Goal: Information Seeking & Learning: Find specific fact

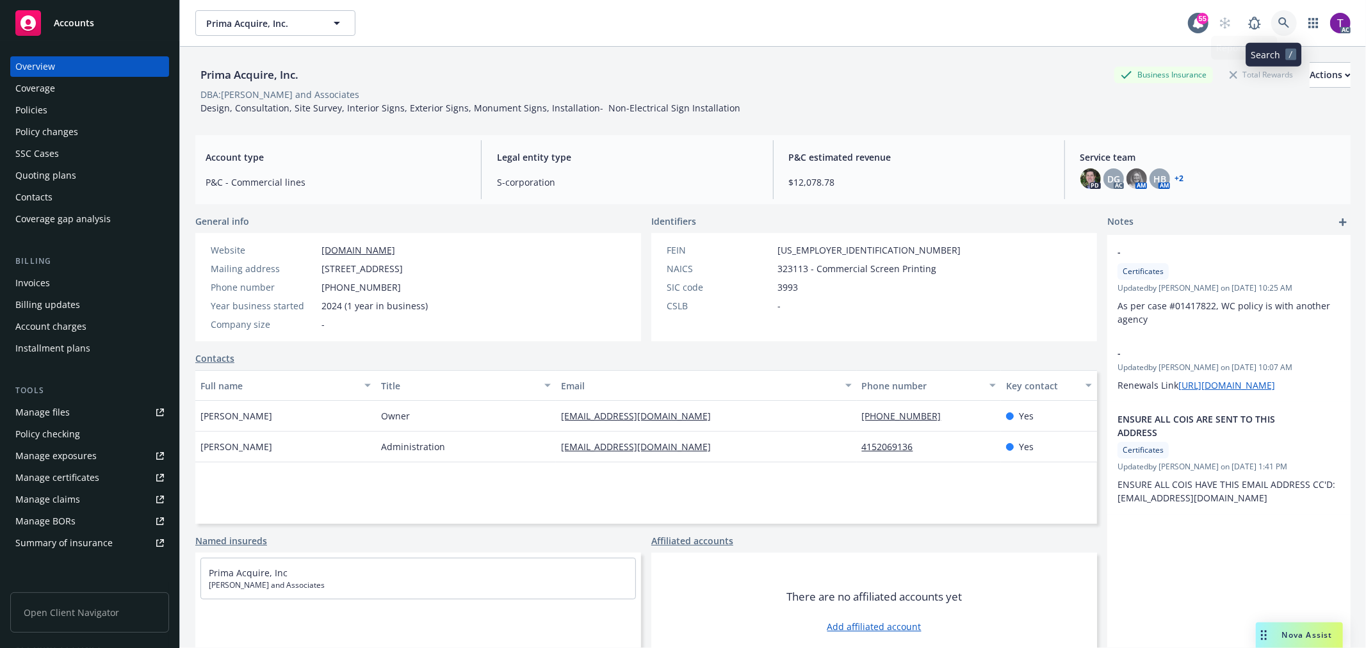
click at [1279, 22] on icon at bounding box center [1285, 23] width 12 height 12
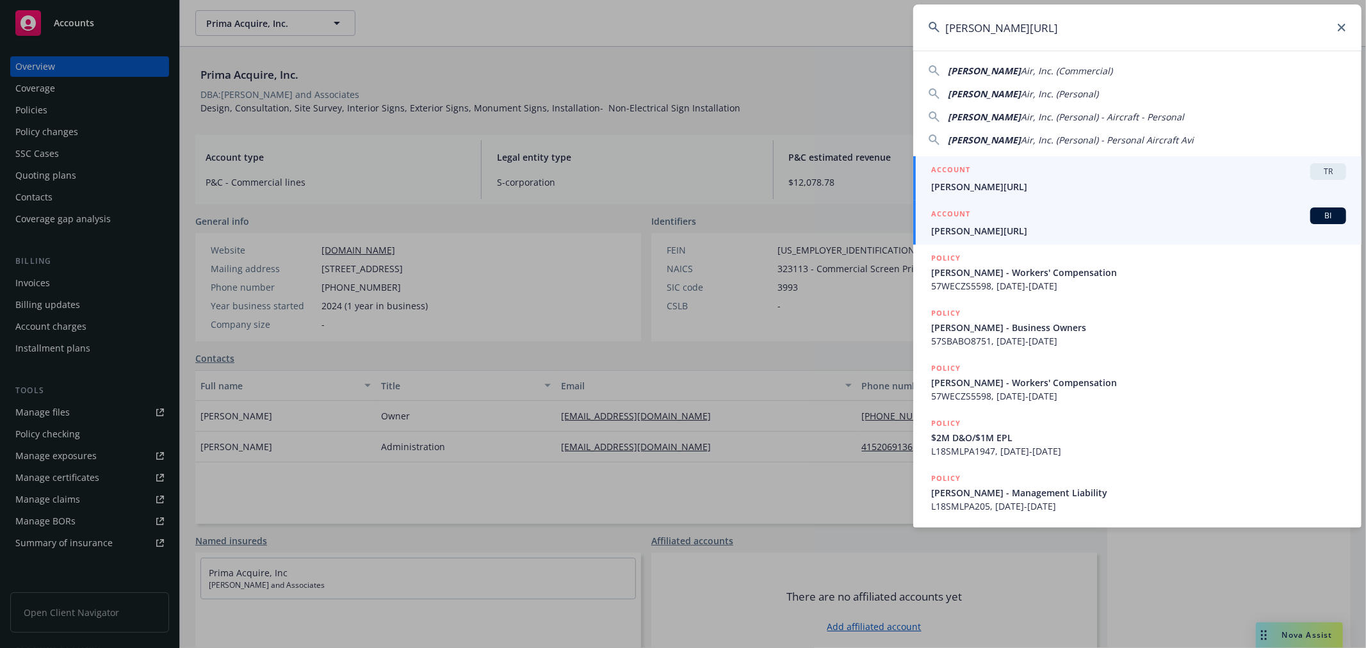
type input "Smith.AI"
click at [968, 232] on span "Smith.AI" at bounding box center [1138, 230] width 415 height 13
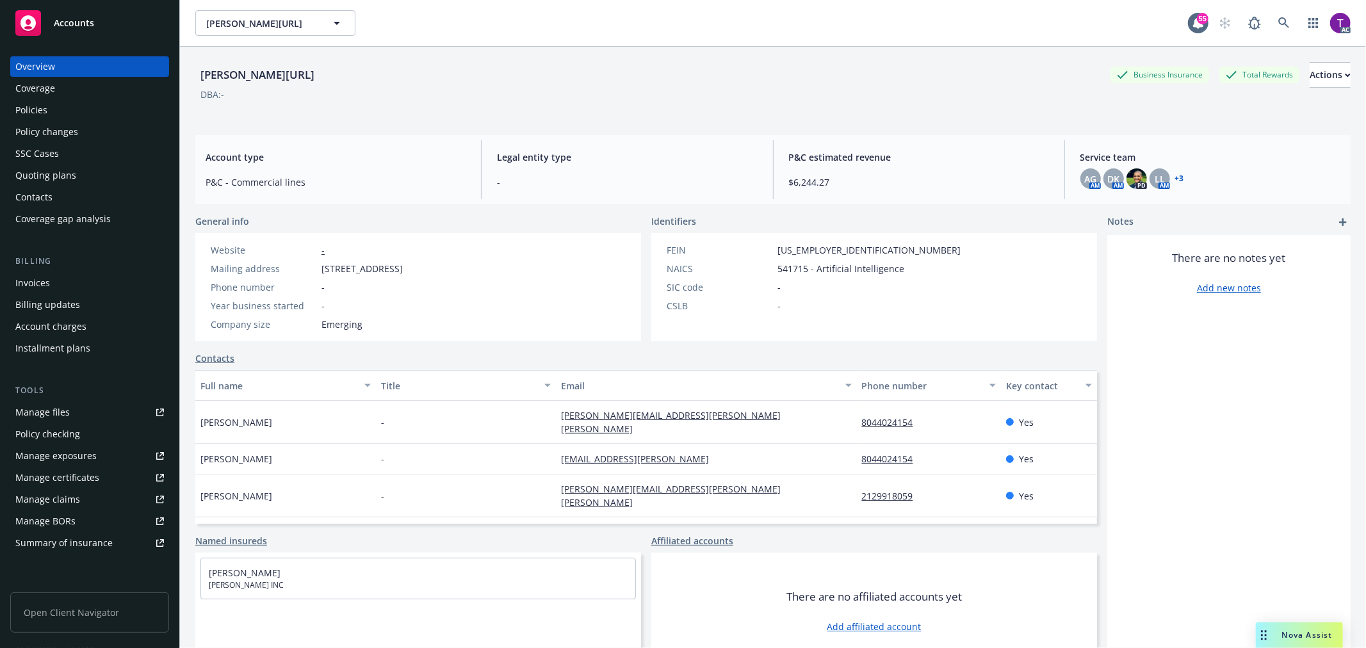
click at [37, 279] on div "Invoices" at bounding box center [32, 283] width 35 height 20
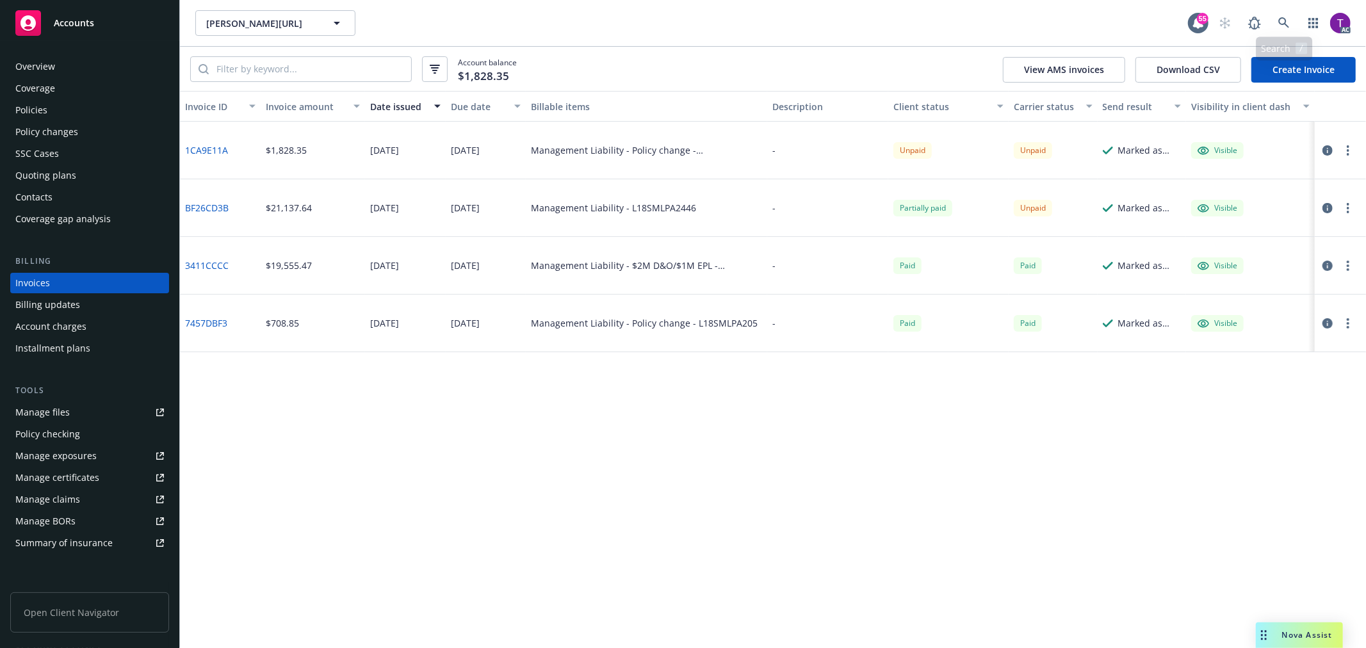
drag, startPoint x: 1281, startPoint y: 9, endPoint x: 1283, endPoint y: 19, distance: 10.4
click at [1280, 13] on div "Smith.AI Smith.AI 55 AC" at bounding box center [773, 23] width 1186 height 46
click at [1284, 20] on icon at bounding box center [1285, 23] width 12 height 12
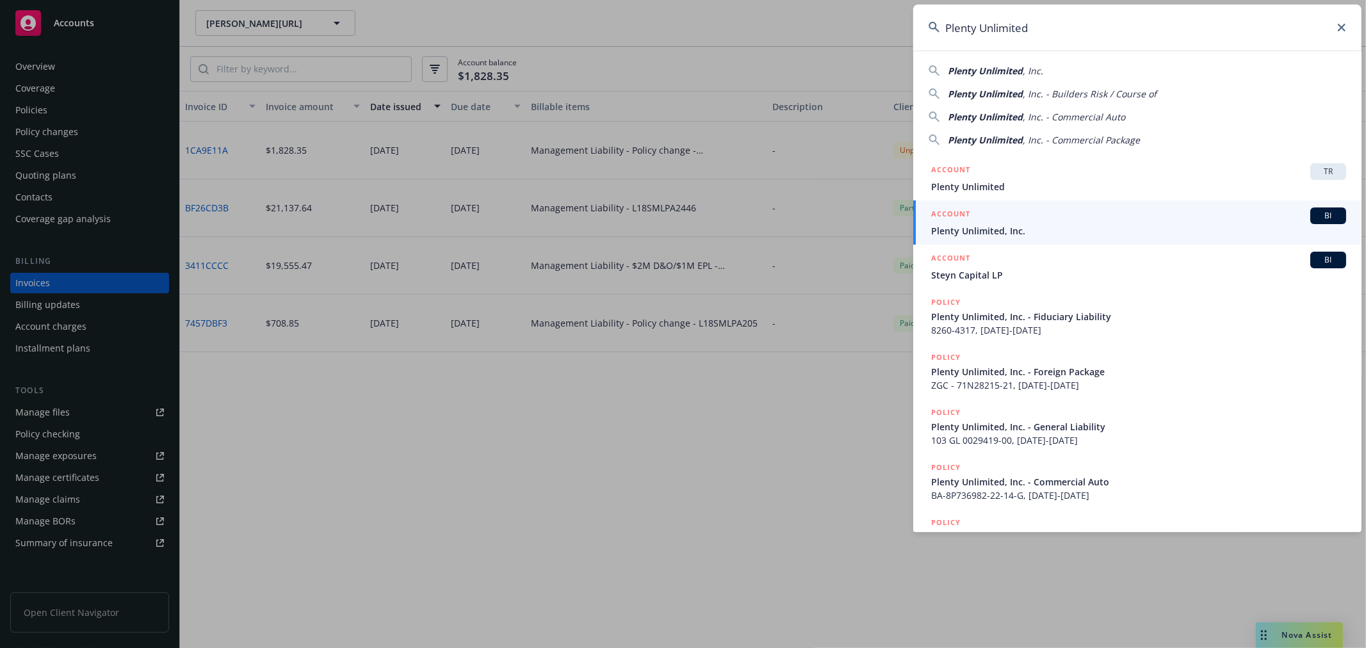
type input "Plenty Unlimited"
click at [966, 222] on h5 "ACCOUNT" at bounding box center [950, 215] width 39 height 15
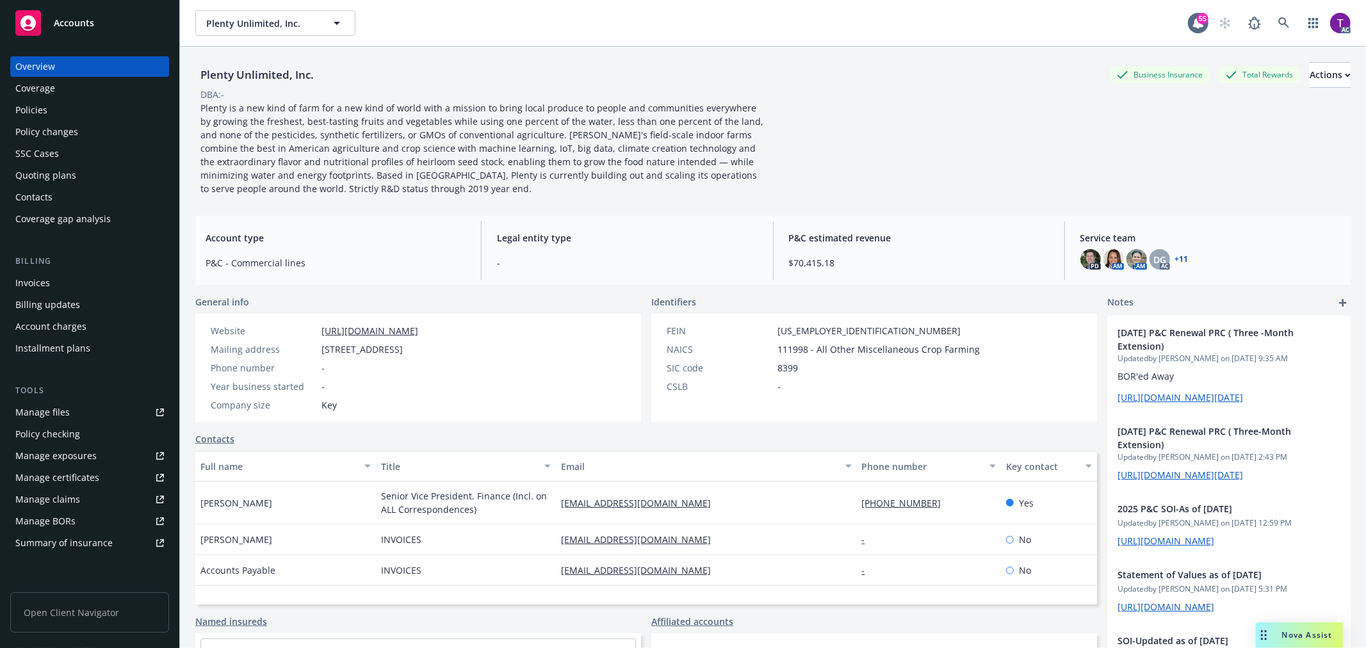
click at [32, 284] on div "Invoices" at bounding box center [32, 283] width 35 height 20
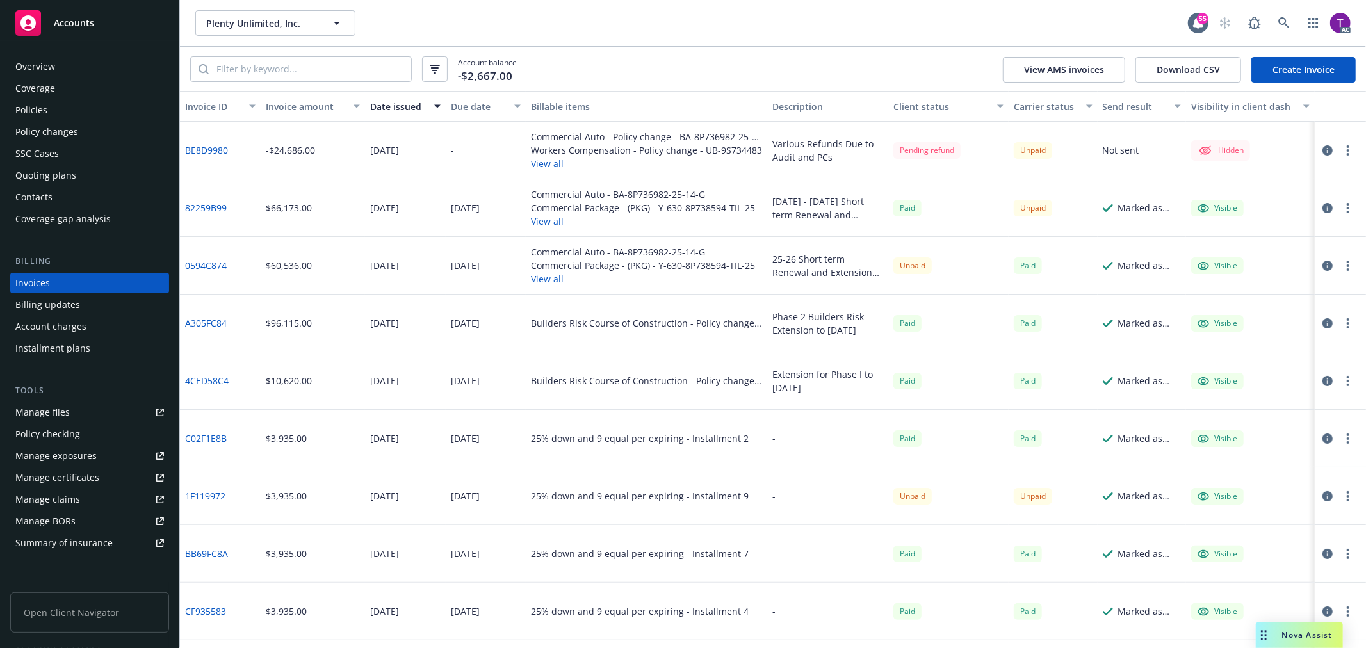
click at [291, 105] on div "Invoice amount" at bounding box center [306, 106] width 80 height 13
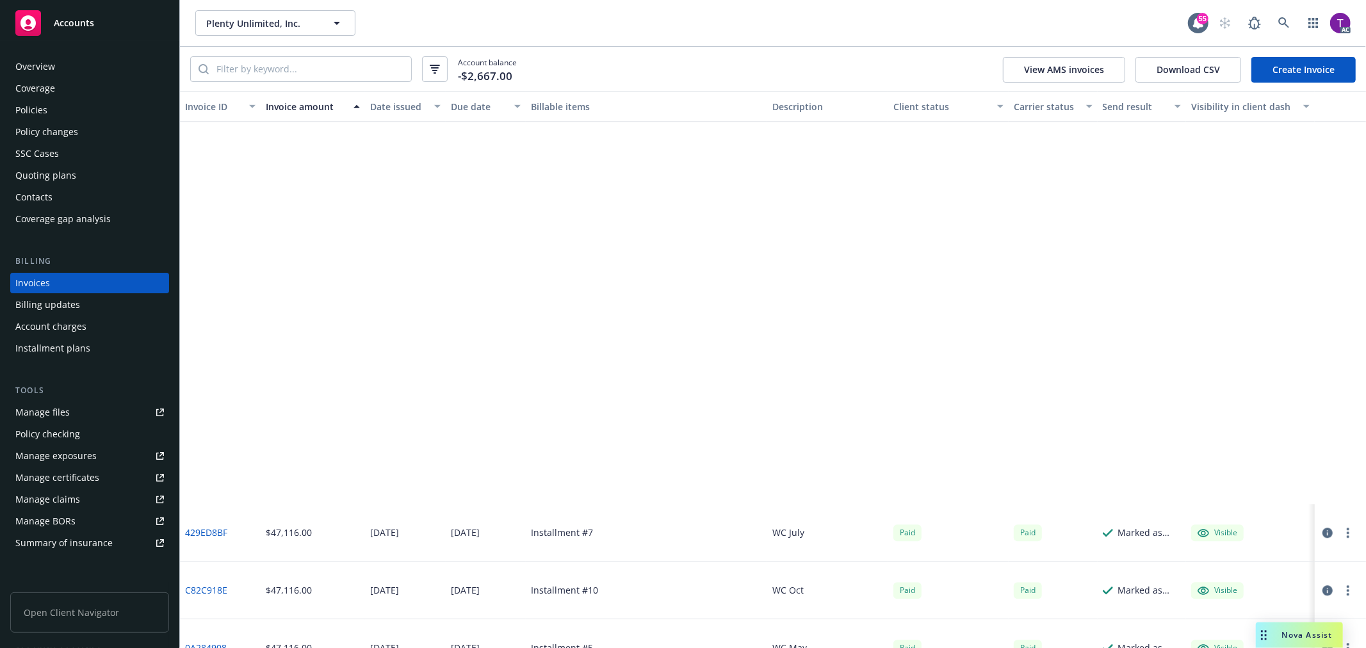
scroll to position [3451, 0]
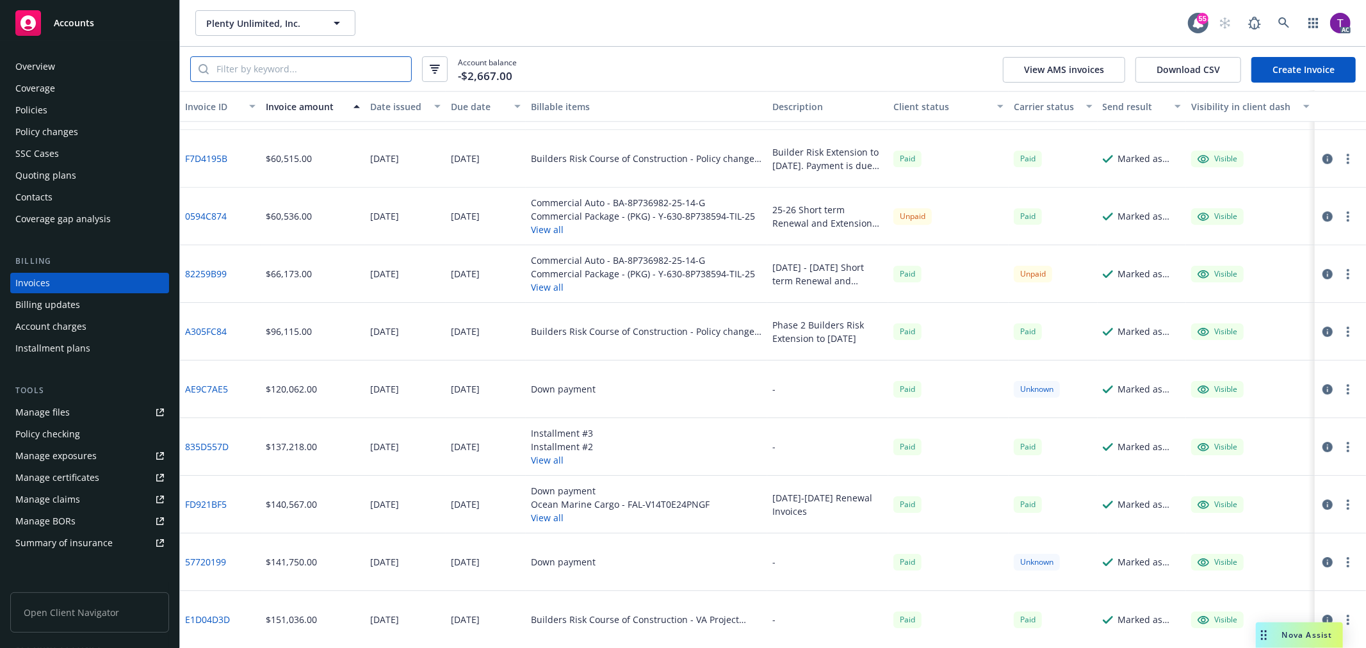
click at [365, 65] on input "search" at bounding box center [310, 69] width 202 height 24
paste input "ZGC 71N28215"
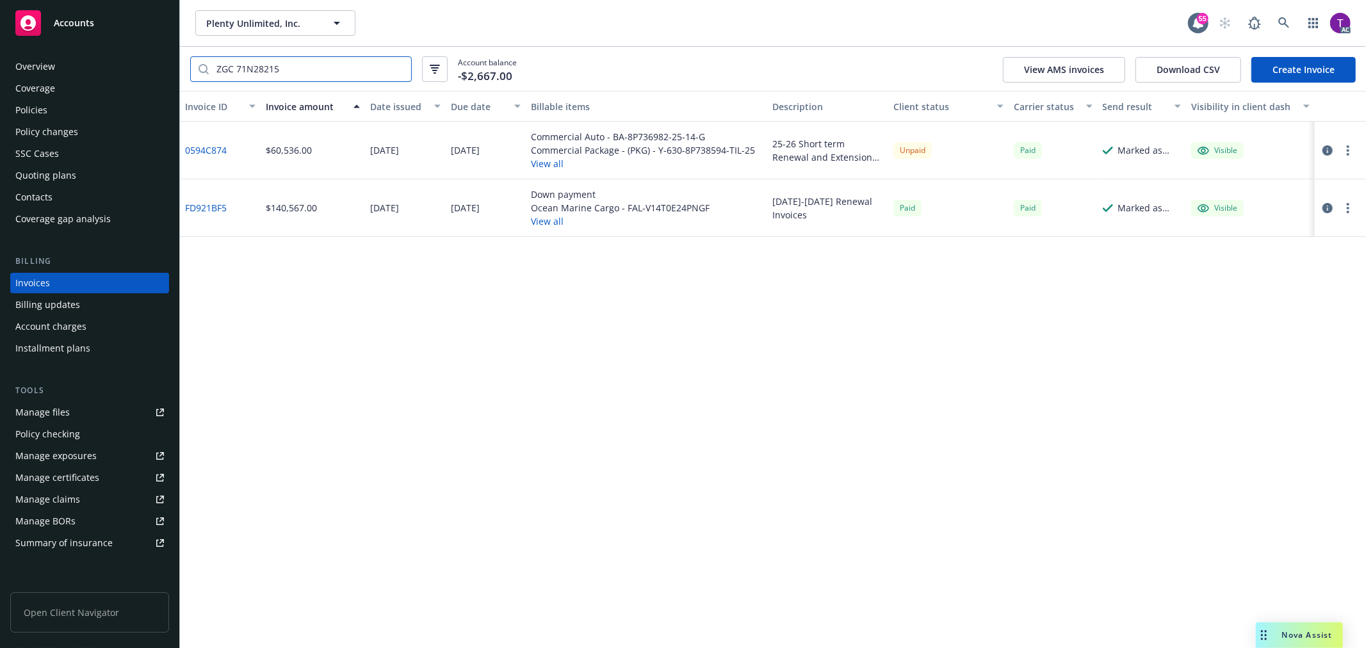
scroll to position [0, 0]
type input "ZGC 71N28215"
click at [216, 150] on link "0594C874" at bounding box center [206, 149] width 42 height 13
click at [212, 145] on link "0594C874" at bounding box center [206, 149] width 42 height 13
click at [431, 65] on icon "button" at bounding box center [435, 65] width 10 height 1
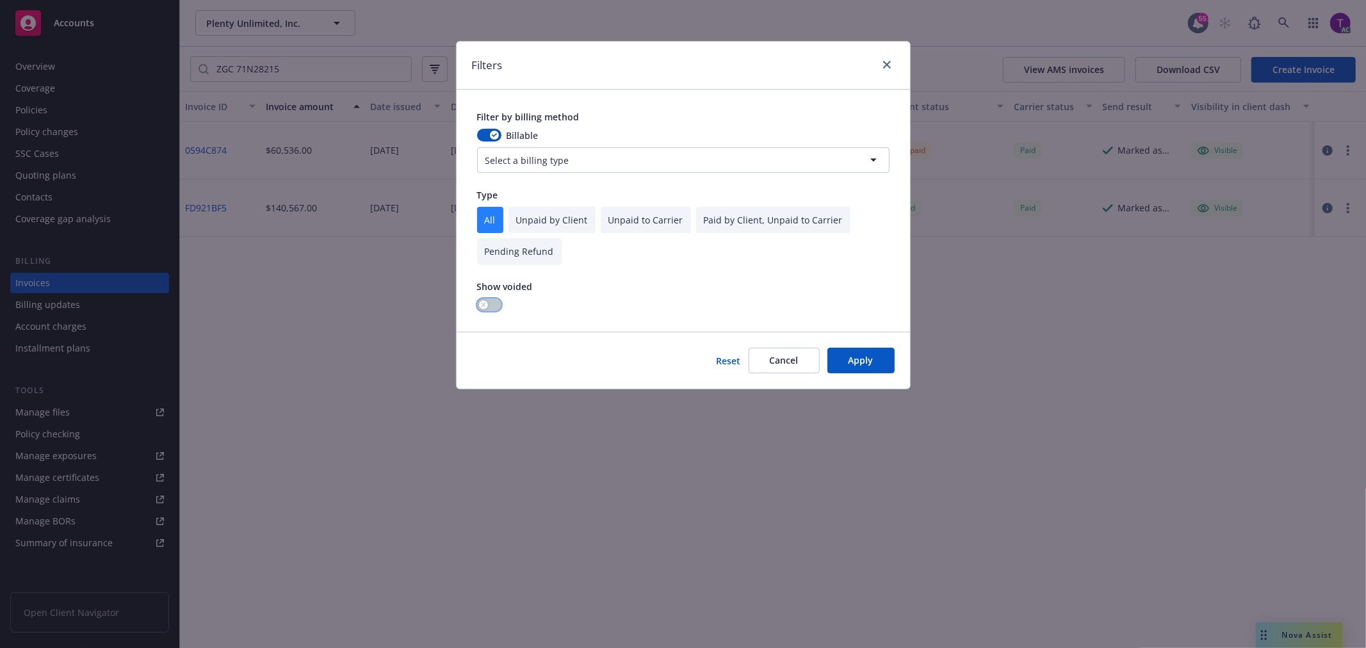
click at [494, 301] on button "button" at bounding box center [489, 305] width 24 height 13
click at [895, 360] on div "Reset Cancel Apply" at bounding box center [684, 360] width 454 height 57
click at [871, 360] on button "Apply" at bounding box center [861, 361] width 67 height 26
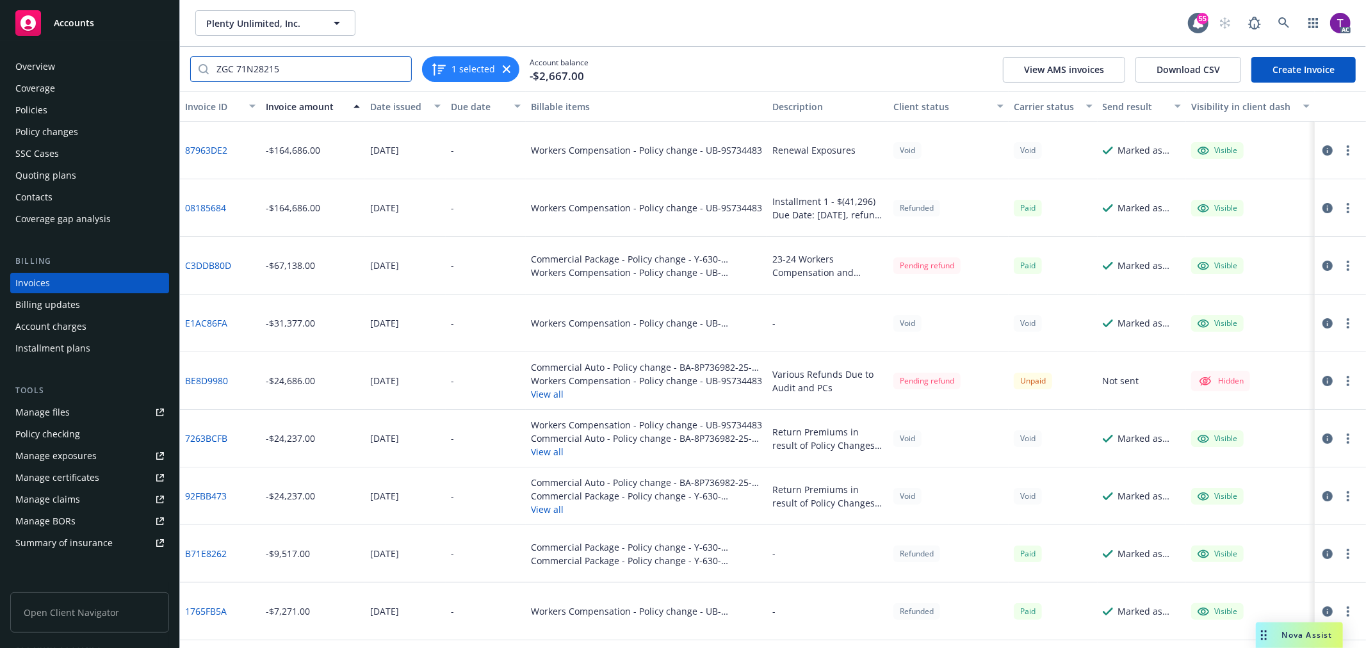
click at [372, 72] on input "ZGC 71N28215" at bounding box center [310, 69] width 202 height 24
drag, startPoint x: 370, startPoint y: 72, endPoint x: -190, endPoint y: -20, distance: 568.1
click at [0, 0] on html "Accounts Overview Coverage Policies Policy changes SSC Cases Quoting plans Cont…" at bounding box center [683, 324] width 1366 height 648
click at [247, 60] on input "search" at bounding box center [310, 69] width 202 height 24
paste input "ZGC 71N28215"
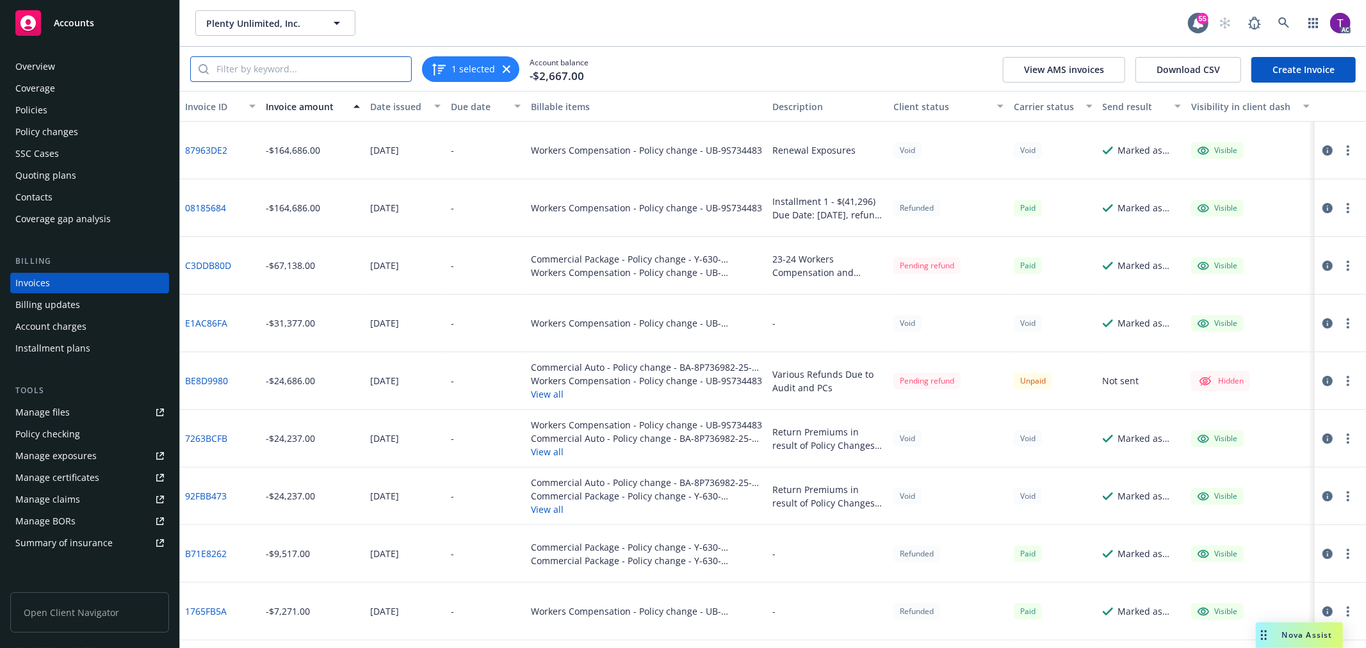
type input "ZGC 71N28215"
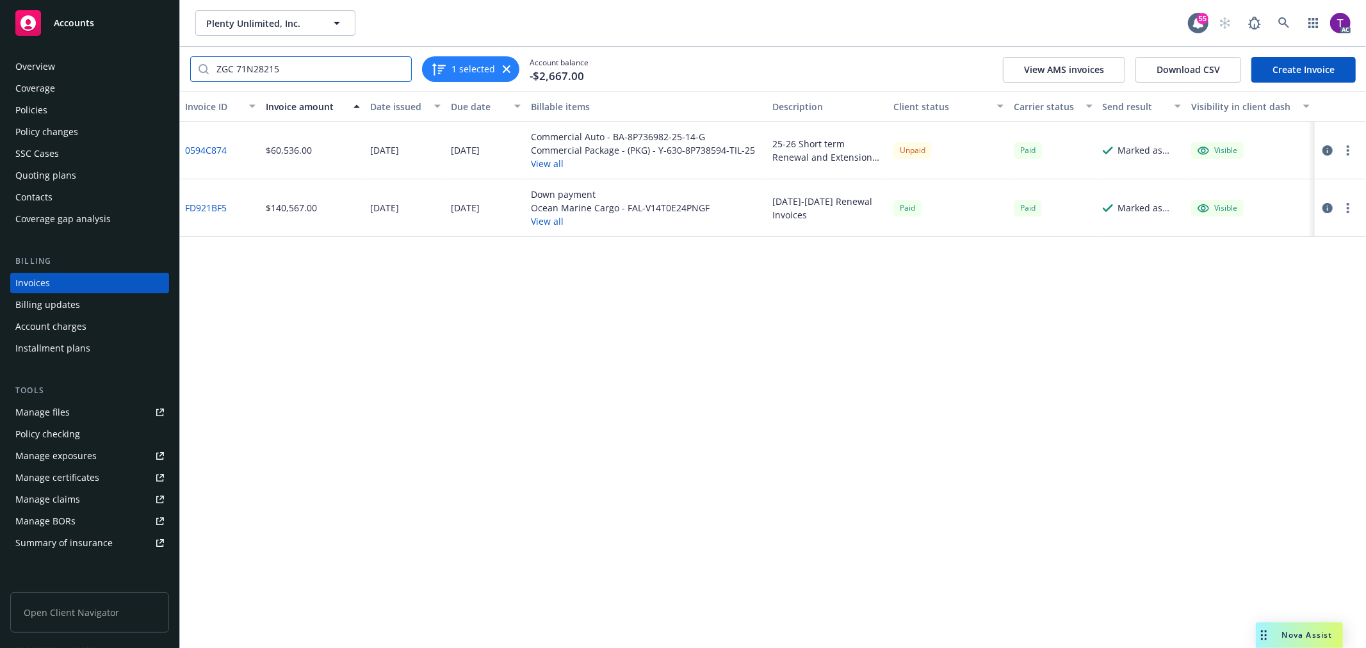
click at [399, 66] on input "ZGC 71N28215" at bounding box center [310, 69] width 202 height 24
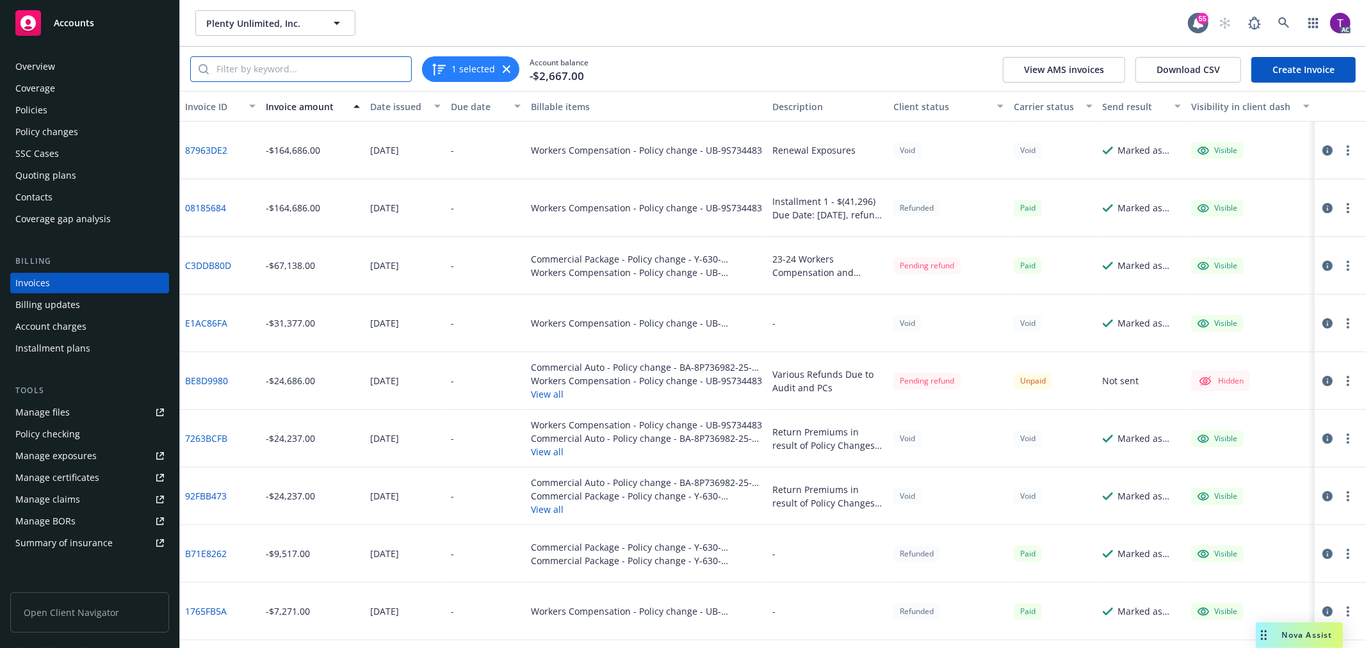
click at [333, 64] on input "search" at bounding box center [310, 69] width 202 height 24
paste input "FAL-V14T0E24PNGF"
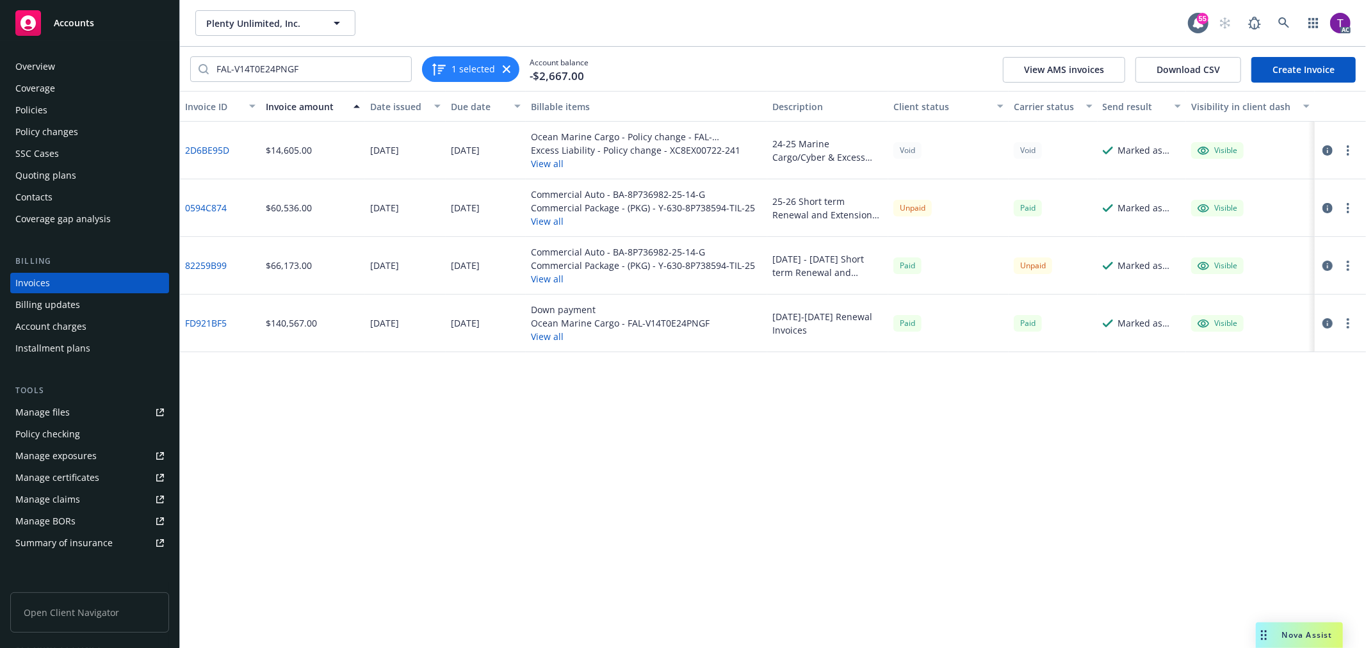
click at [220, 268] on link "82259B99" at bounding box center [206, 265] width 42 height 13
drag, startPoint x: 307, startPoint y: 72, endPoint x: -19, endPoint y: 8, distance: 332.3
click at [0, 8] on html "Accounts Overview Coverage Policies Policy changes SSC Cases Quoting plans Cont…" at bounding box center [683, 324] width 1366 height 648
paste input "ZGC 71N28215"
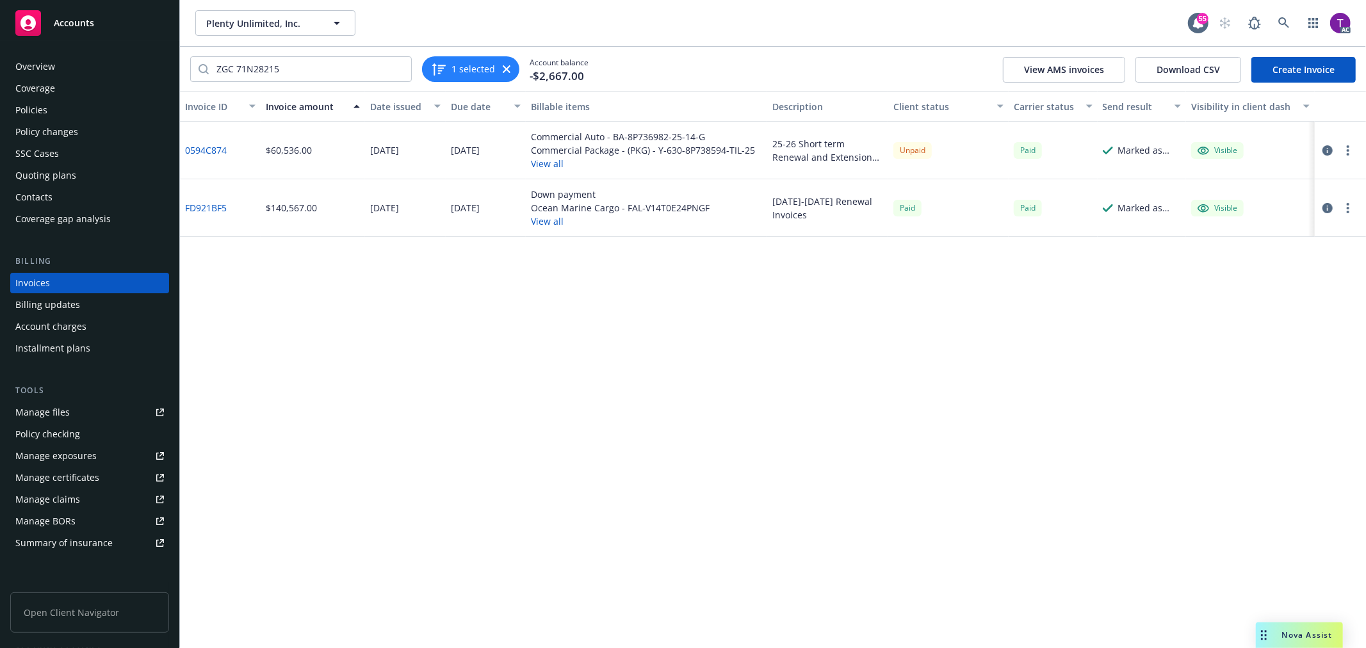
click at [201, 152] on link "0594C874" at bounding box center [206, 149] width 42 height 13
drag, startPoint x: 304, startPoint y: 74, endPoint x: 126, endPoint y: 35, distance: 183.1
click at [126, 35] on div "Accounts Overview Coverage Policies Policy changes SSC Cases Quoting plans Cont…" at bounding box center [683, 324] width 1366 height 648
paste input "CUP-7Y33177A-25-14"
type input "CUP-7Y33177A-25-14"
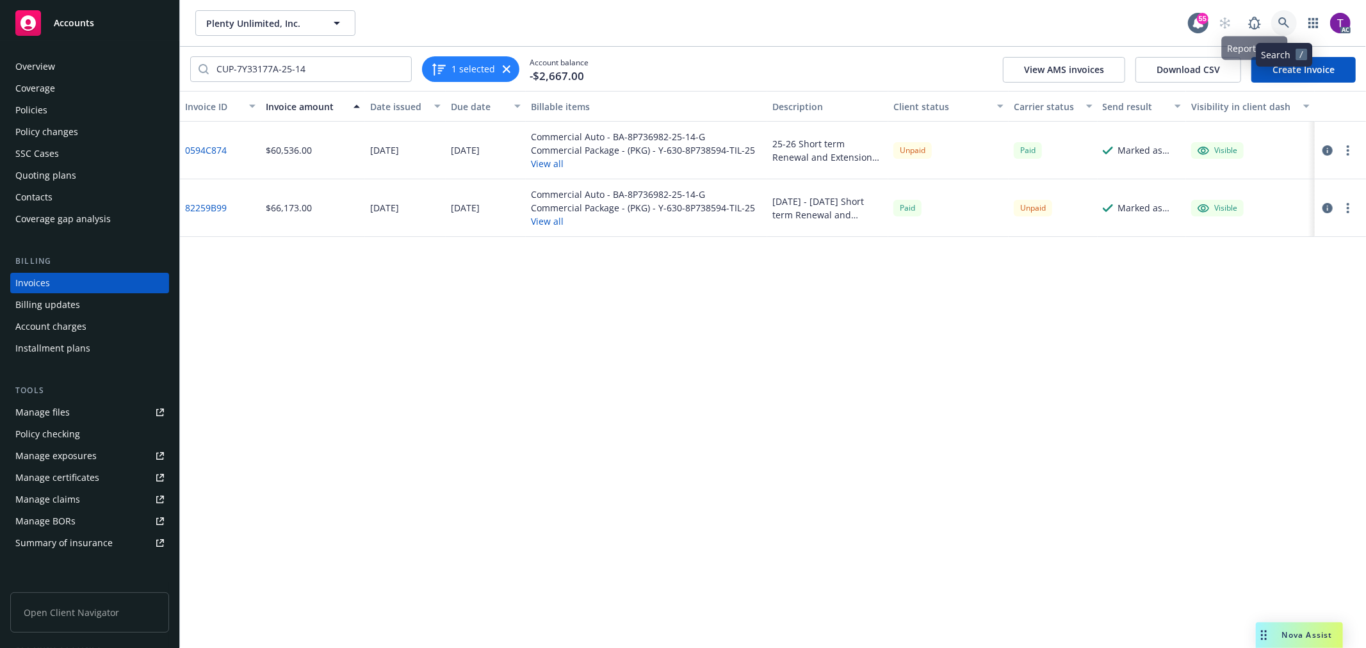
click at [1288, 20] on icon at bounding box center [1285, 23] width 12 height 12
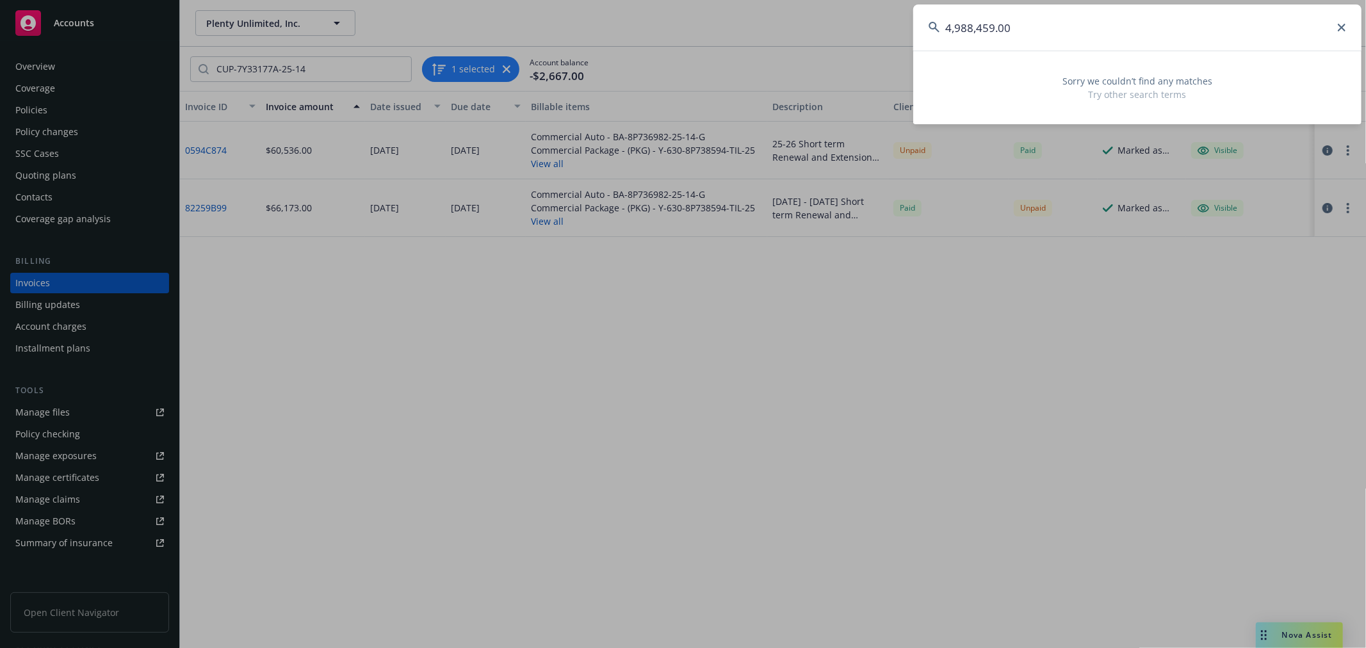
drag, startPoint x: 1129, startPoint y: 26, endPoint x: 539, endPoint y: -56, distance: 595.7
click at [539, 0] on html "Accounts Overview Coverage Policies Policy changes SSC Cases Quoting plans Cont…" at bounding box center [683, 324] width 1366 height 648
click at [1019, 28] on input "4,988,459.00" at bounding box center [1137, 27] width 448 height 46
drag, startPoint x: 1029, startPoint y: 29, endPoint x: 848, endPoint y: 5, distance: 182.3
click at [848, 5] on div "4,988,459.00 Sorry we couldn’t find any matches Try other search terms" at bounding box center [683, 324] width 1366 height 648
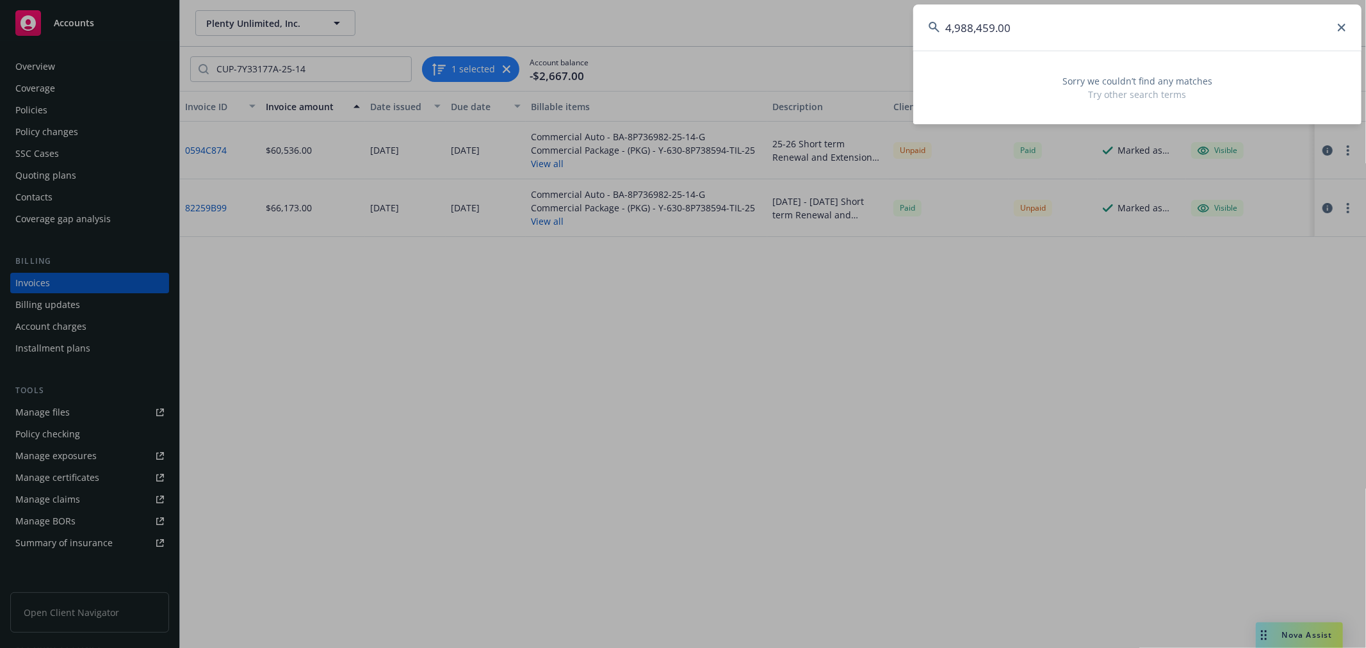
paste input "ALTERA CORPORATION"
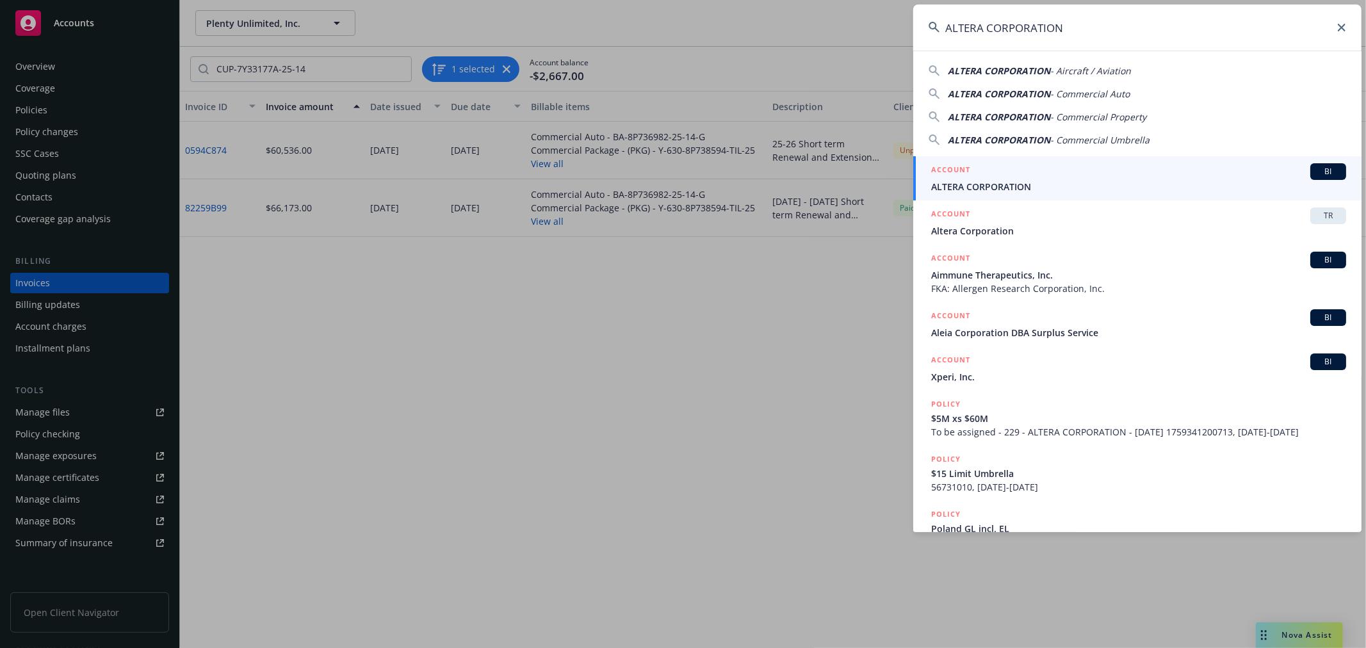
type input "ALTERA CORPORATION"
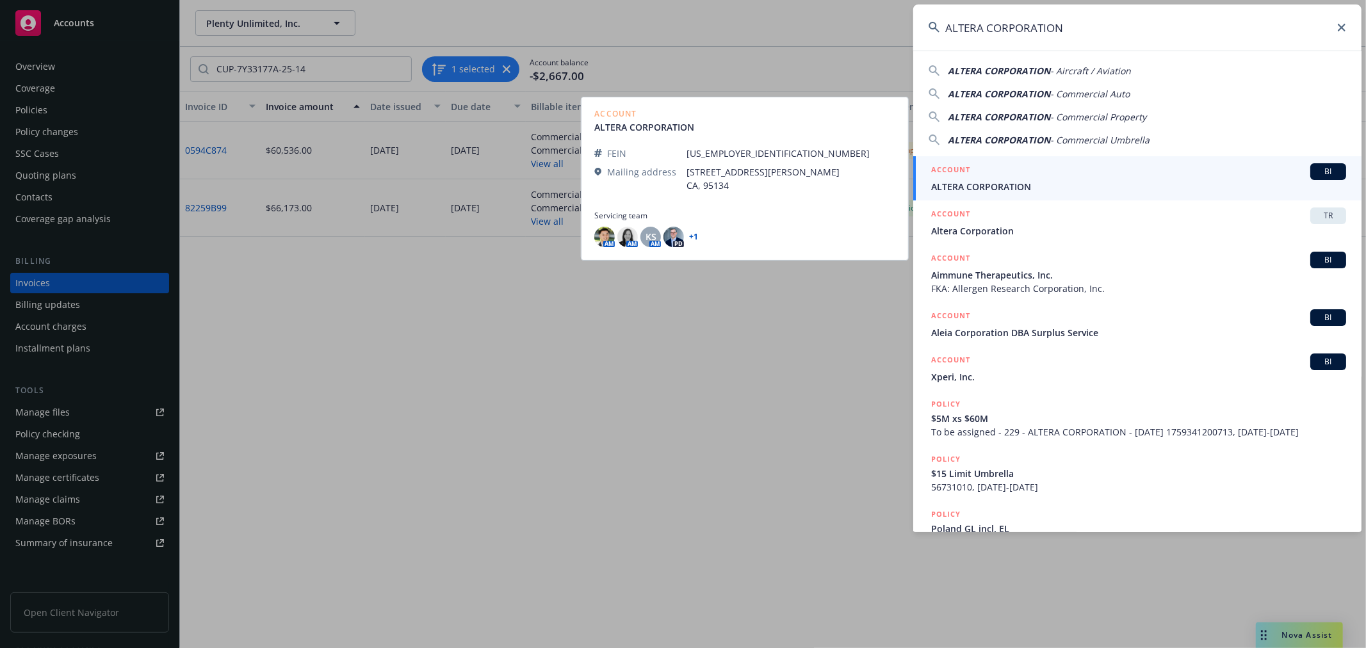
click at [995, 189] on span "ALTERA CORPORATION" at bounding box center [1138, 186] width 415 height 13
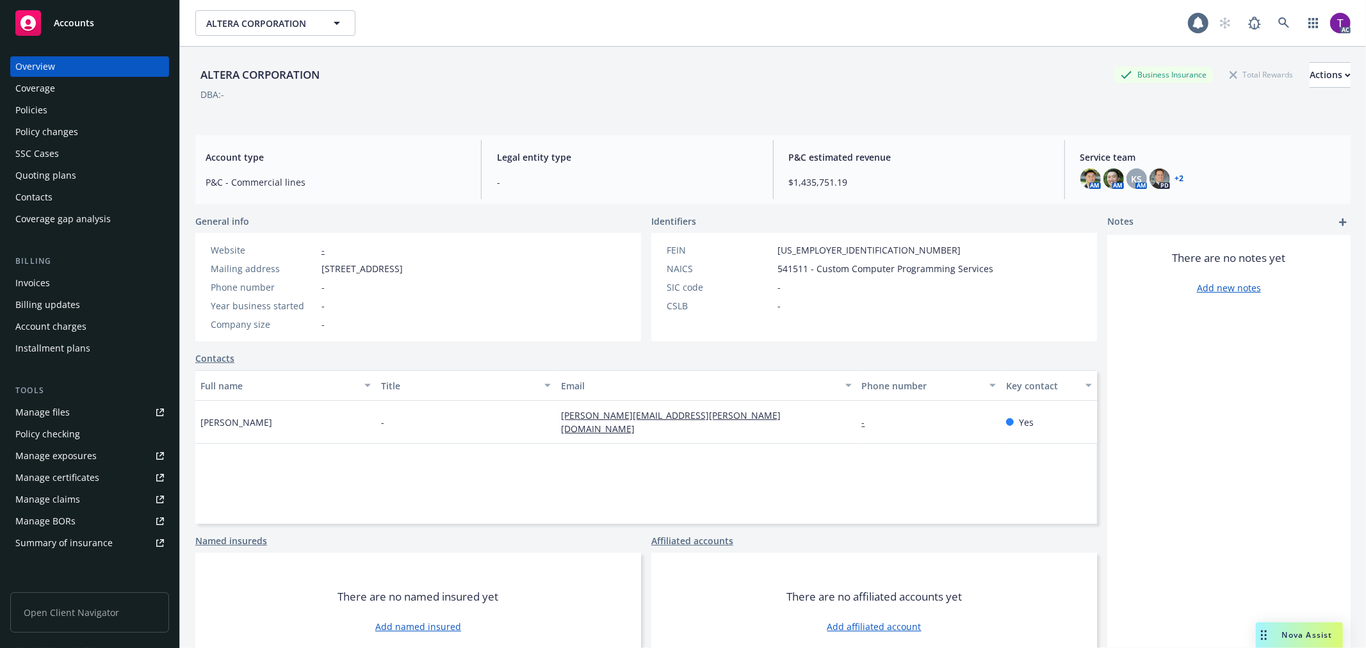
click at [33, 279] on div "Invoices" at bounding box center [32, 283] width 35 height 20
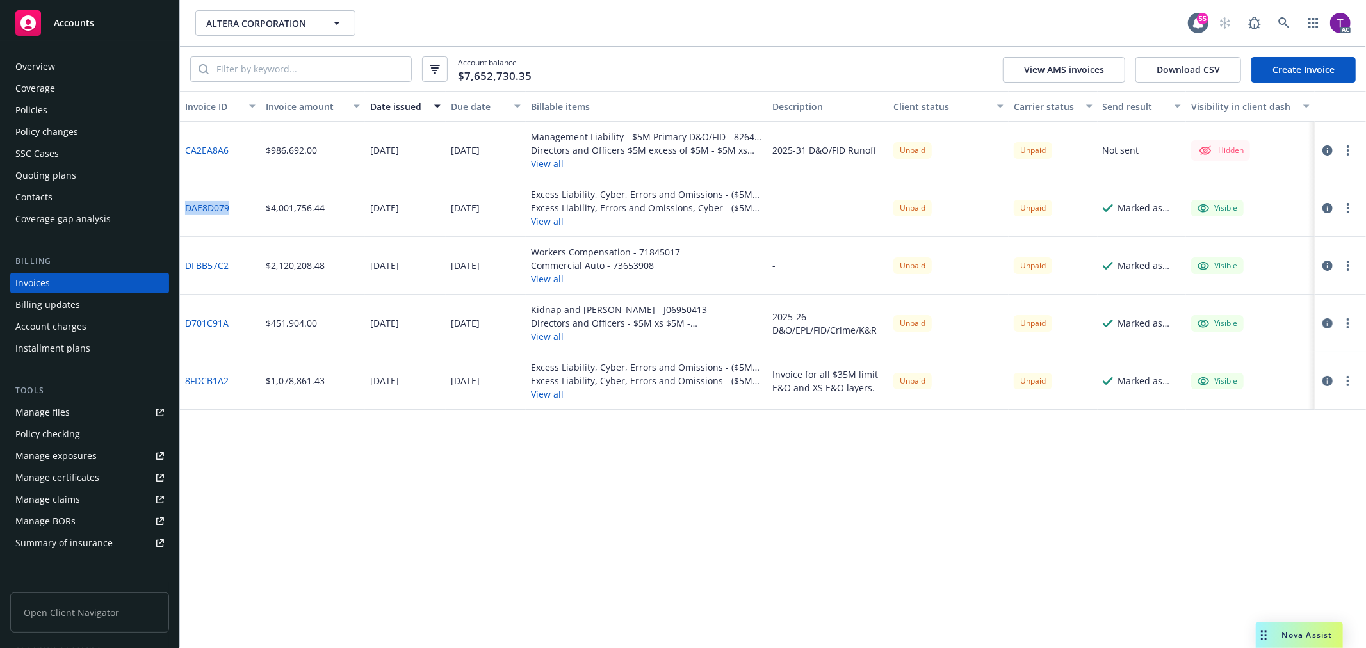
drag, startPoint x: 233, startPoint y: 210, endPoint x: 186, endPoint y: 206, distance: 47.0
click at [186, 206] on div "DAE8D079" at bounding box center [220, 208] width 81 height 58
copy link "DAE8D079"
click at [1333, 199] on div at bounding box center [1340, 208] width 51 height 58
click at [1332, 203] on icon "button" at bounding box center [1328, 208] width 10 height 10
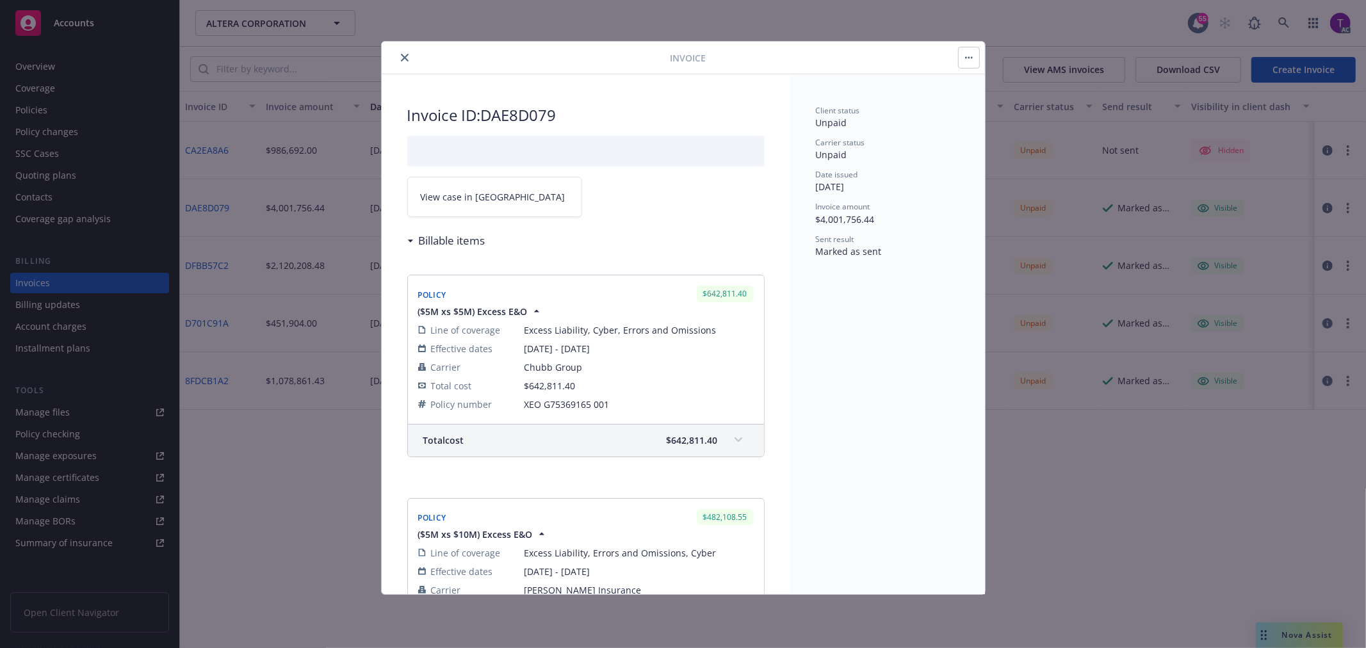
click at [443, 199] on span "View case in SSC" at bounding box center [493, 196] width 145 height 13
click at [406, 60] on icon "close" at bounding box center [405, 58] width 8 height 8
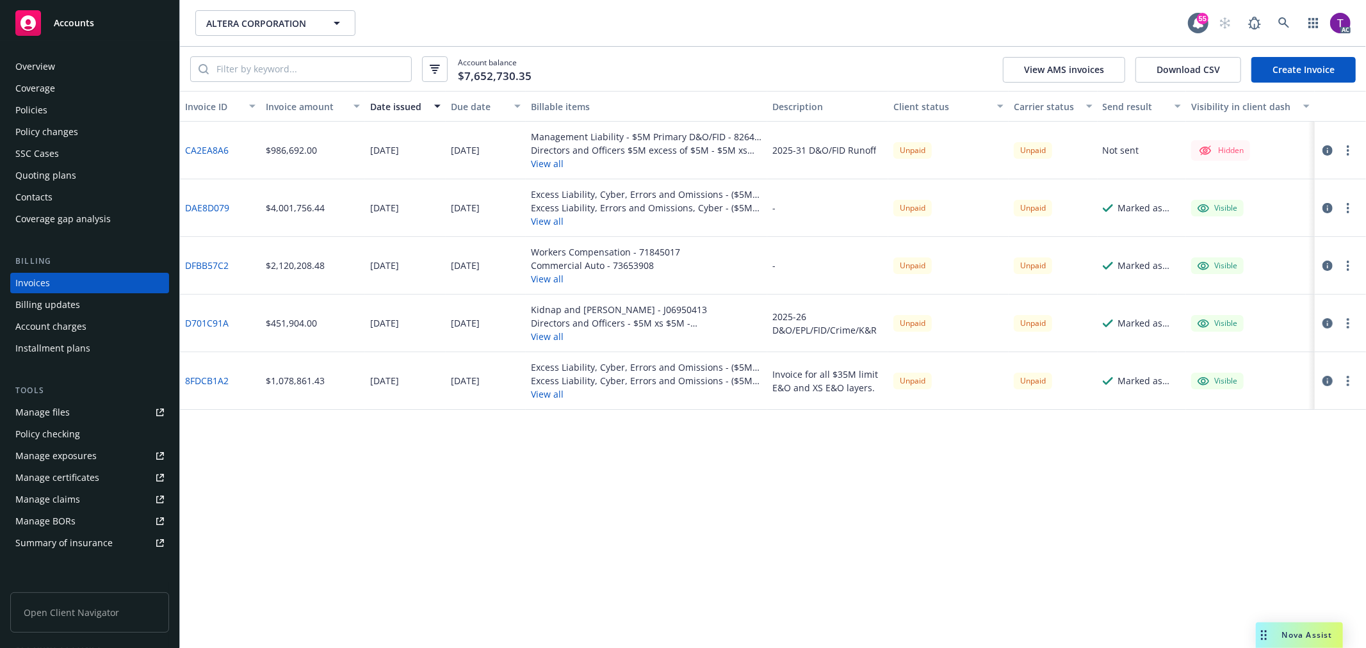
click at [202, 151] on link "CA2EA8A6" at bounding box center [207, 149] width 44 height 13
click at [1327, 149] on icon "button" at bounding box center [1328, 150] width 10 height 10
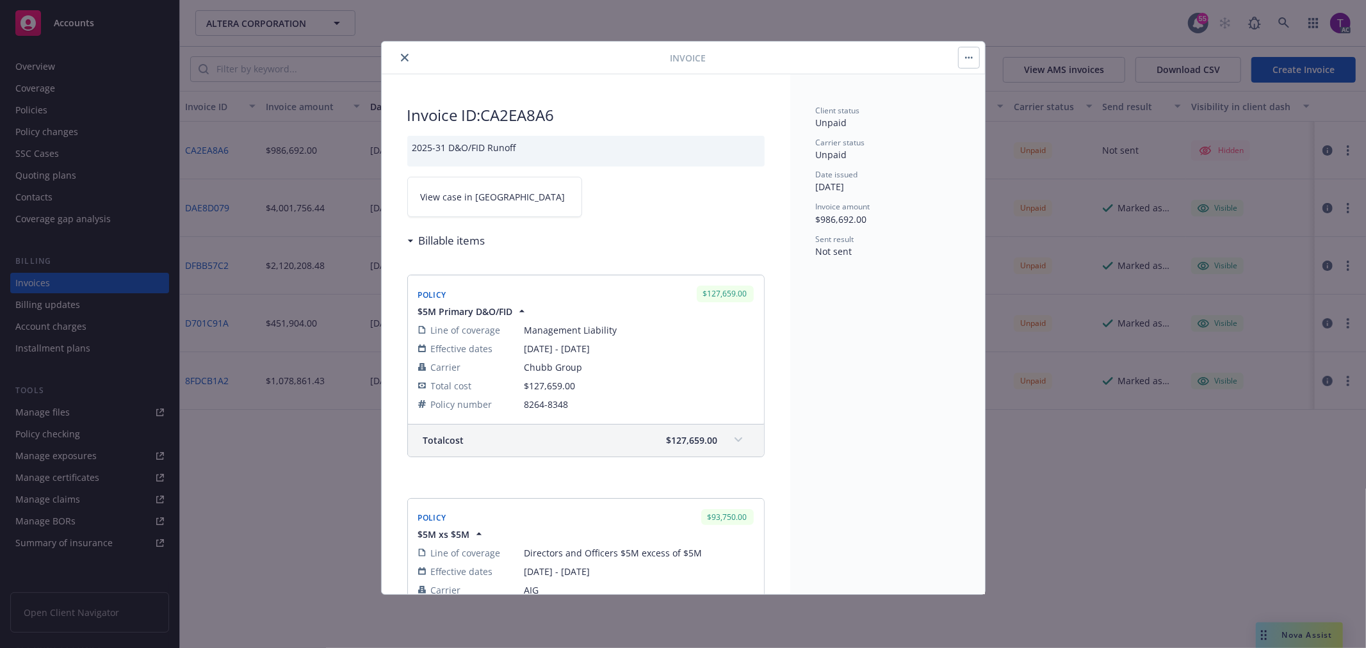
click at [450, 188] on link "View case in SSC" at bounding box center [494, 197] width 175 height 40
click at [404, 61] on button "close" at bounding box center [404, 57] width 15 height 15
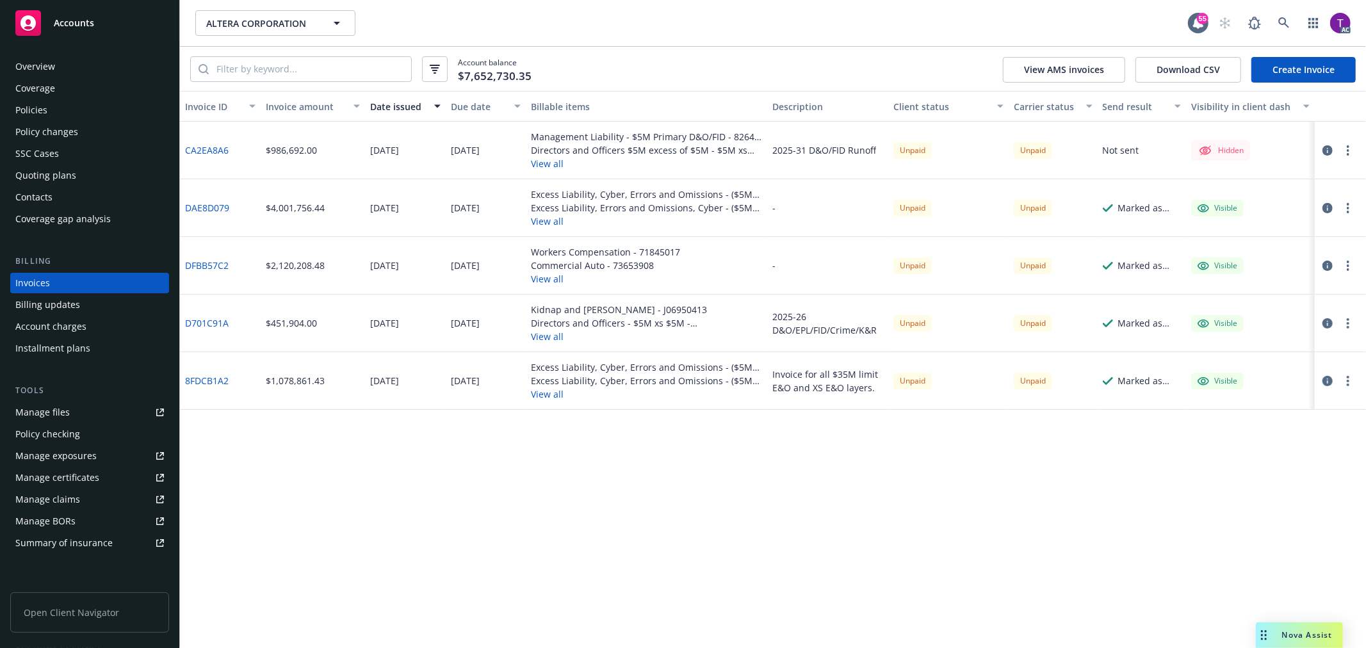
click at [103, 109] on div "Policies" at bounding box center [89, 110] width 149 height 20
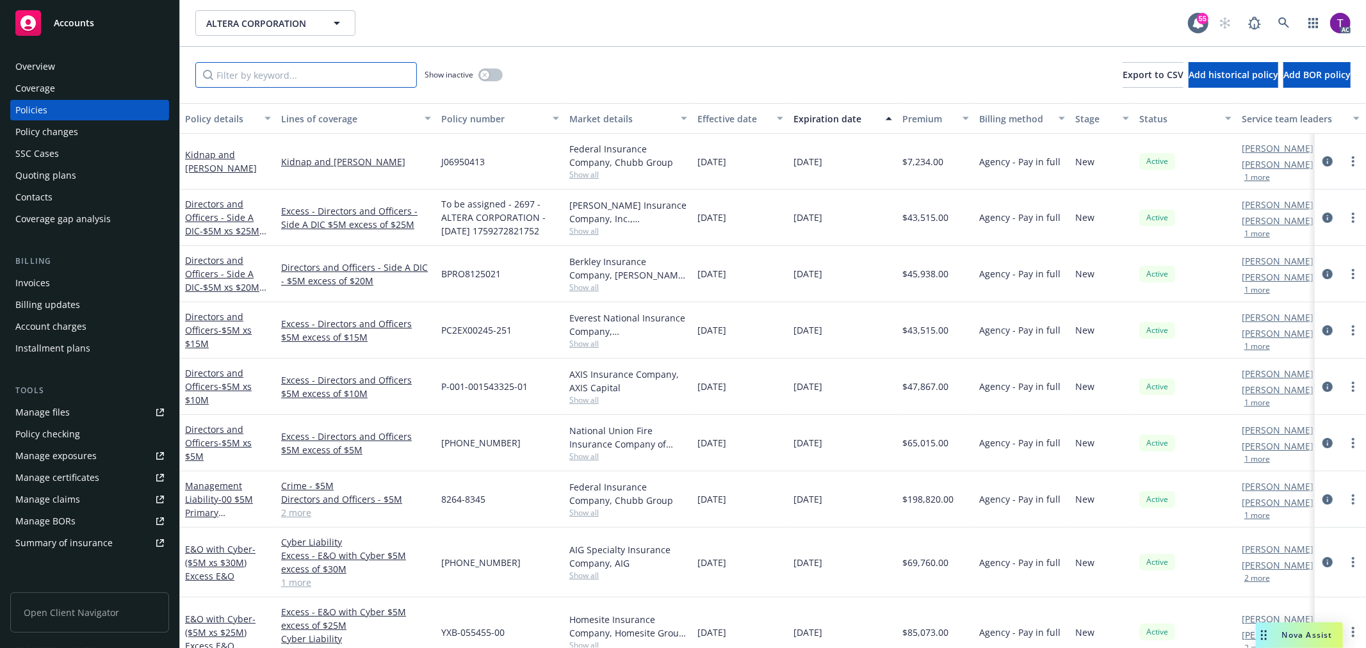
click at [284, 81] on input "Filter by keyword..." at bounding box center [306, 75] width 222 height 26
paste input "XEO G75369165 001"
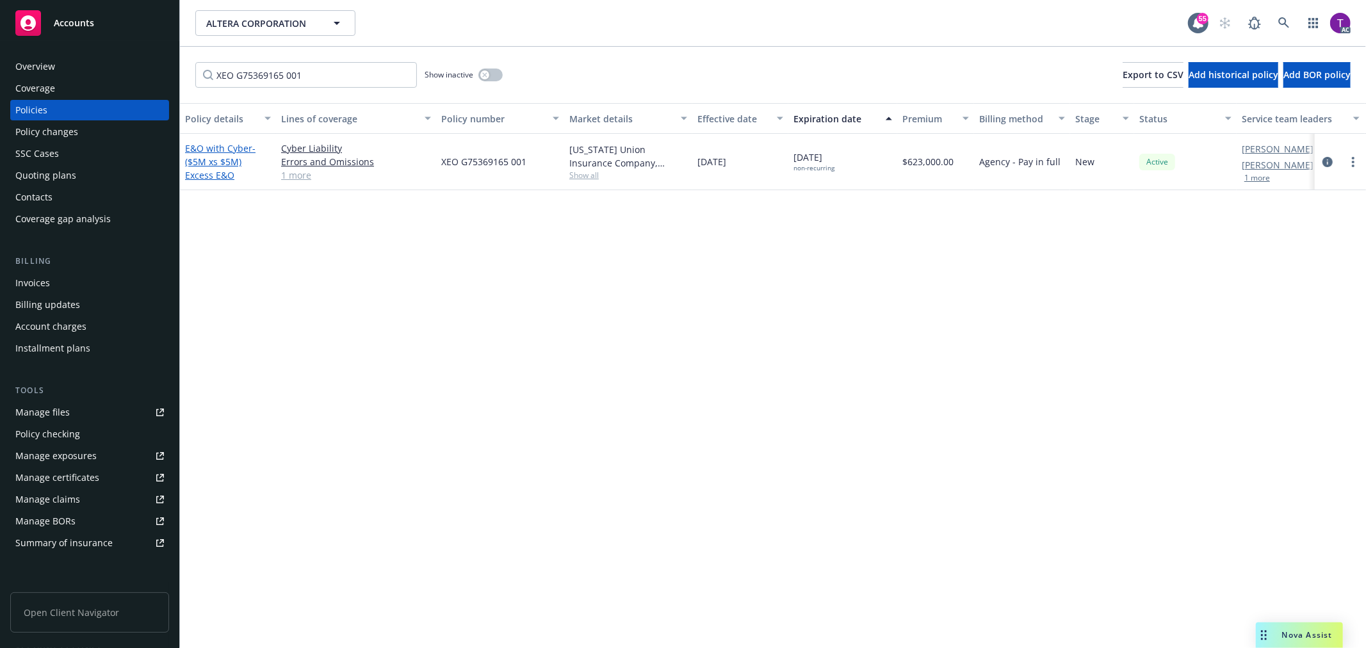
click at [220, 167] on span "- ($5M xs $5M) Excess E&O" at bounding box center [220, 161] width 70 height 39
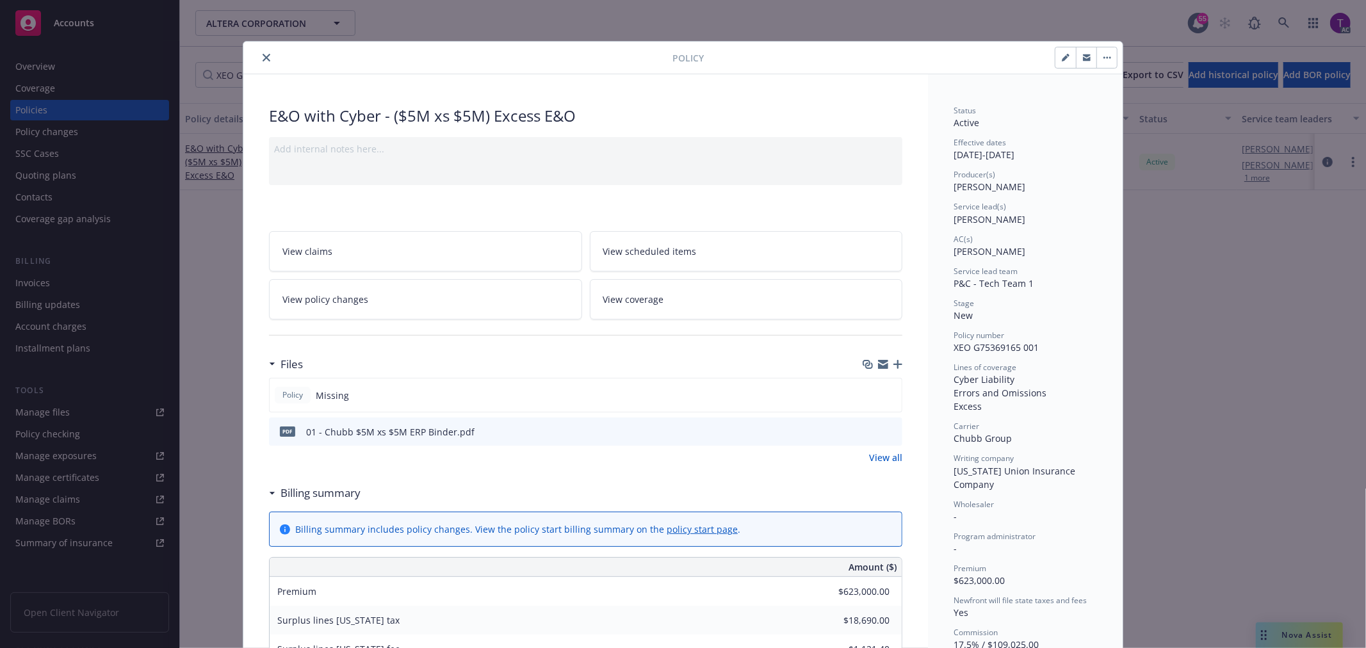
click at [263, 58] on icon "close" at bounding box center [267, 58] width 8 height 8
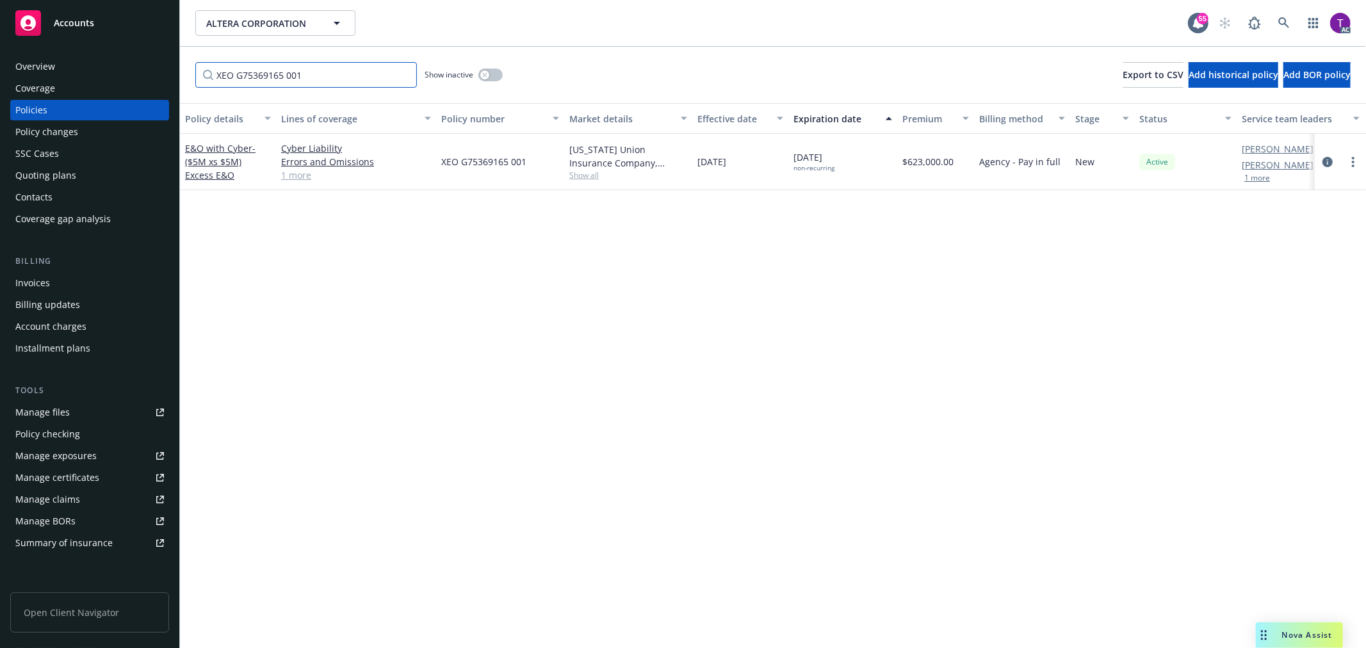
drag, startPoint x: 338, startPoint y: 79, endPoint x: 90, endPoint y: 86, distance: 248.6
click at [90, 86] on div "Accounts Overview Coverage Policies Policy changes SSC Cases Quoting plans Cont…" at bounding box center [683, 324] width 1366 height 648
paste input "MKLV5XCY000207"
click at [222, 171] on span "- ($5M xs $10M) Excess E&O" at bounding box center [220, 161] width 70 height 39
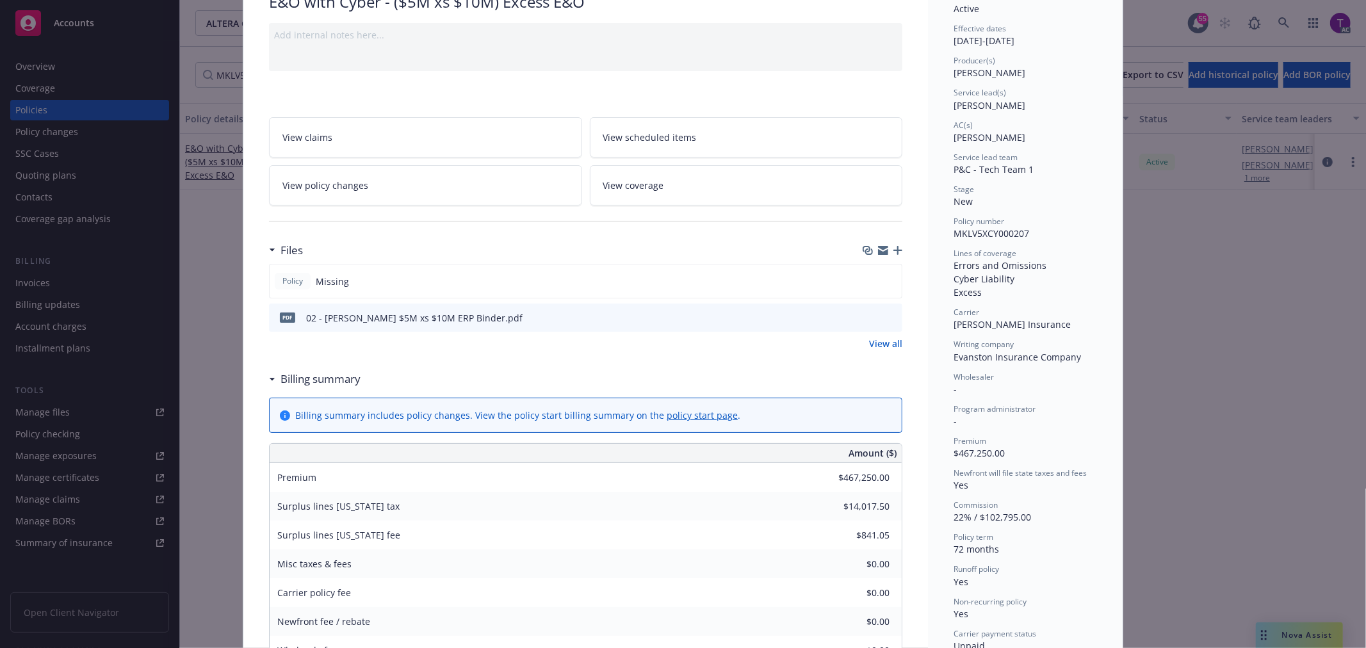
scroll to position [108, 0]
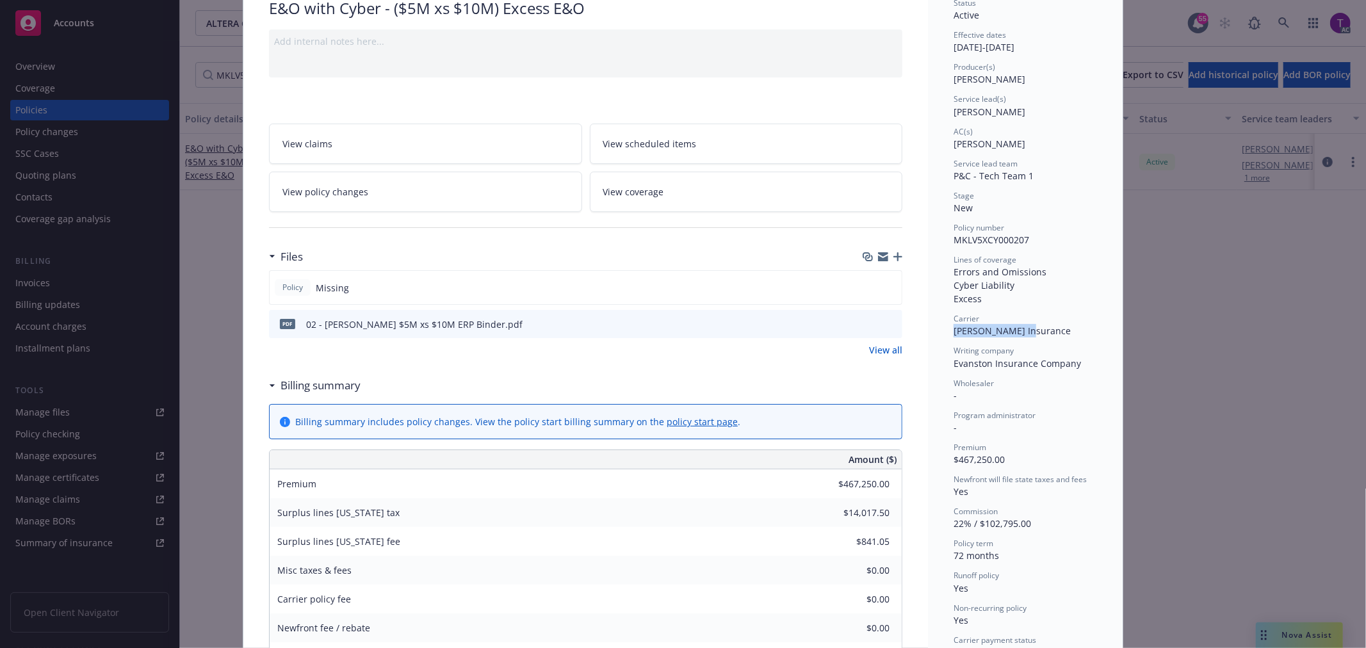
drag, startPoint x: 1023, startPoint y: 329, endPoint x: 944, endPoint y: 336, distance: 79.7
click at [944, 336] on div "Status Active Effective dates 09/12/2025 - 09/12/2031 Producer(s) Ted Dobos Ser…" at bounding box center [1025, 653] width 195 height 1372
copy span "Markel Insurance"
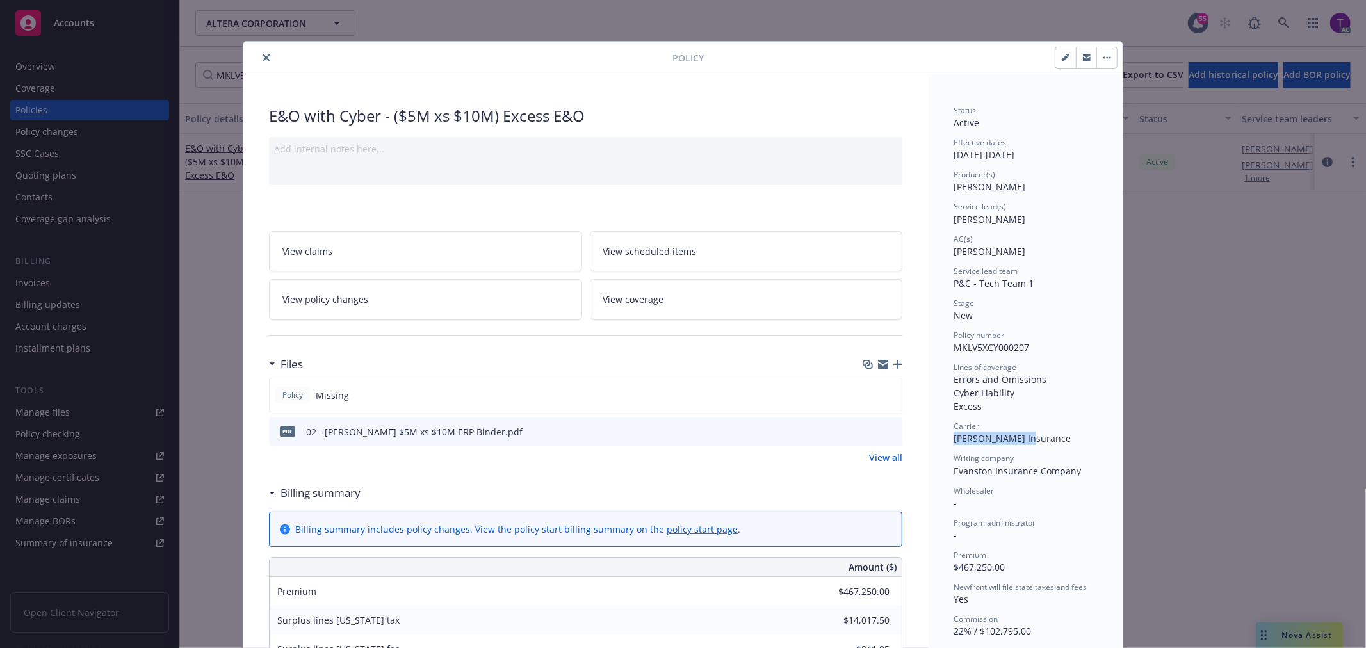
click at [260, 53] on button "close" at bounding box center [266, 57] width 15 height 15
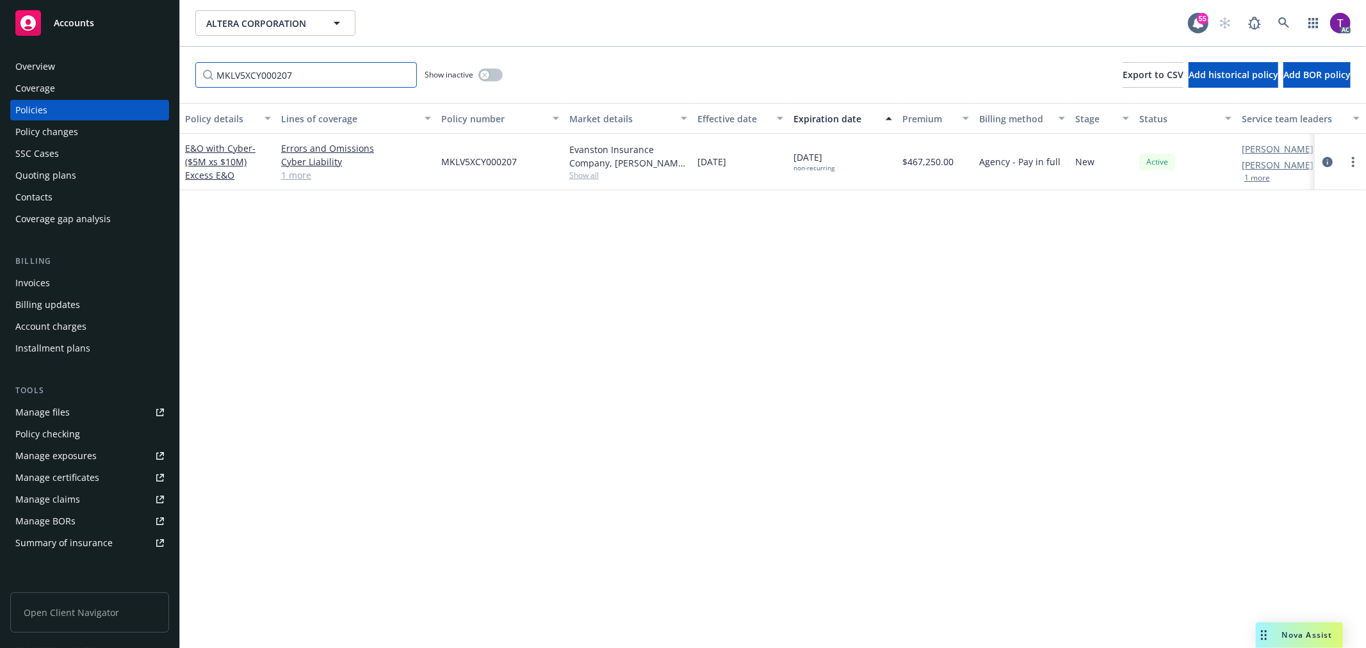
drag, startPoint x: 309, startPoint y: 76, endPoint x: 135, endPoint y: 58, distance: 174.5
click at [135, 58] on div "Accounts Overview Coverage Policies Policy changes SSC Cases Quoting plans Cont…" at bounding box center [683, 324] width 1366 height 648
paste input "833890554"
click at [213, 145] on link "E&O with Cyber - ($5M xs $15M) Excess E&O" at bounding box center [220, 161] width 70 height 39
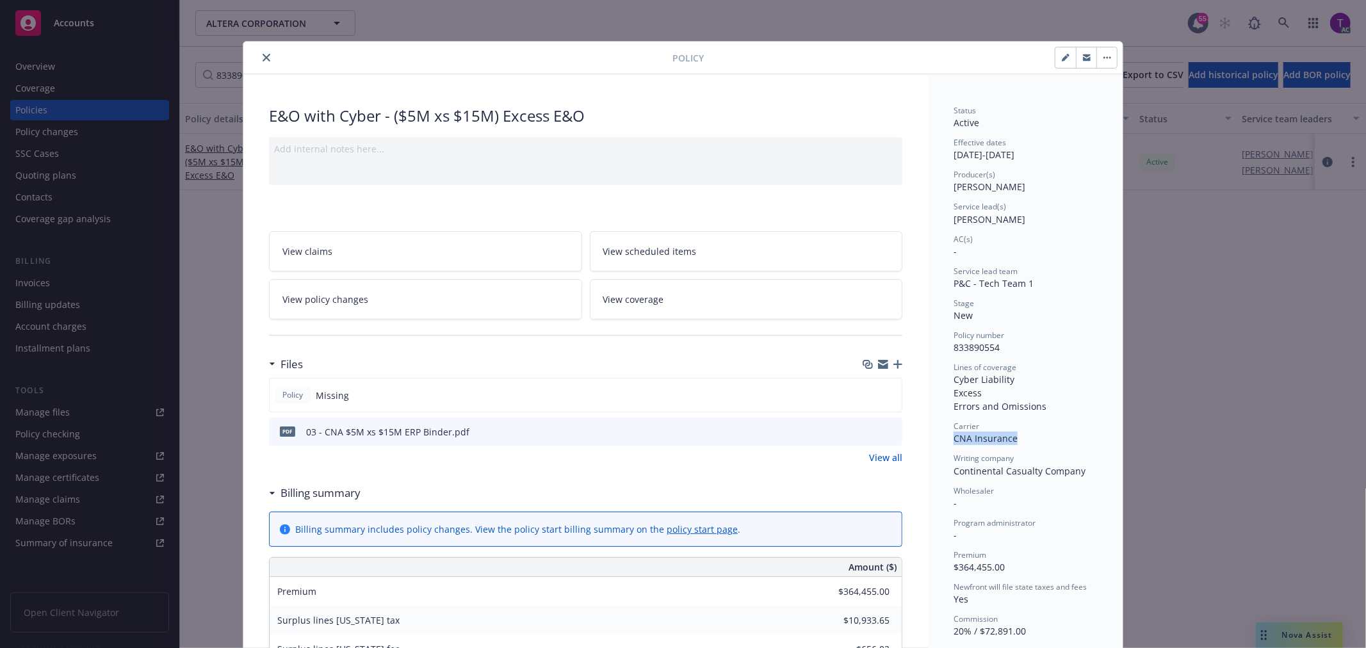
drag, startPoint x: 951, startPoint y: 436, endPoint x: 1041, endPoint y: 438, distance: 90.3
click at [1041, 438] on div "Carrier CNA Insurance" at bounding box center [1025, 433] width 143 height 24
copy span "CNA Insurance"
click at [266, 60] on button "close" at bounding box center [266, 57] width 15 height 15
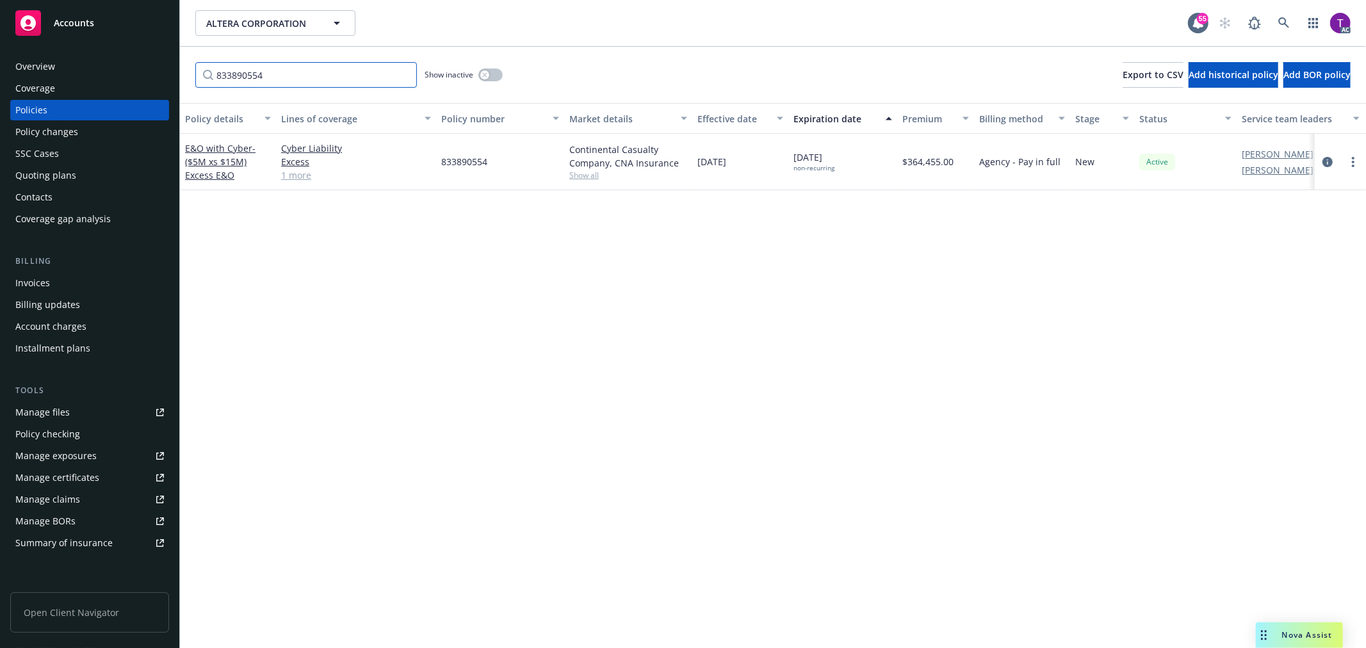
drag, startPoint x: 284, startPoint y: 68, endPoint x: 158, endPoint y: 64, distance: 125.6
click at [158, 64] on div "Accounts Overview Coverage Policies Policy changes SSC Cases Quoting plans Cont…" at bounding box center [683, 324] width 1366 height 648
paste input "130016335"
click at [217, 148] on link "E&O with Cyber - ($5M xs $20M) Excess E&O" at bounding box center [220, 161] width 70 height 39
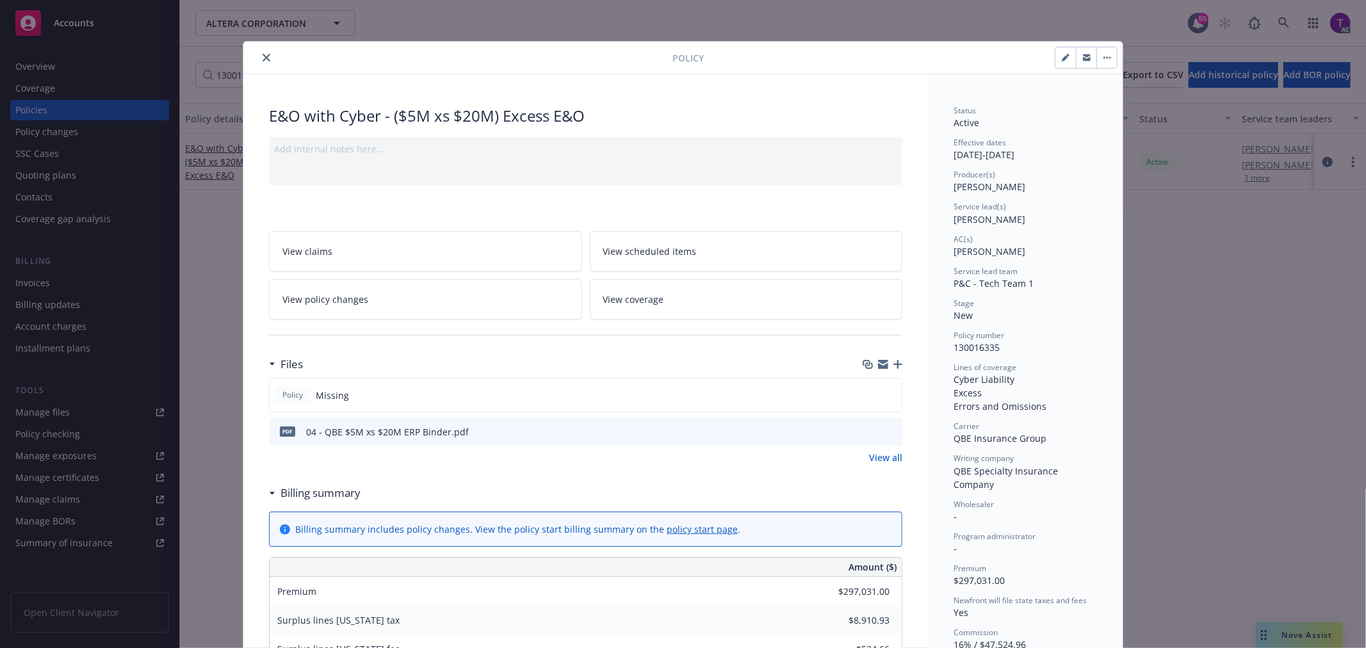
scroll to position [65, 0]
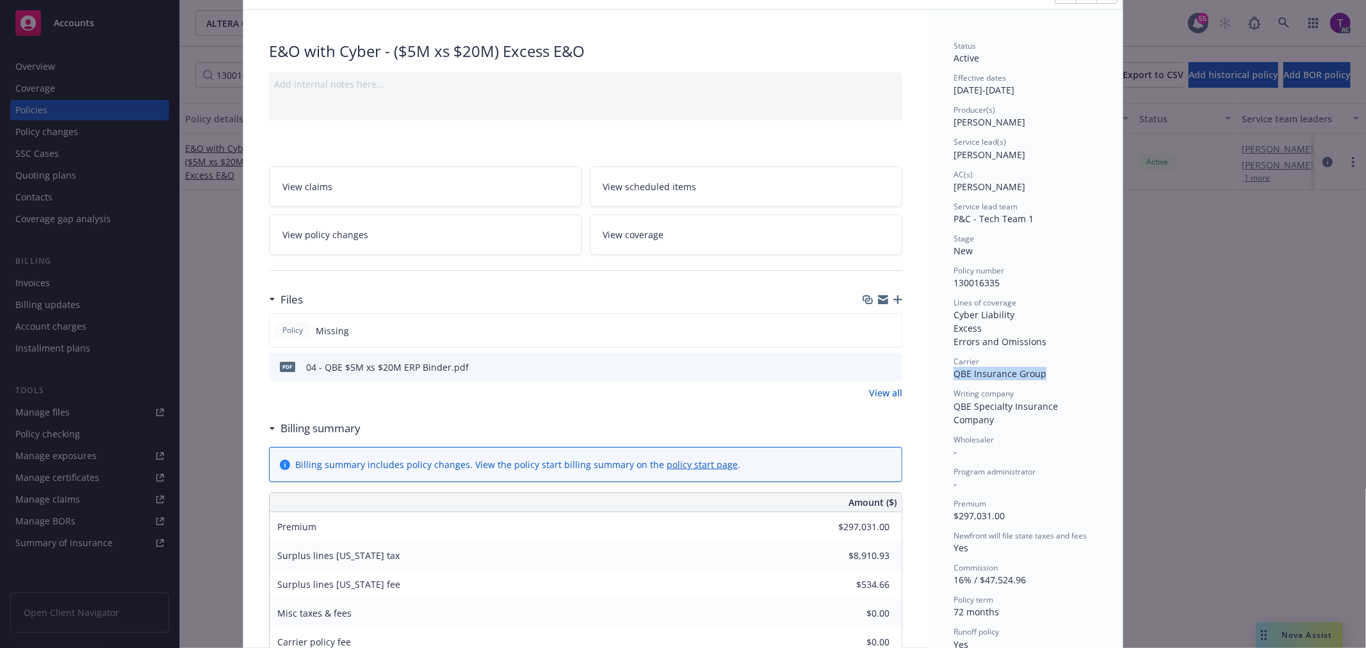
drag, startPoint x: 946, startPoint y: 375, endPoint x: 1043, endPoint y: 373, distance: 97.4
copy span "QBE Insurance Group"
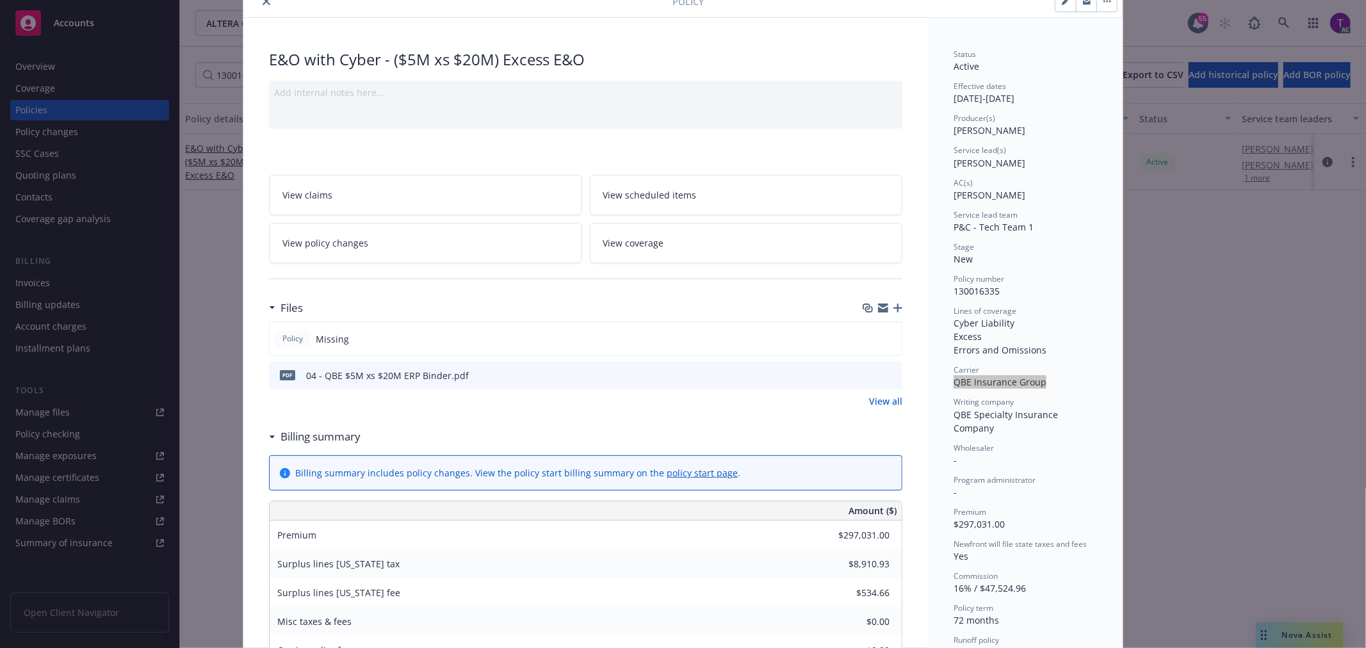
scroll to position [0, 0]
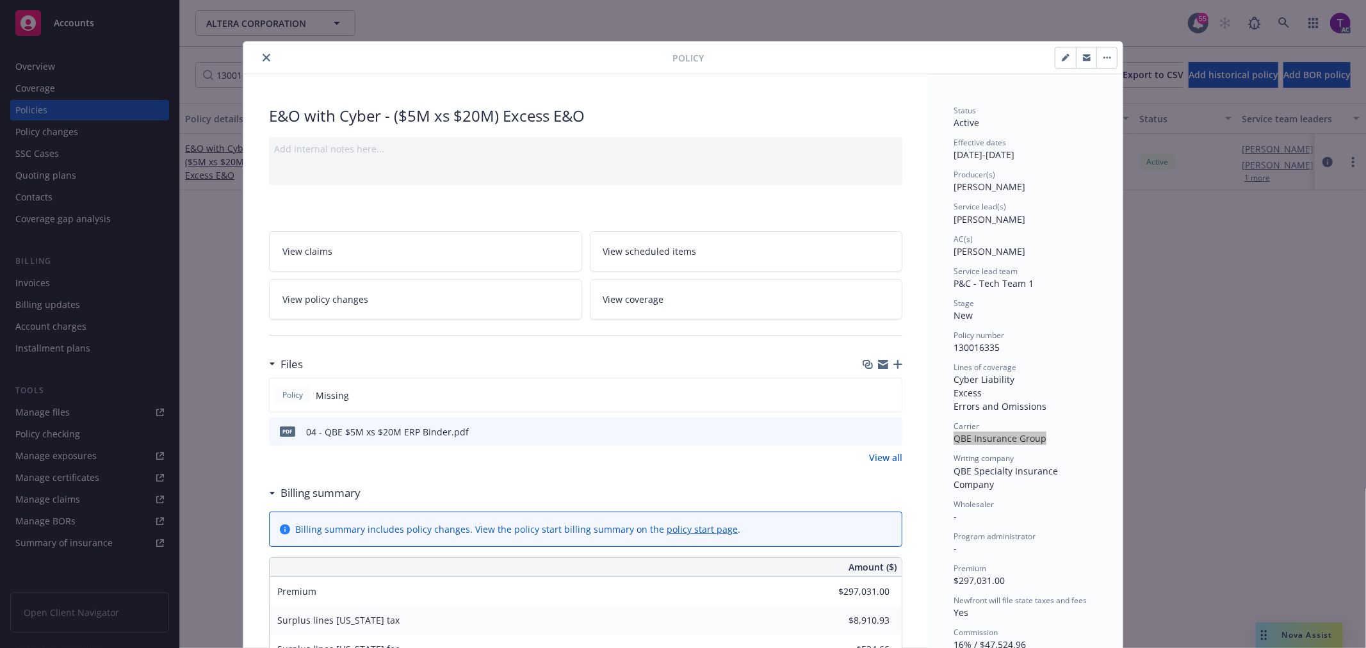
click at [263, 55] on icon "close" at bounding box center [267, 58] width 8 height 8
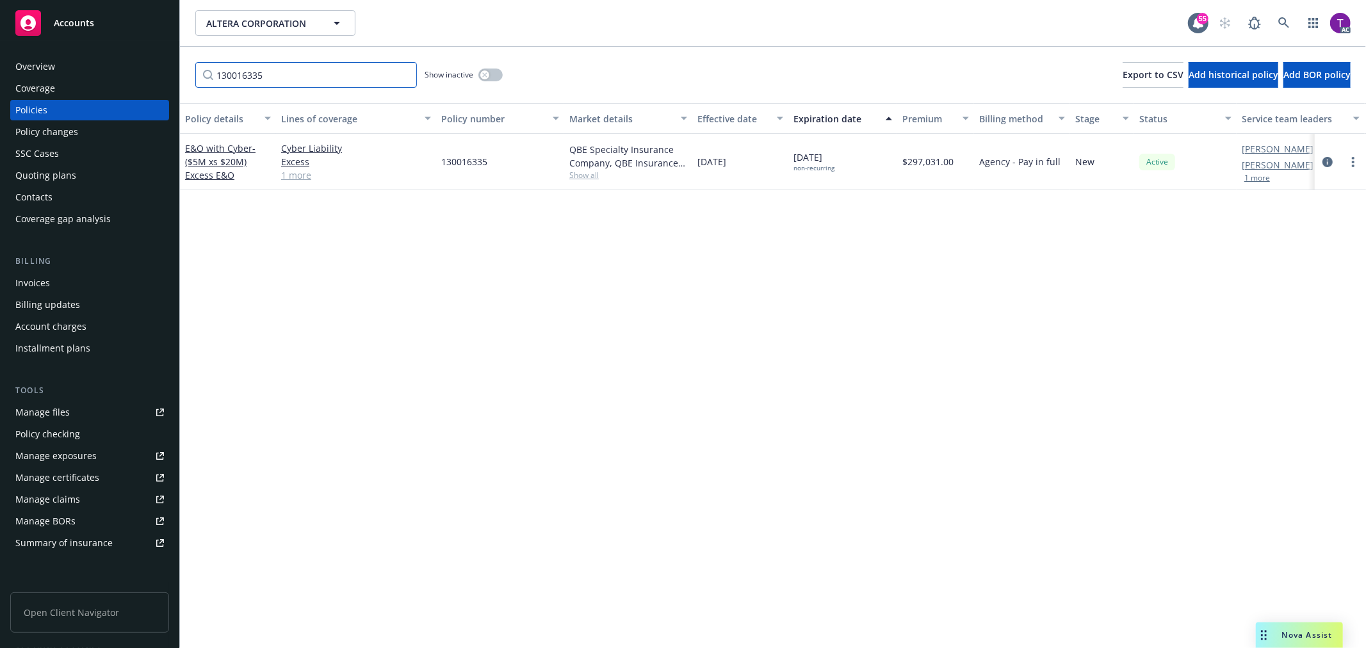
drag, startPoint x: 290, startPoint y: 72, endPoint x: 110, endPoint y: 69, distance: 180.0
click at [110, 69] on div "Accounts Overview Coverage Policies Policy changes SSC Cases Quoting plans Cont…" at bounding box center [683, 324] width 1366 height 648
paste input "YXB-056693-00"
click at [194, 152] on link "E&O with Cyber - ($5M xs $25M) Excess E&O" at bounding box center [220, 161] width 70 height 39
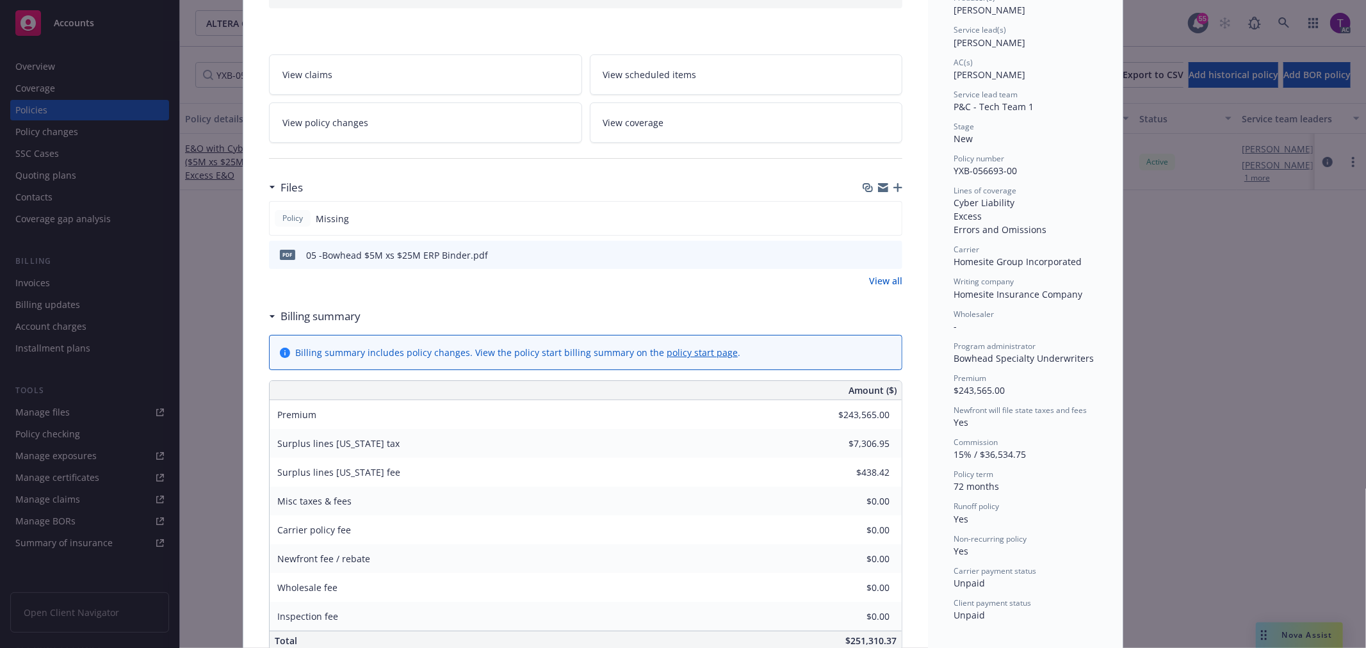
scroll to position [178, 0]
drag, startPoint x: 949, startPoint y: 355, endPoint x: 1085, endPoint y: 359, distance: 136.5
click at [1085, 359] on div "Program administrator Bowhead Specialty Underwriters" at bounding box center [1025, 352] width 143 height 24
copy span "Bowhead Specialty Underwriters"
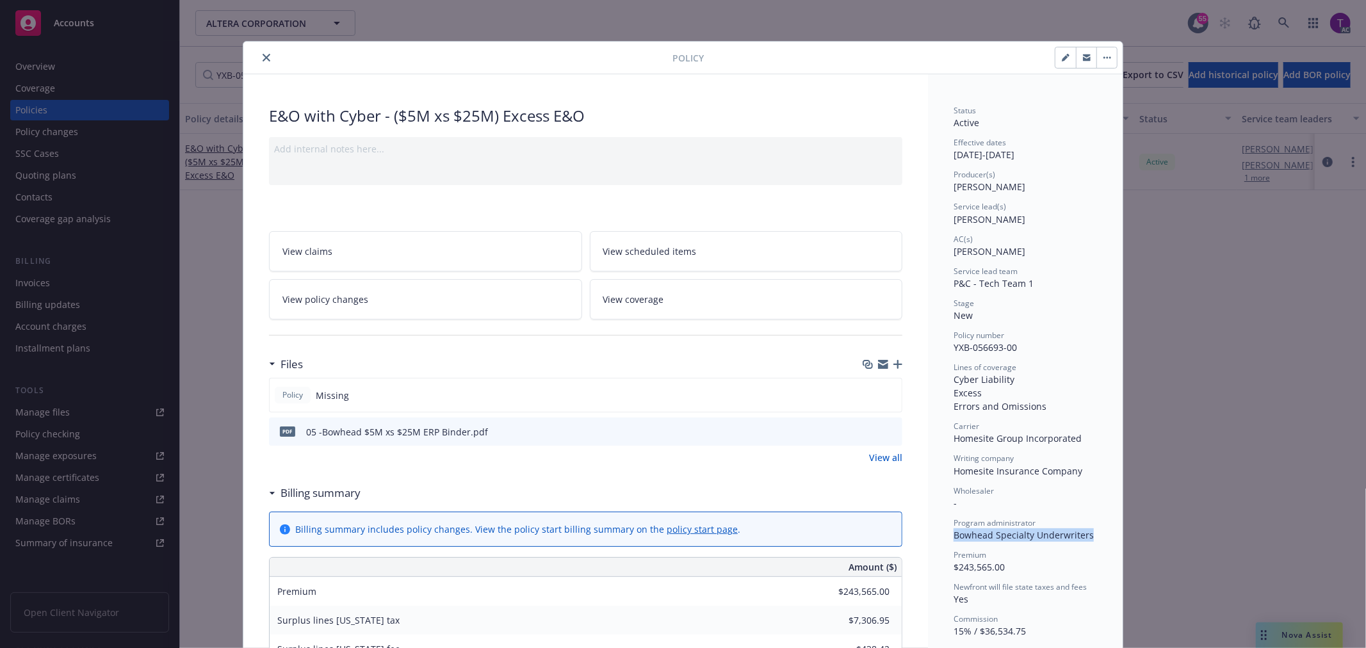
click at [263, 54] on icon "close" at bounding box center [267, 58] width 8 height 8
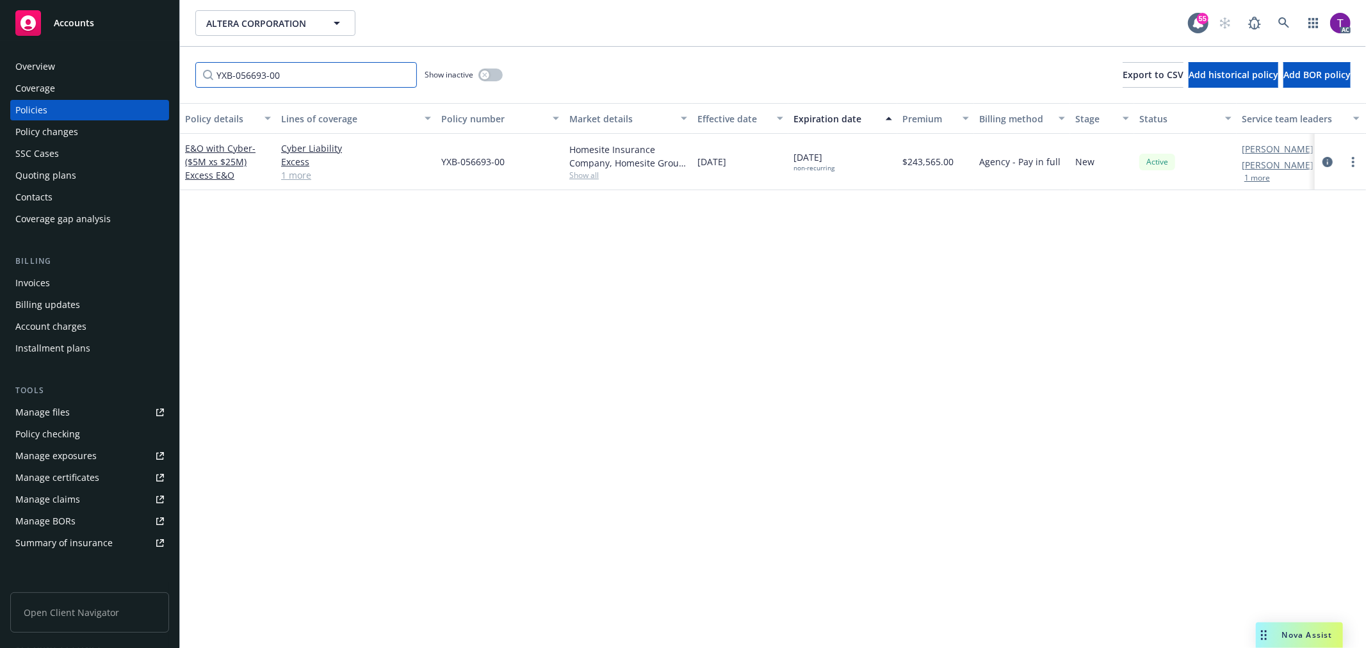
click at [278, 74] on input "YXB-056693-00" at bounding box center [306, 75] width 222 height 26
click at [286, 77] on input "YXB-056693-00" at bounding box center [306, 75] width 222 height 26
click at [290, 78] on input "YXB-056693-00" at bounding box center [306, 75] width 222 height 26
drag, startPoint x: 290, startPoint y: 78, endPoint x: 3, endPoint y: 67, distance: 287.8
click at [3, 67] on div "Accounts Overview Coverage Policies Policy changes SSC Cases Quoting plans Cont…" at bounding box center [683, 324] width 1366 height 648
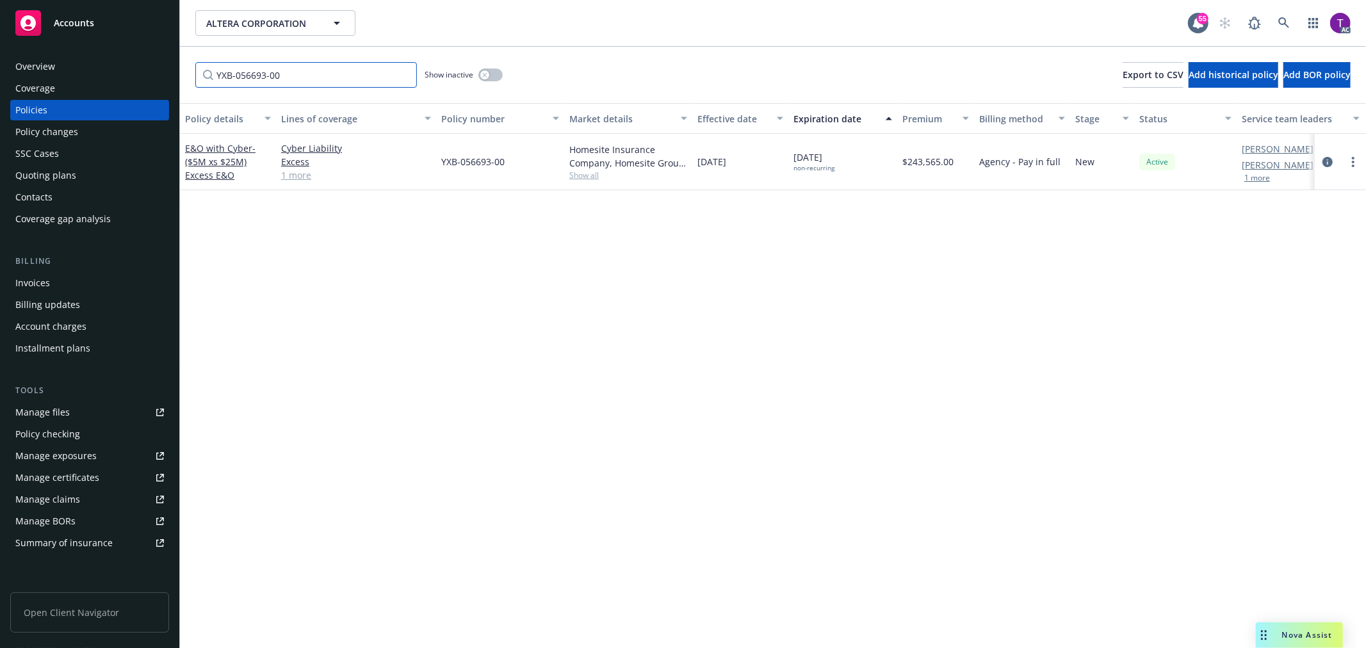
paste input "01-507-82-99"
click at [213, 165] on span "- ($5M xs $30M) Excess E&O" at bounding box center [220, 161] width 70 height 39
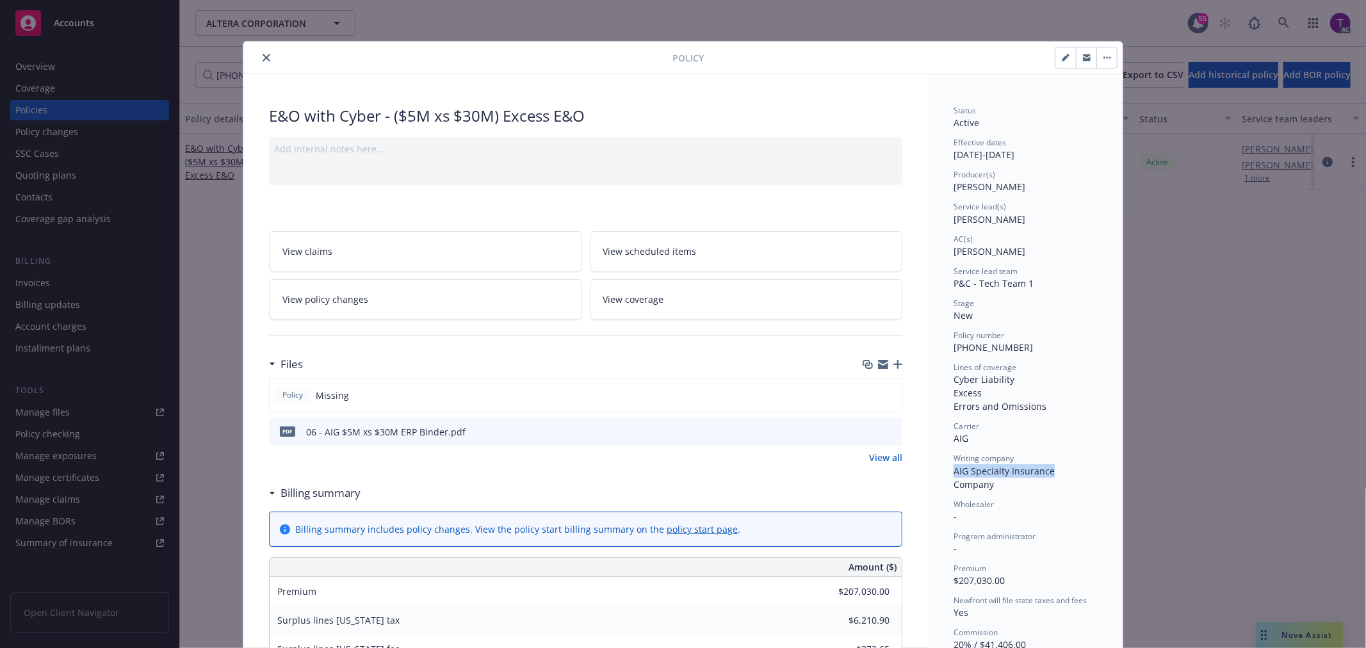
drag, startPoint x: 951, startPoint y: 470, endPoint x: 1045, endPoint y: 474, distance: 94.2
click at [1045, 474] on span "AIG Specialty Insurance Company" at bounding box center [1006, 478] width 104 height 26
copy span "AIG Specialty Insurance"
click at [259, 54] on button "close" at bounding box center [266, 57] width 15 height 15
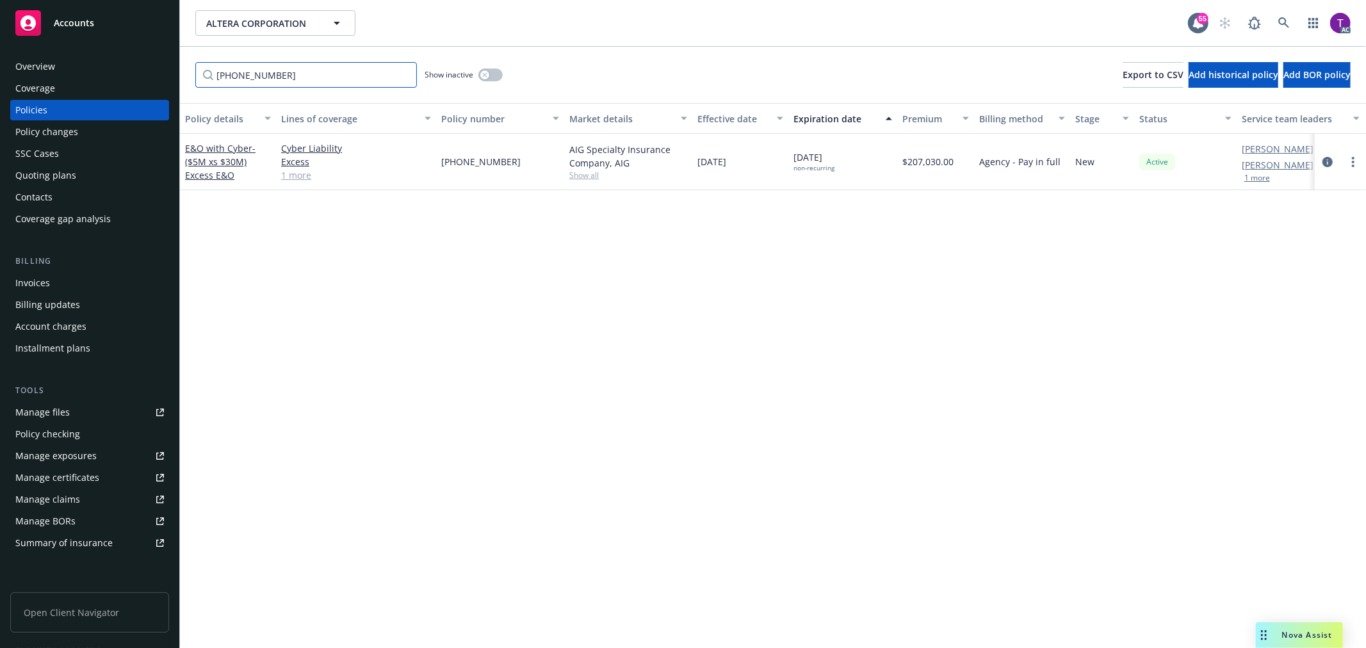
drag, startPoint x: 300, startPoint y: 68, endPoint x: 122, endPoint y: 49, distance: 178.5
click at [122, 49] on div "Accounts Overview Coverage Policies Policy changes SSC Cases Quoting plans Cont…" at bounding box center [683, 324] width 1366 height 648
paste input "711-01-88-38-0000"
drag, startPoint x: 187, startPoint y: 140, endPoint x: 200, endPoint y: 148, distance: 15.3
click at [200, 148] on link "E&O with Cyber - ($5M xs $35M) Excess E&O" at bounding box center [220, 161] width 70 height 39
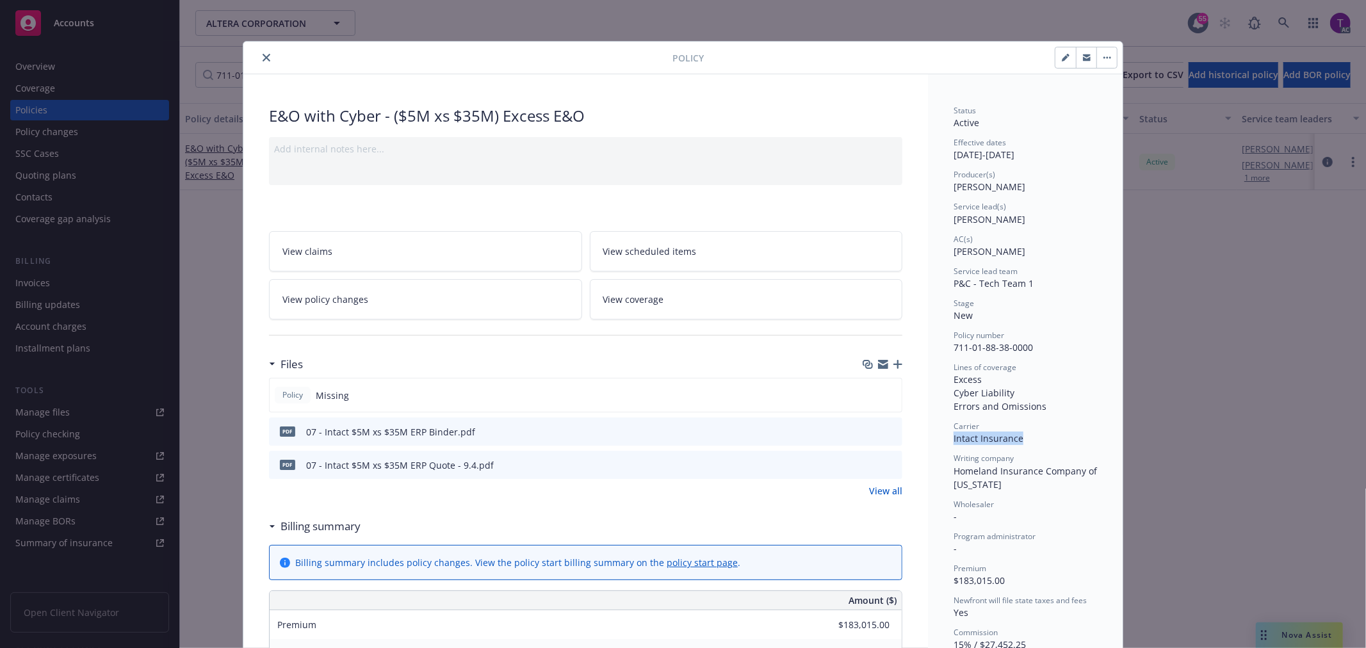
drag, startPoint x: 947, startPoint y: 439, endPoint x: 1040, endPoint y: 436, distance: 93.6
copy span "Intact Insurance"
click at [263, 54] on icon "close" at bounding box center [267, 58] width 8 height 8
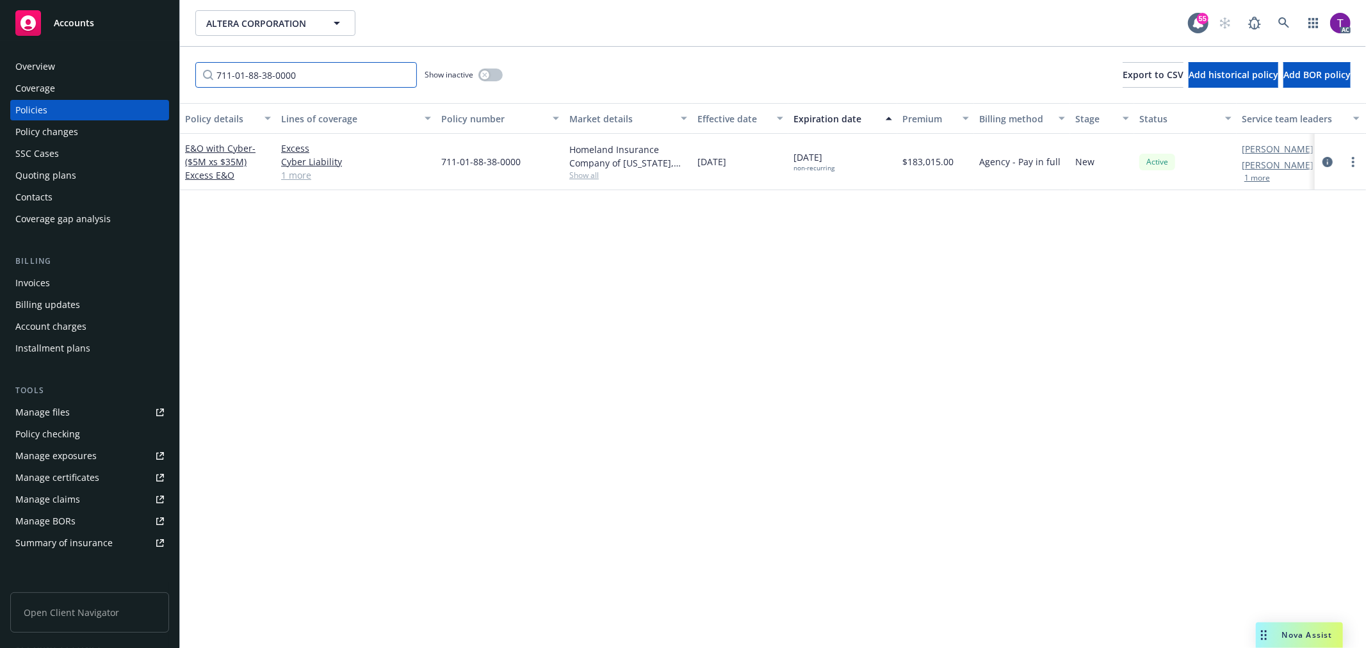
drag, startPoint x: 303, startPoint y: 69, endPoint x: 190, endPoint y: 69, distance: 113.4
click at [190, 69] on div "711-01-88-38-0000 Show inactive Export to CSV Add historical policy Add BOR pol…" at bounding box center [773, 75] width 1186 height 56
paste input "EOXS2510002504-01"
click at [213, 149] on link "E&O with Cyber - ($5M xs $40M) Excess E&O" at bounding box center [220, 161] width 70 height 39
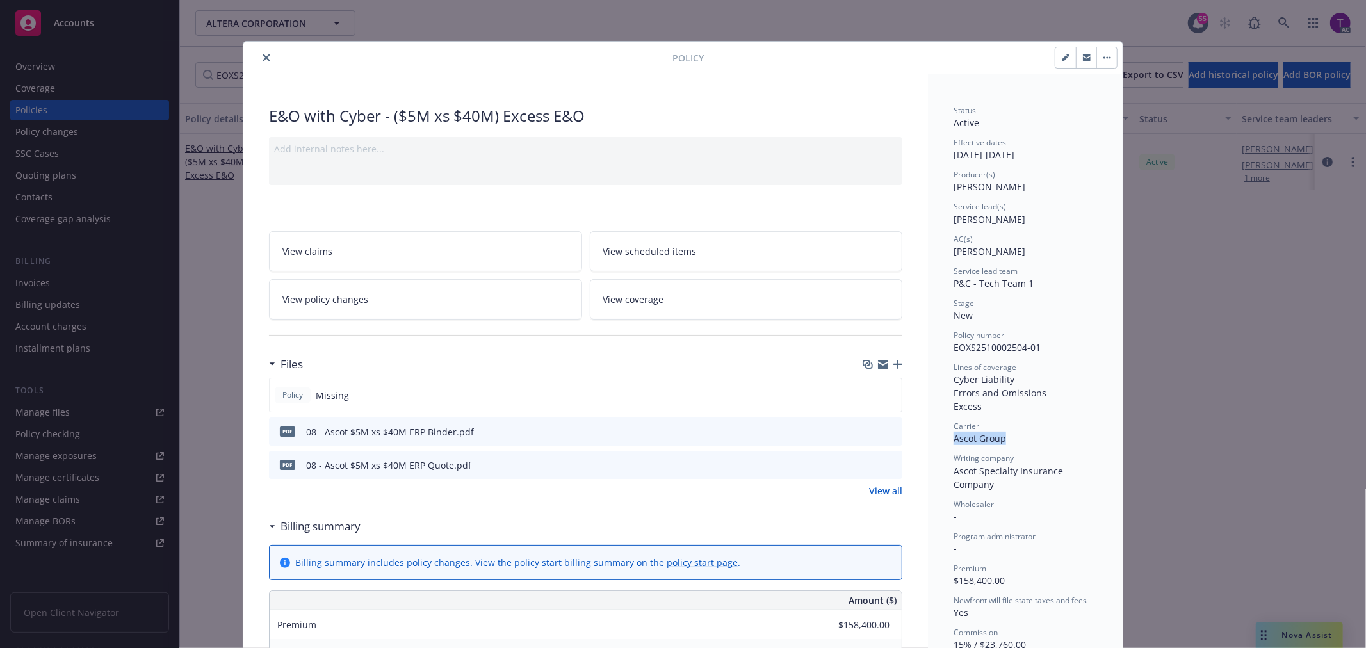
drag, startPoint x: 1012, startPoint y: 434, endPoint x: 946, endPoint y: 436, distance: 66.0
copy span "Ascot Group"
click at [263, 58] on icon "close" at bounding box center [267, 58] width 8 height 8
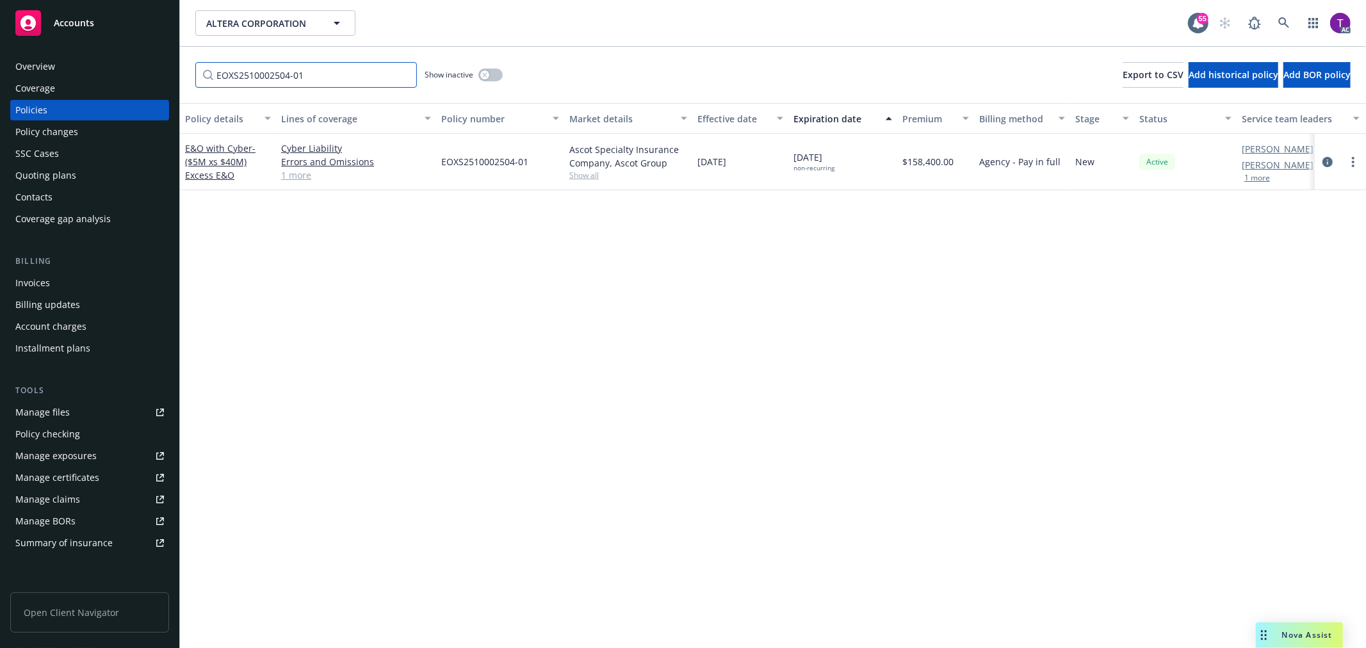
drag, startPoint x: 303, startPoint y: 82, endPoint x: 148, endPoint y: 76, distance: 155.2
click at [148, 76] on div "Accounts Overview Coverage Policies Policy changes SSC Cases Quoting plans Cont…" at bounding box center [683, 324] width 1366 height 648
paste input "C-4LUP-039848-CEPLM-2025"
click at [193, 168] on span "- ($5M xs $45M) Excess E&O" at bounding box center [220, 161] width 70 height 39
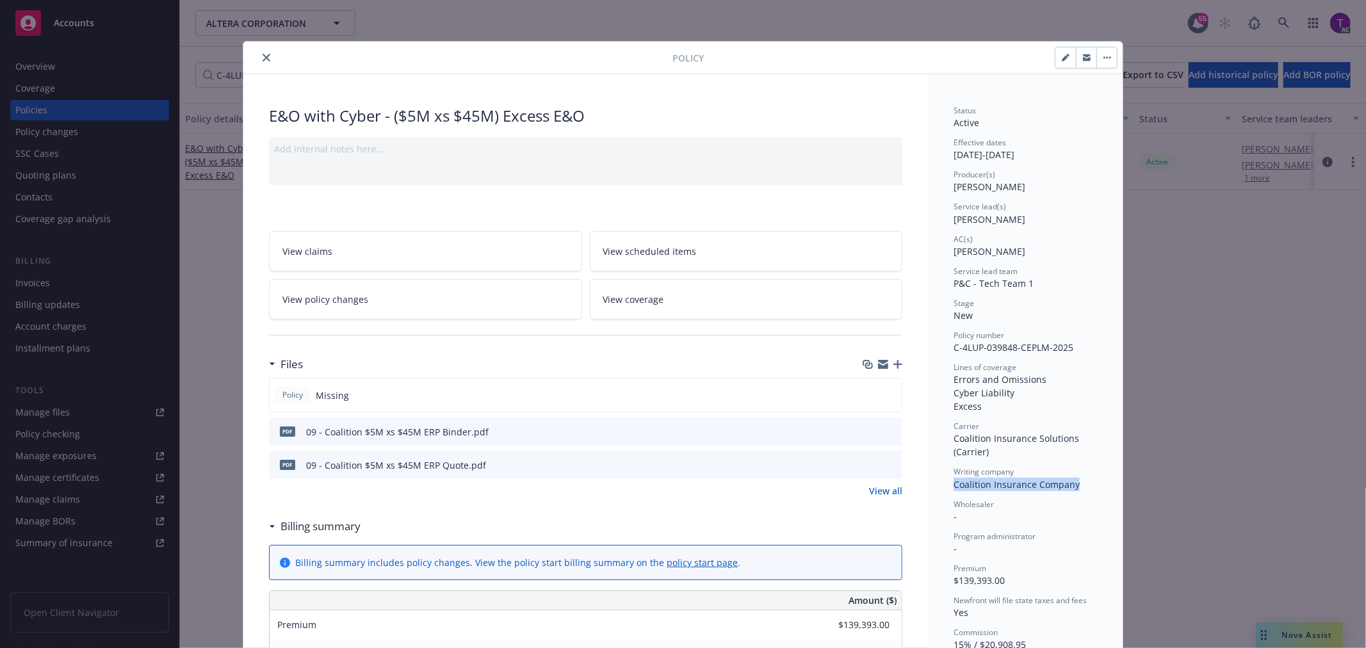
drag, startPoint x: 951, startPoint y: 485, endPoint x: 1072, endPoint y: 490, distance: 121.8
click at [1072, 490] on div "Writing company Coalition Insurance Company" at bounding box center [1025, 478] width 143 height 24
copy span "Coalition Insurance Company"
click at [263, 56] on icon "close" at bounding box center [267, 58] width 8 height 8
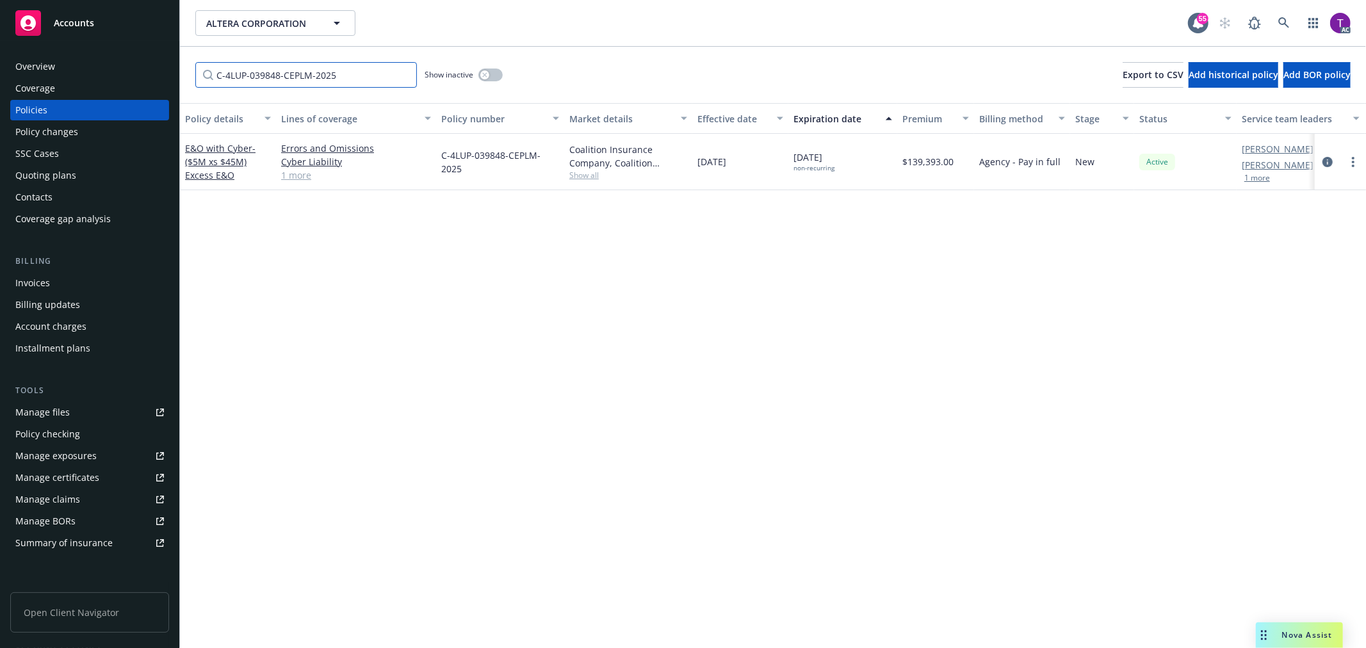
drag, startPoint x: 336, startPoint y: 78, endPoint x: 140, endPoint y: 67, distance: 196.9
click at [140, 67] on div "Accounts Overview Coverage Policies Policy changes SSC Cases Quoting plans Cont…" at bounding box center [683, 324] width 1366 height 648
paste input "NPL1130356-00"
type input "NPL1130356-00"
click at [229, 151] on link "E&O with Cyber - ($5M xs $50M) Excess E&O" at bounding box center [220, 161] width 70 height 39
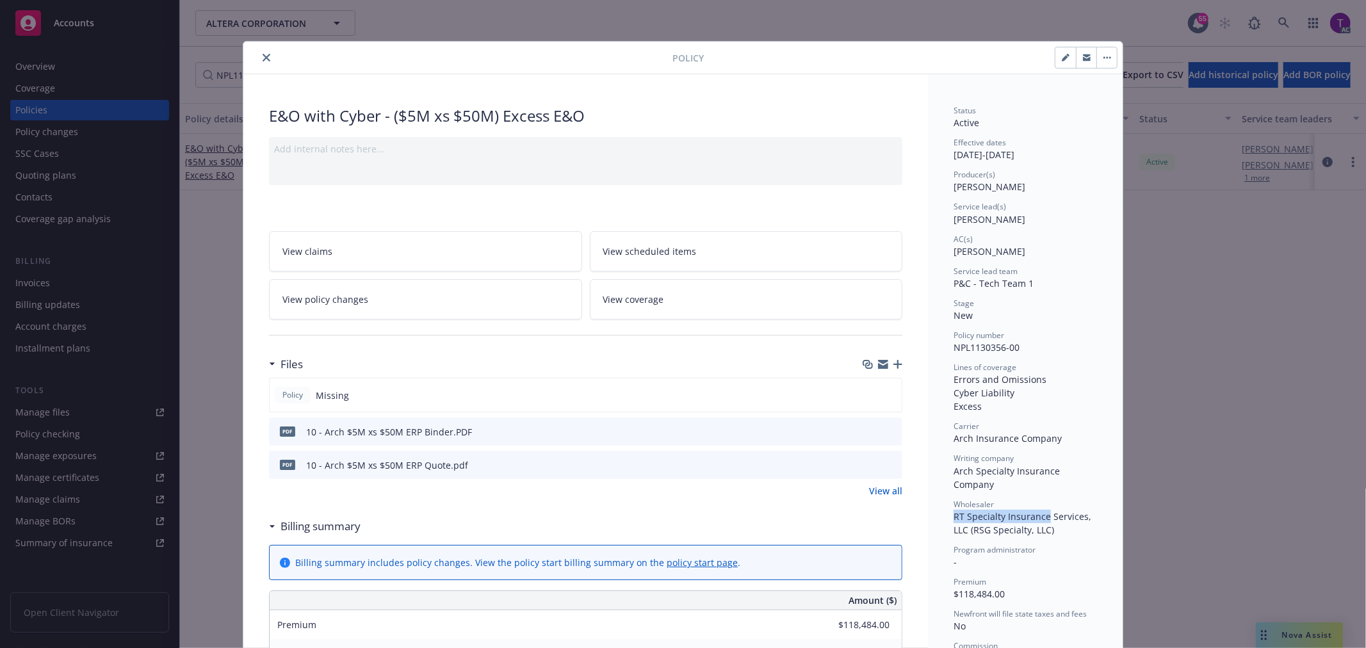
drag, startPoint x: 949, startPoint y: 519, endPoint x: 1040, endPoint y: 512, distance: 90.5
click at [1040, 512] on span "RT Specialty Insurance Services, LLC (RSG Specialty, LLC)" at bounding box center [1024, 524] width 140 height 26
copy span "RT Specialty Insurance"
click at [883, 489] on link "View all" at bounding box center [885, 490] width 33 height 13
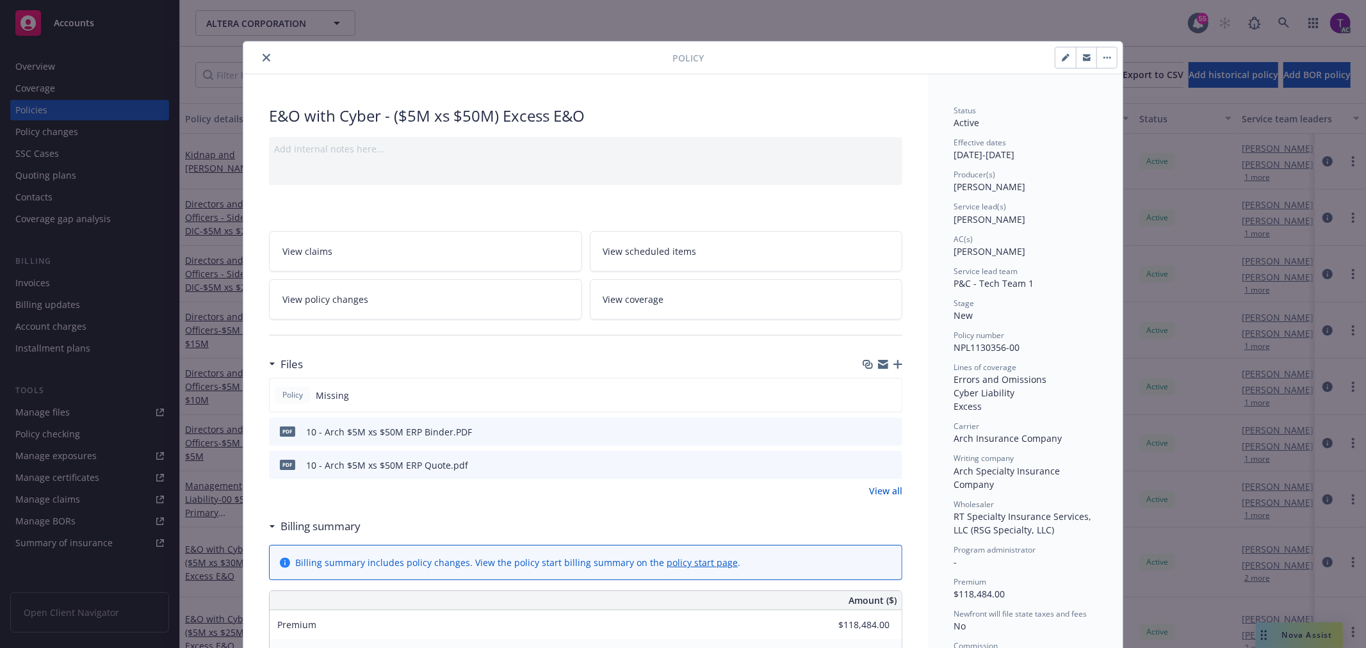
click at [263, 54] on icon "close" at bounding box center [267, 58] width 8 height 8
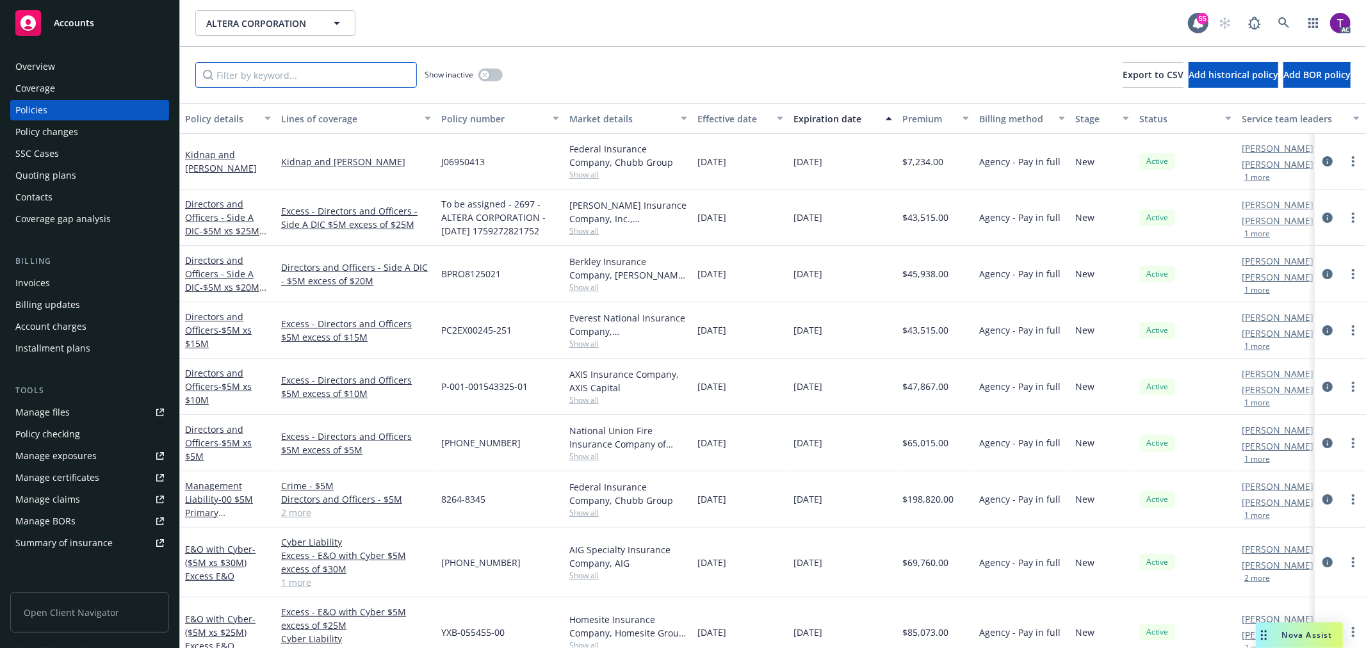
click at [304, 77] on input "Filter by keyword..." at bounding box center [306, 75] width 222 height 26
paste input "YPT-17-49JLO"
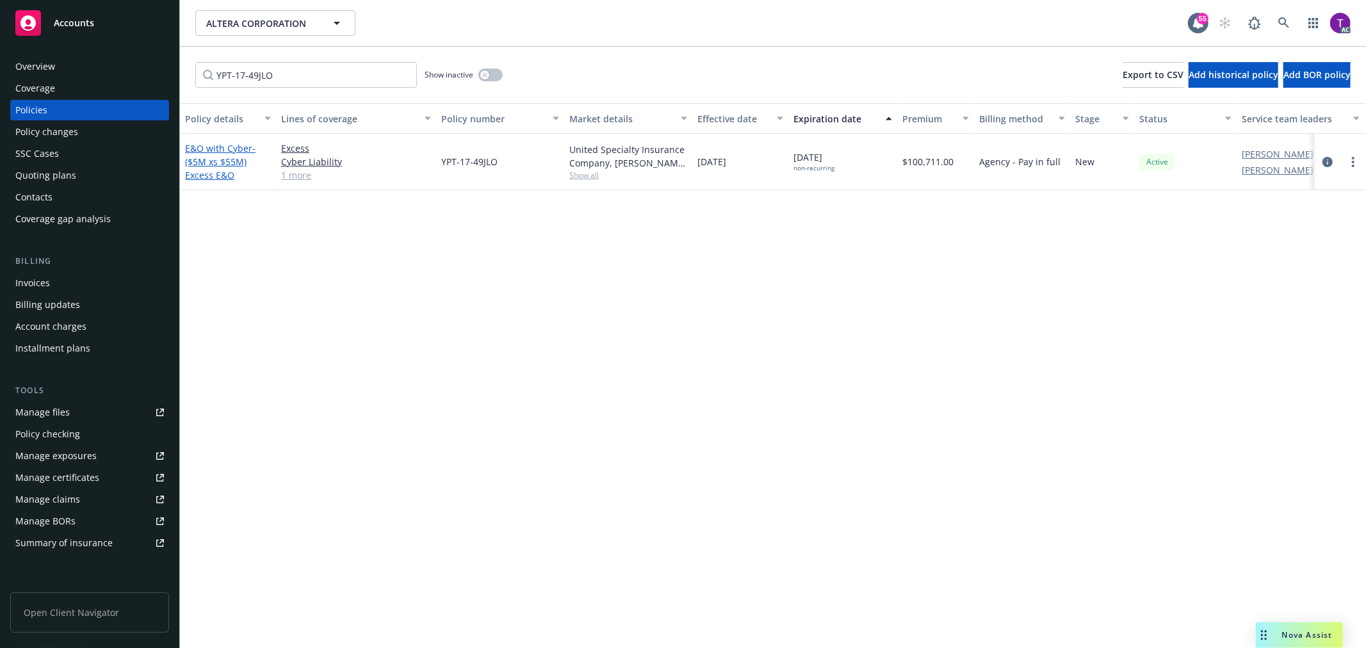
click at [244, 145] on link "E&O with Cyber - ($5M xs $55M) Excess E&O" at bounding box center [220, 161] width 70 height 39
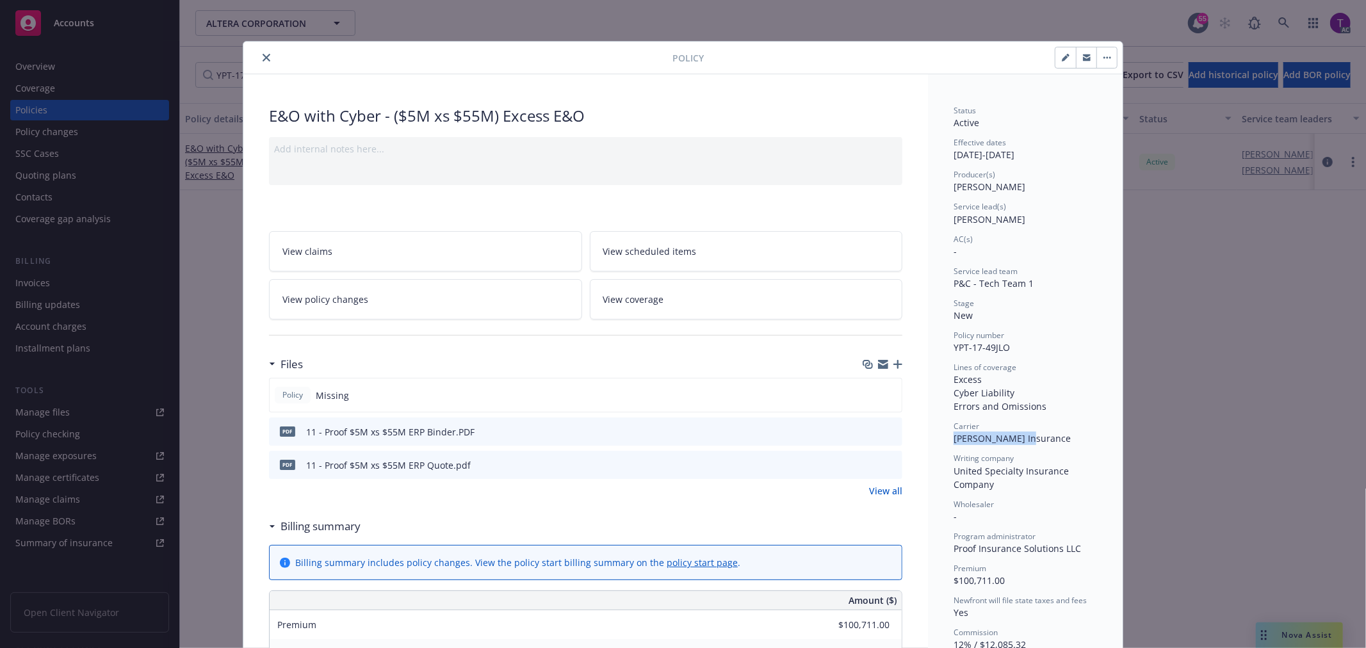
drag, startPoint x: 1029, startPoint y: 443, endPoint x: 952, endPoint y: 436, distance: 77.1
click at [954, 436] on div "Carrier Markel Insurance" at bounding box center [1025, 433] width 143 height 24
copy span "Markel Insurance"
click at [263, 58] on icon "close" at bounding box center [267, 58] width 8 height 8
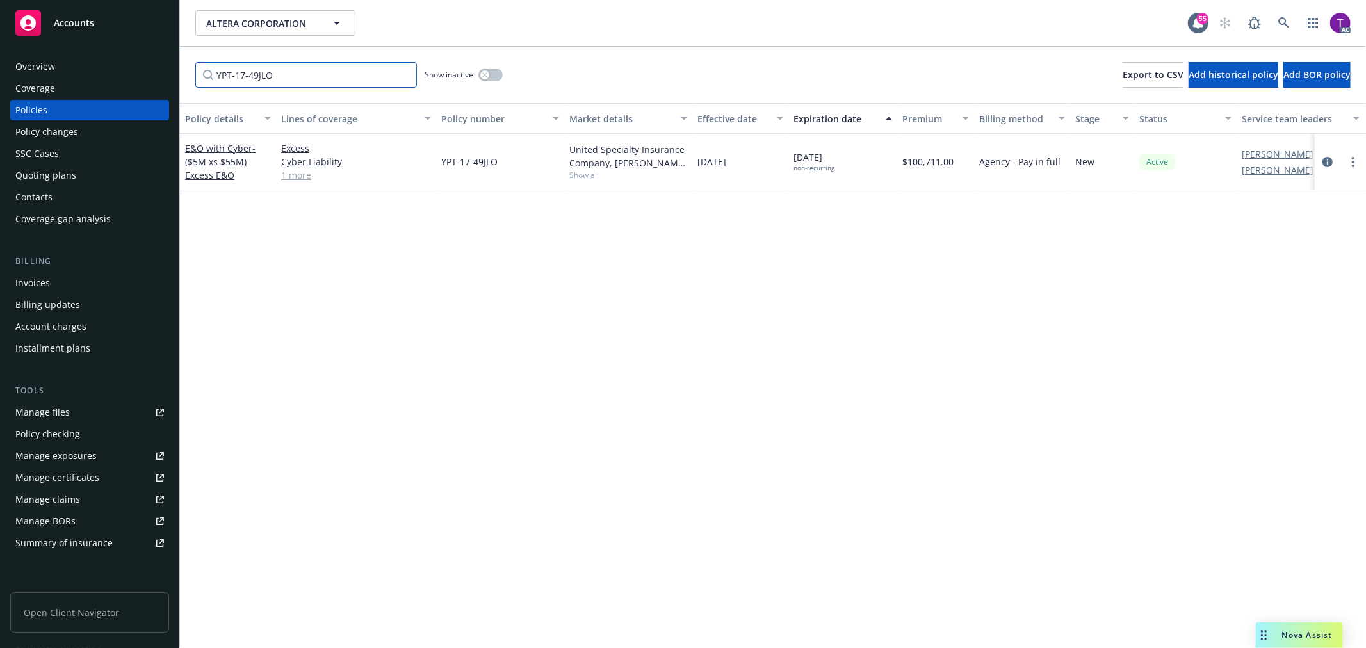
drag, startPoint x: 282, startPoint y: 68, endPoint x: 186, endPoint y: 82, distance: 97.1
click at [186, 82] on div "YPT-17-49JLO Show inactive Export to CSV Add historical policy Add BOR policy" at bounding box center [773, 75] width 1186 height 56
paste input "BFLCYETCA016500_023288_01"
click at [223, 154] on div "E&O with Cyber - ($5M xs $60M) Excess E&O" at bounding box center [228, 162] width 86 height 40
click at [222, 145] on link "E&O with Cyber - ($5M xs $60M) Excess E&O" at bounding box center [220, 161] width 70 height 39
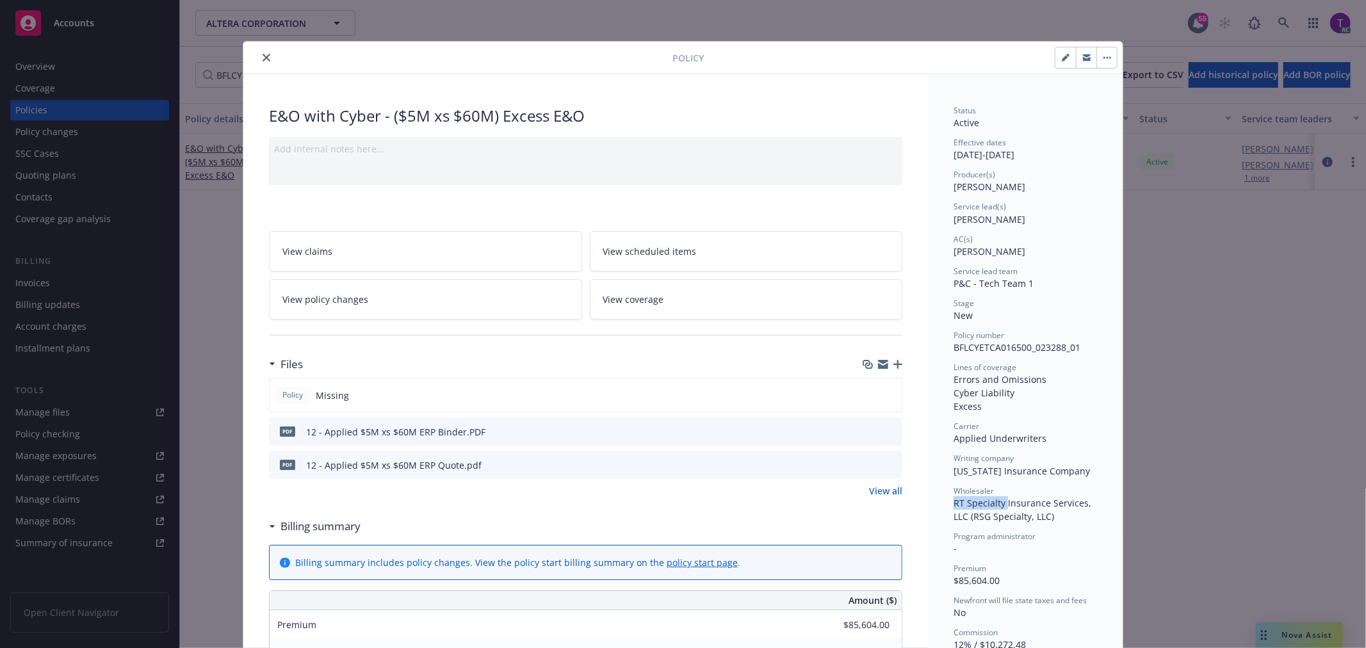
drag, startPoint x: 950, startPoint y: 505, endPoint x: 1001, endPoint y: 498, distance: 51.1
click at [1001, 498] on span "RT Specialty Insurance Services, LLC (RSG Specialty, LLC)" at bounding box center [1024, 510] width 140 height 26
copy span "RT Specialty"
click at [264, 54] on icon "close" at bounding box center [267, 58] width 8 height 8
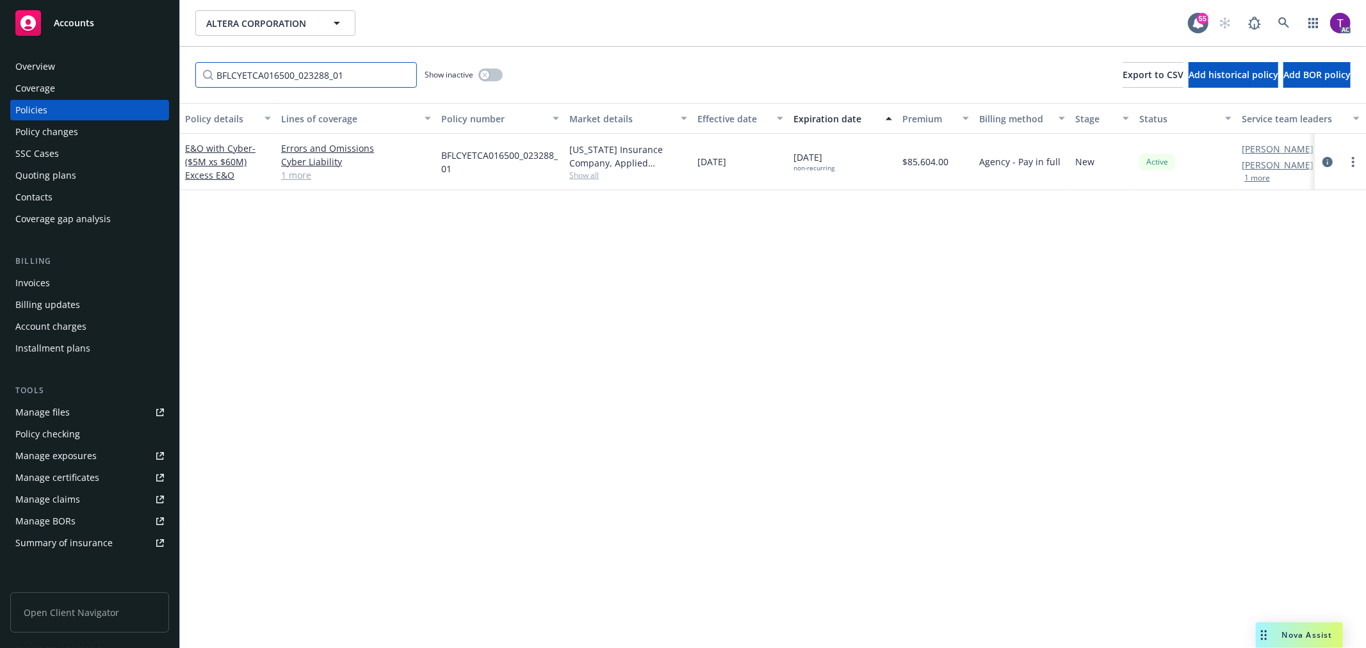
drag, startPoint x: 357, startPoint y: 76, endPoint x: 124, endPoint y: 52, distance: 233.7
click at [124, 52] on div "Accounts Overview Coverage Policies Policy changes SSC Cases Quoting plans Cont…" at bounding box center [683, 324] width 1366 height 648
paste input "MTP9049352 00"
click at [193, 152] on link "E&O with Cyber - Primary $5M E&O" at bounding box center [223, 162] width 76 height 26
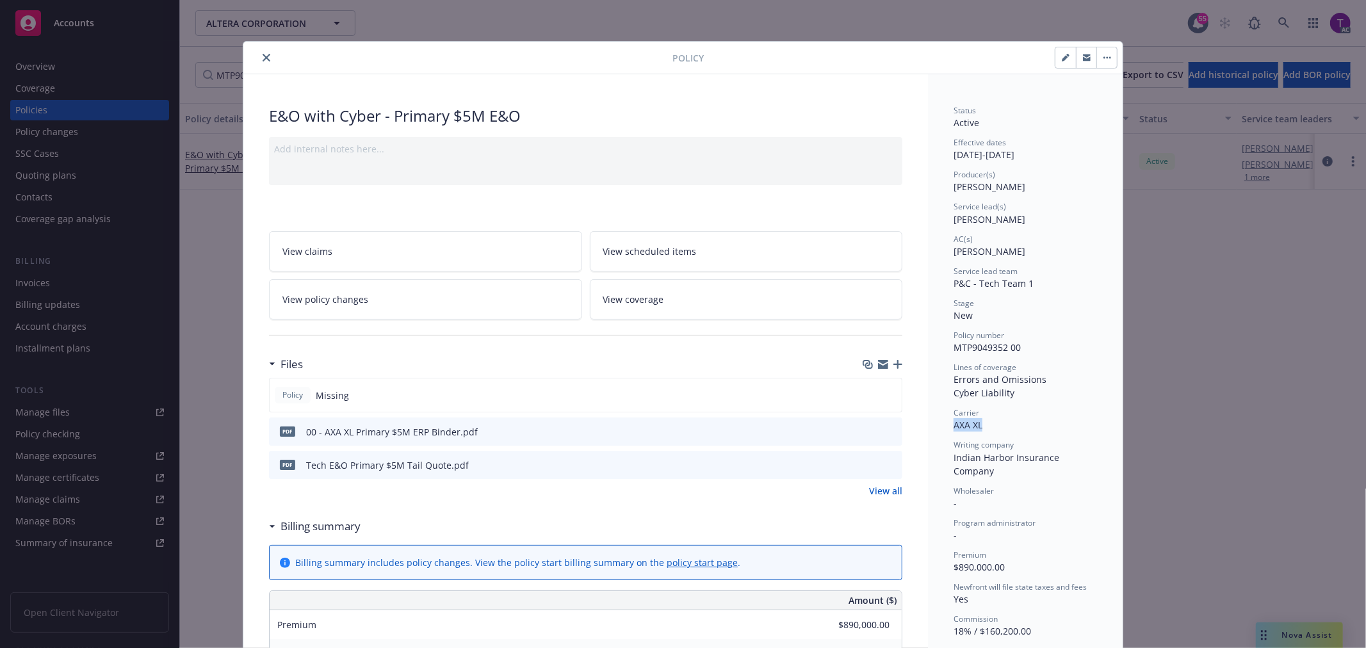
drag, startPoint x: 951, startPoint y: 428, endPoint x: 988, endPoint y: 430, distance: 37.8
click at [988, 430] on div "Carrier AXA XL" at bounding box center [1025, 419] width 143 height 24
copy span "AXA XL"
click at [263, 58] on icon "close" at bounding box center [267, 58] width 8 height 8
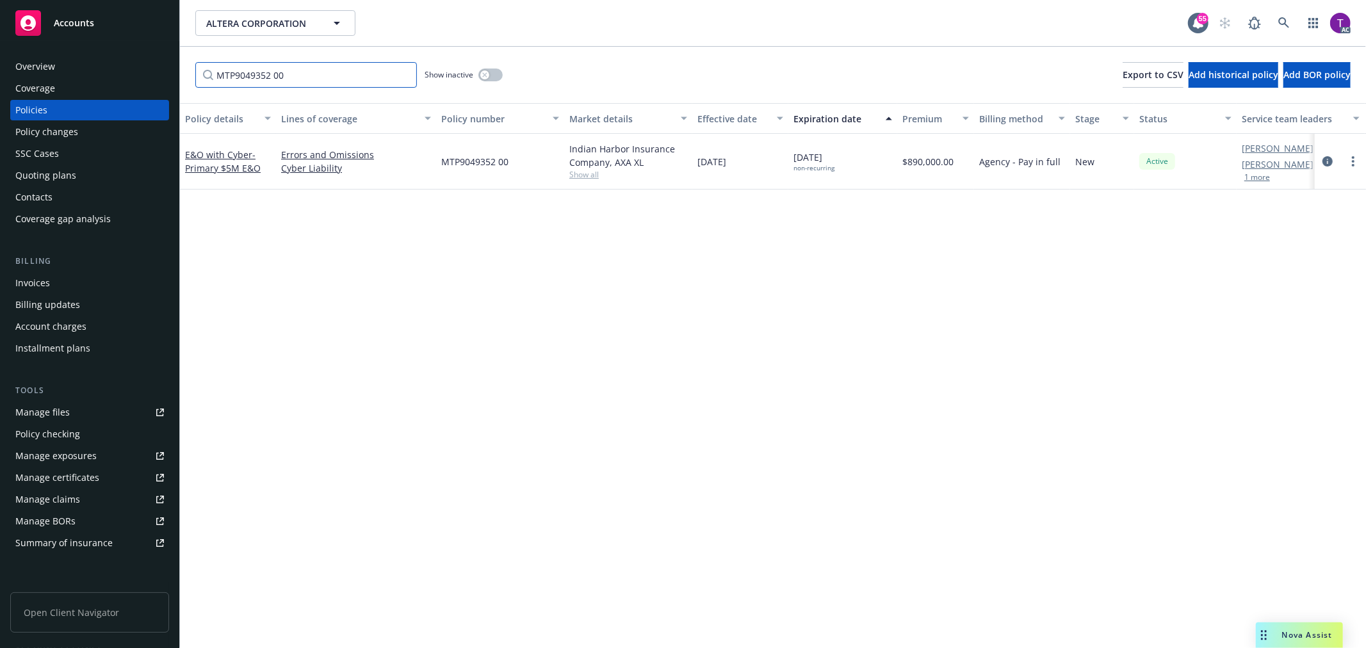
drag, startPoint x: 316, startPoint y: 68, endPoint x: 156, endPoint y: 55, distance: 161.3
click at [156, 55] on div "Accounts Overview Coverage Policies Policy changes SSC Cases Quoting plans Cont…" at bounding box center [683, 324] width 1366 height 648
paste input "8264-8348"
click at [223, 168] on span "- $5M Primary D&O/FID" at bounding box center [221, 169] width 72 height 26
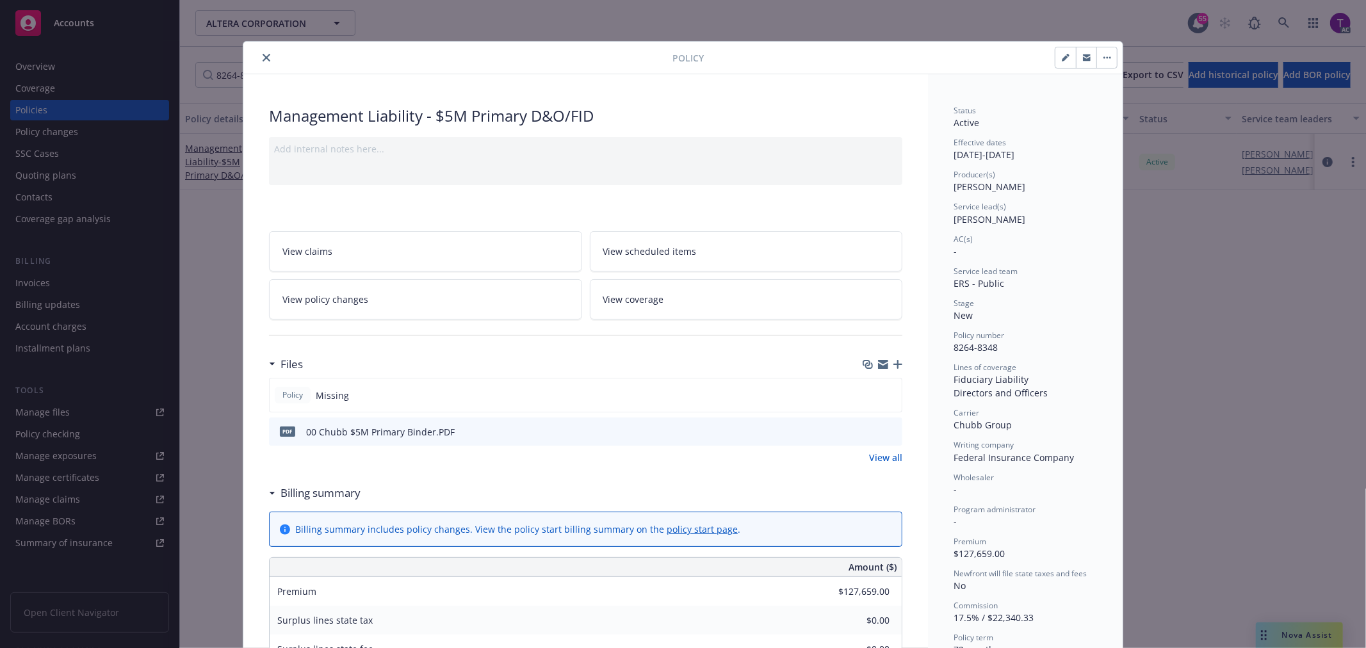
click at [266, 53] on button "close" at bounding box center [266, 57] width 15 height 15
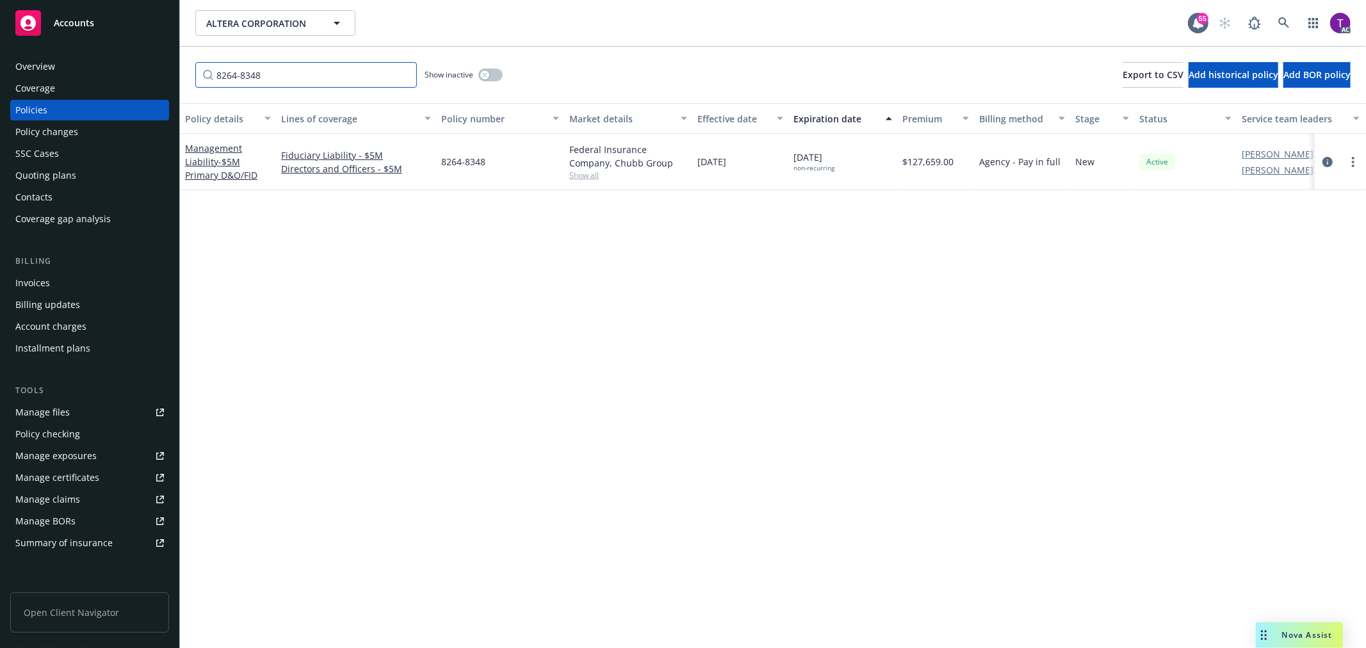
drag, startPoint x: 307, startPoint y: 71, endPoint x: 174, endPoint y: 78, distance: 133.4
click at [174, 78] on div "Accounts Overview Coverage Policies Policy changes SSC Cases Quoting plans Cont…" at bounding box center [683, 324] width 1366 height 648
paste input "01-602-50-21"
click at [193, 157] on link "Directors and Officers - $5M xs $5M" at bounding box center [218, 161] width 67 height 39
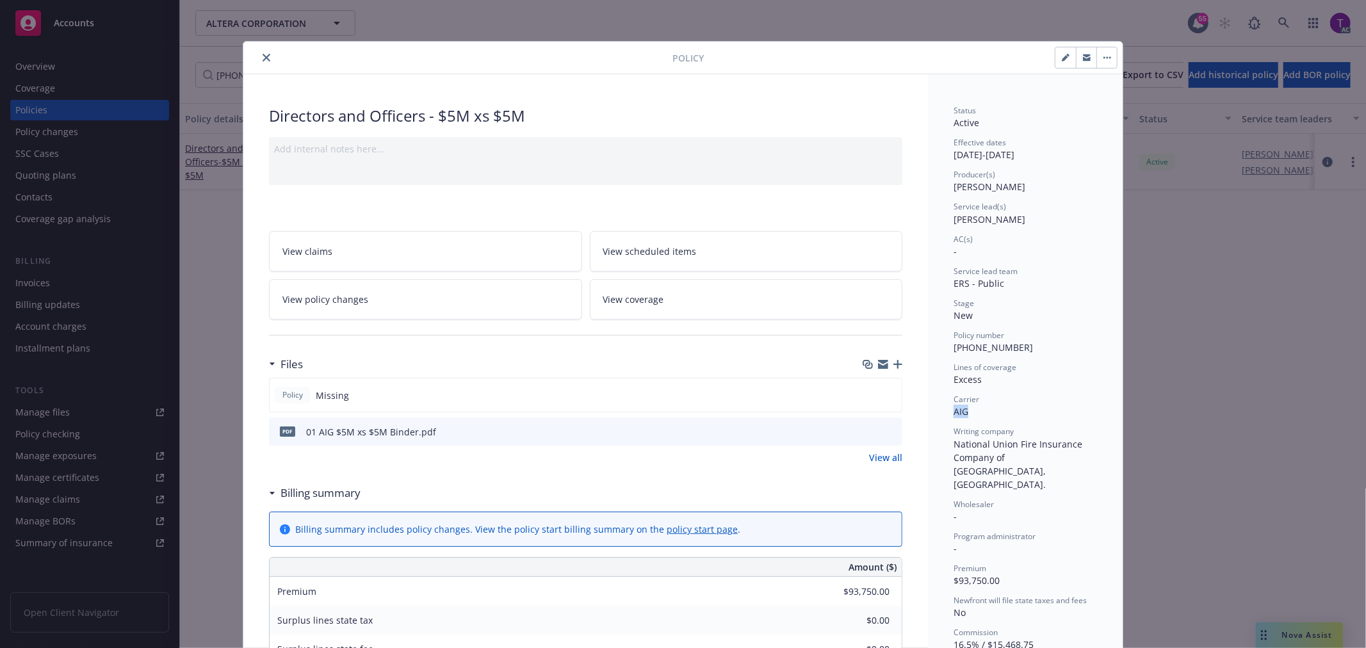
drag, startPoint x: 962, startPoint y: 418, endPoint x: 938, endPoint y: 416, distance: 23.8
copy span "AIG"
click at [263, 53] on button "close" at bounding box center [266, 57] width 15 height 15
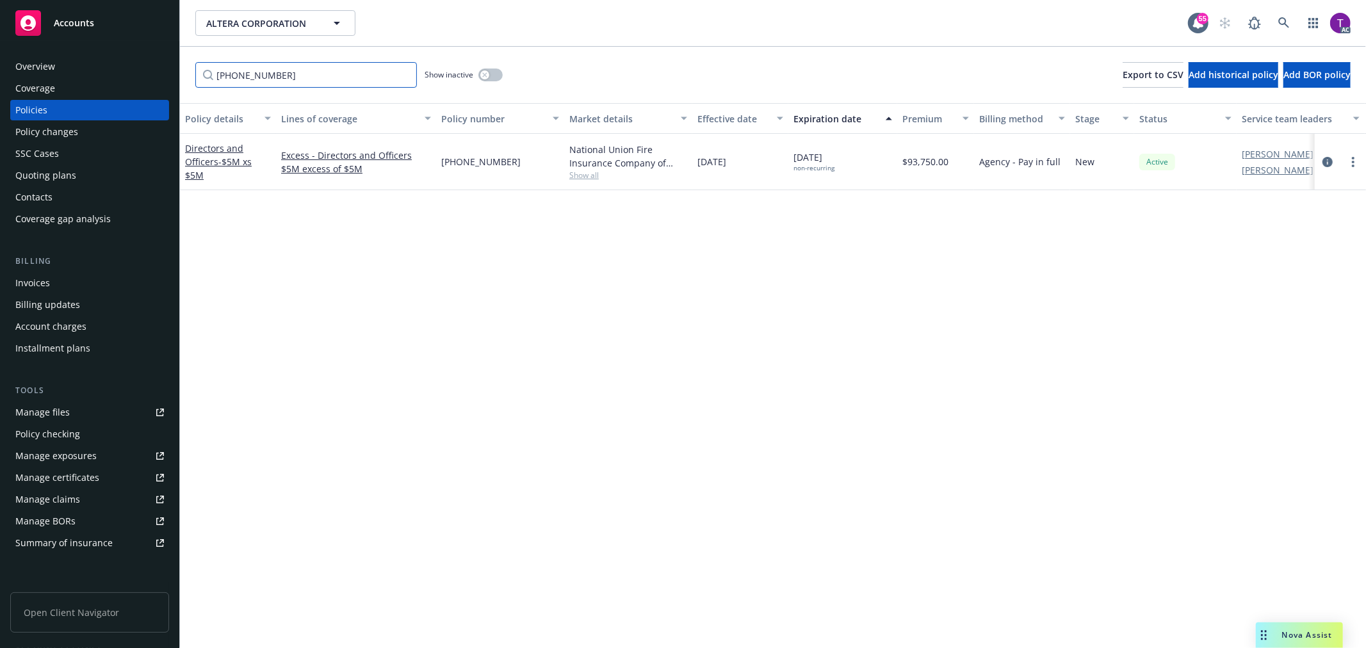
drag, startPoint x: 285, startPoint y: 67, endPoint x: 195, endPoint y: 65, distance: 89.7
click at [195, 65] on input "01-602-50-21" at bounding box center [306, 75] width 222 height 26
paste input "P-001-001634298-0"
type input "P-001-001634298-01"
click at [207, 156] on link "Directors and Officers - $5M xs $10M" at bounding box center [218, 161] width 67 height 39
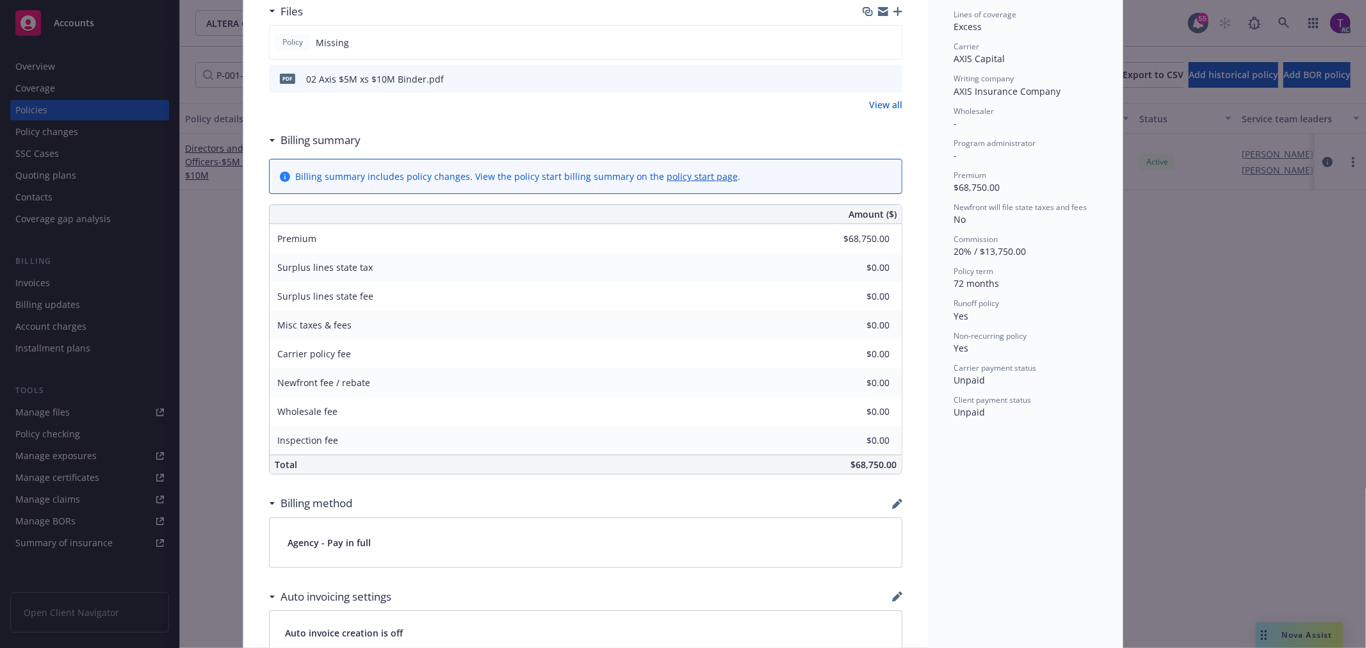
scroll to position [356, 0]
drag, startPoint x: 943, startPoint y: 79, endPoint x: 999, endPoint y: 96, distance: 58.8
click at [999, 96] on div "Status Active Effective dates 09/12/2025 - 09/12/2031 Producer(s) Ted Dobos Ser…" at bounding box center [1025, 346] width 195 height 1257
click at [1010, 86] on span "AXIS Insurance Company" at bounding box center [1007, 88] width 107 height 12
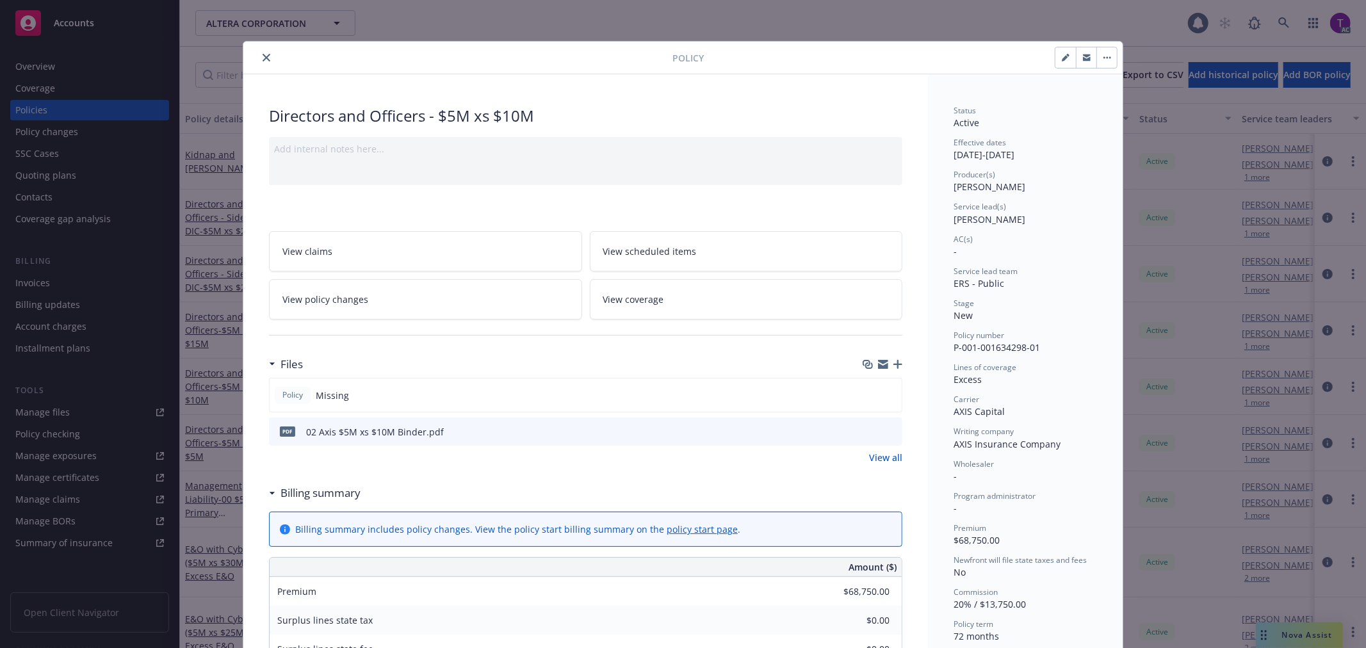
drag, startPoint x: 1010, startPoint y: 86, endPoint x: 946, endPoint y: 86, distance: 64.1
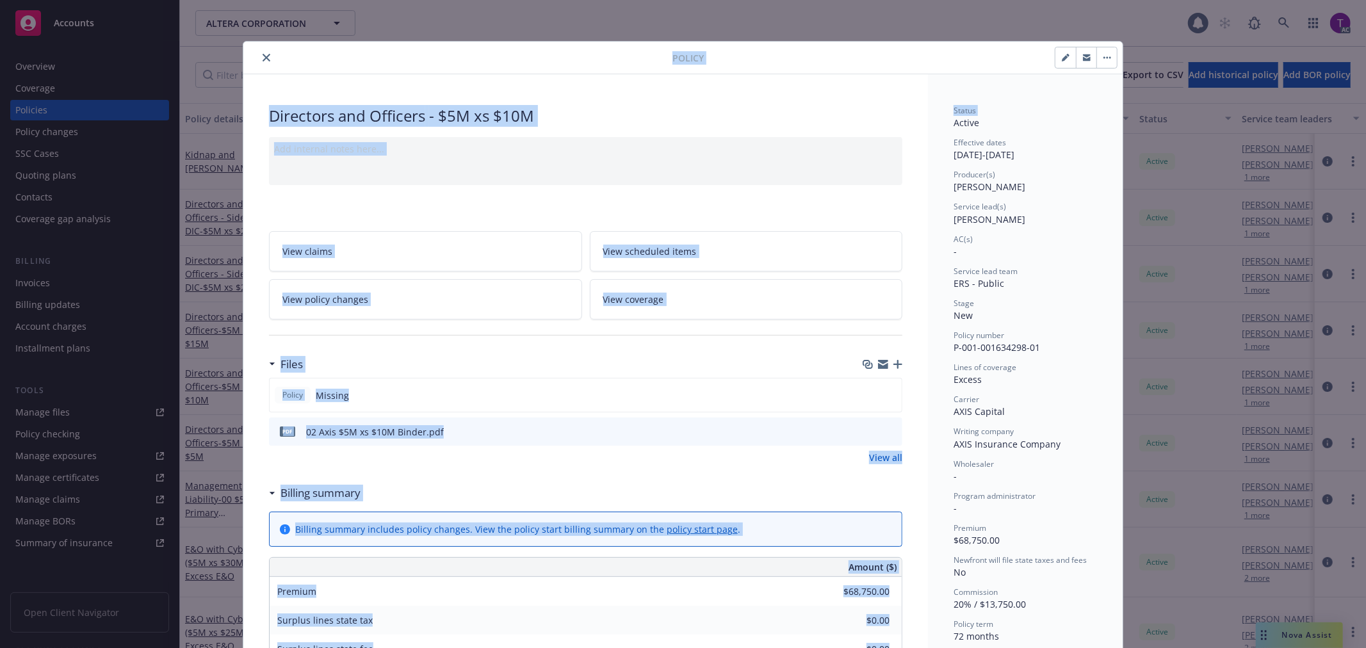
scroll to position [38, 0]
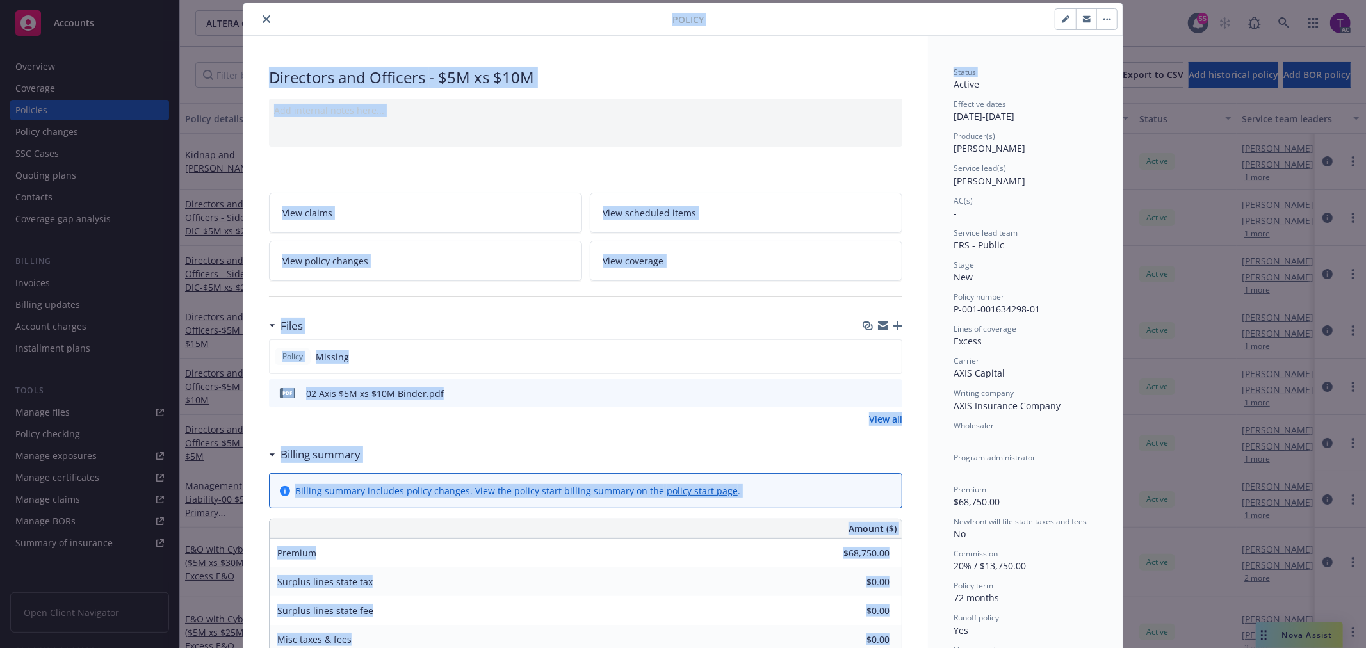
click at [263, 18] on icon "close" at bounding box center [267, 19] width 8 height 8
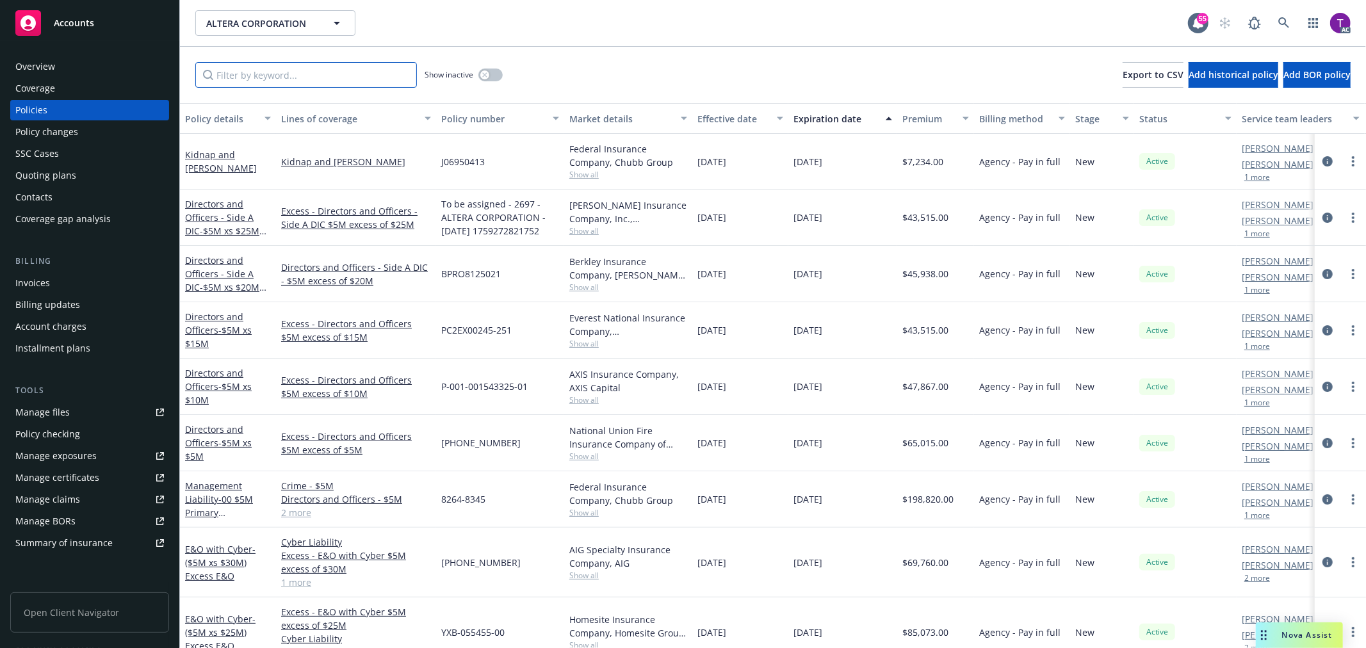
click at [255, 69] on input "Filter by keyword..." at bounding box center [306, 75] width 222 height 26
paste input "P-001-001634298-01"
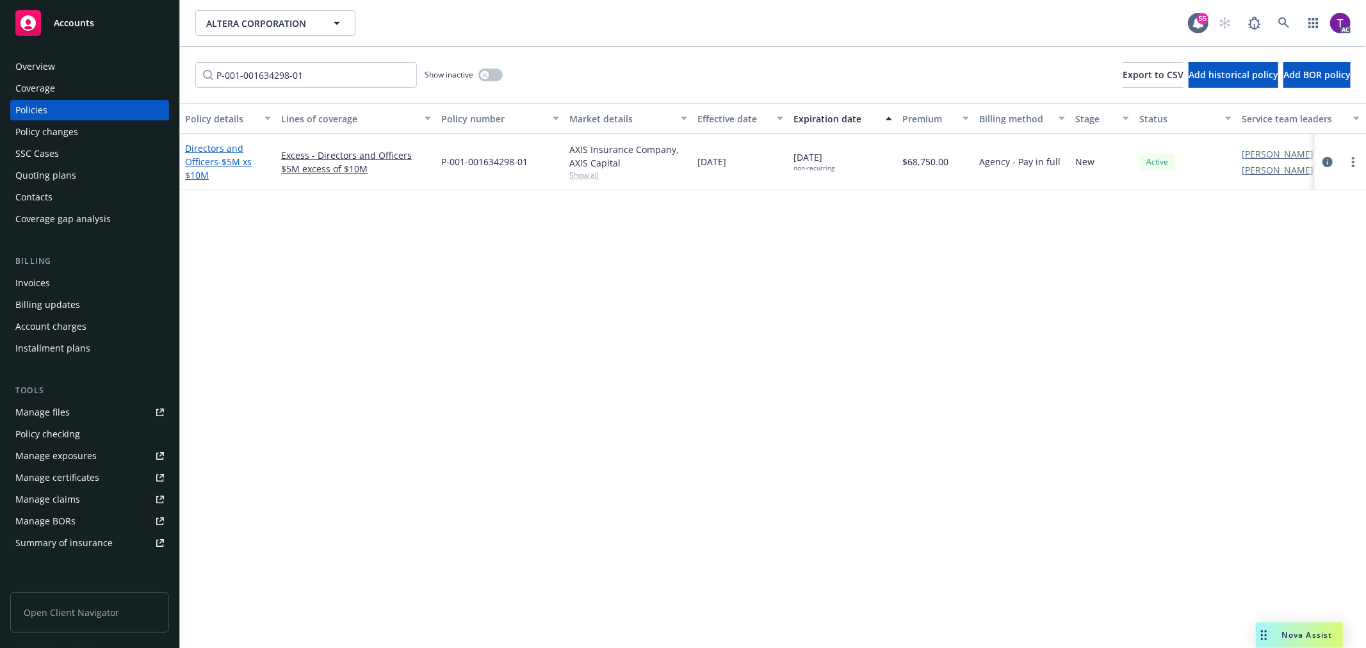
click at [224, 149] on link "Directors and Officers - $5M xs $10M" at bounding box center [218, 161] width 67 height 39
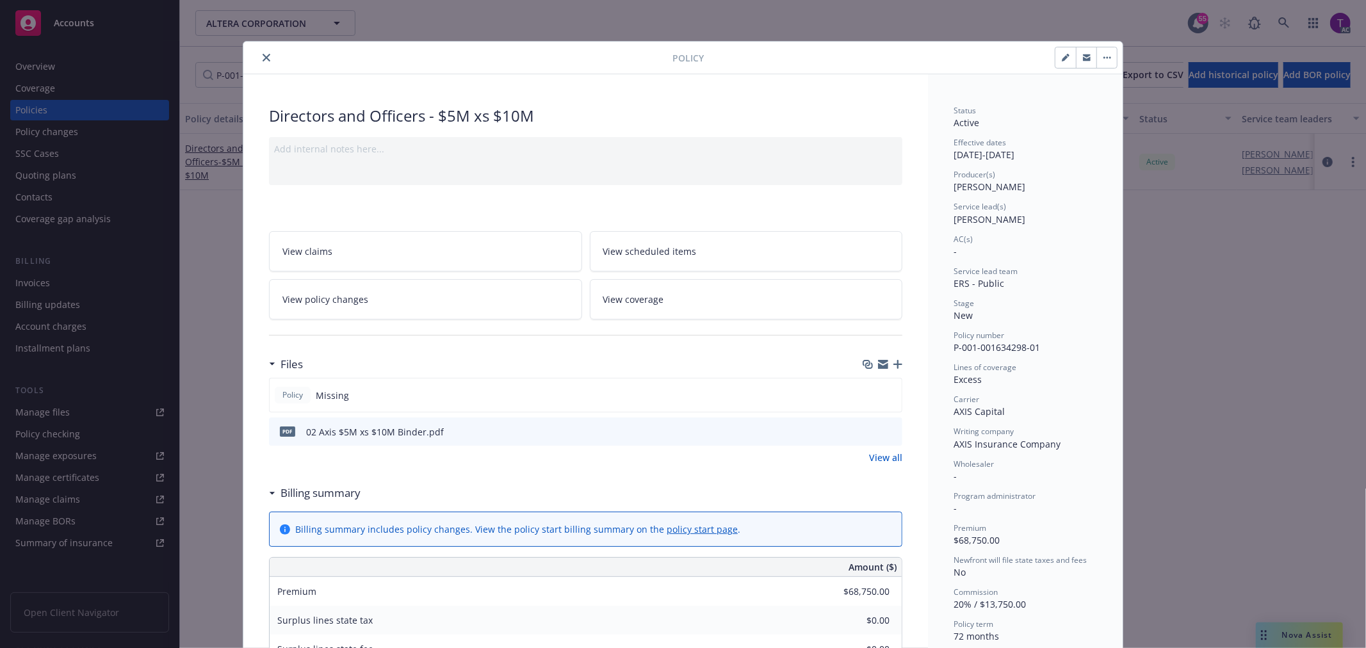
scroll to position [38, 0]
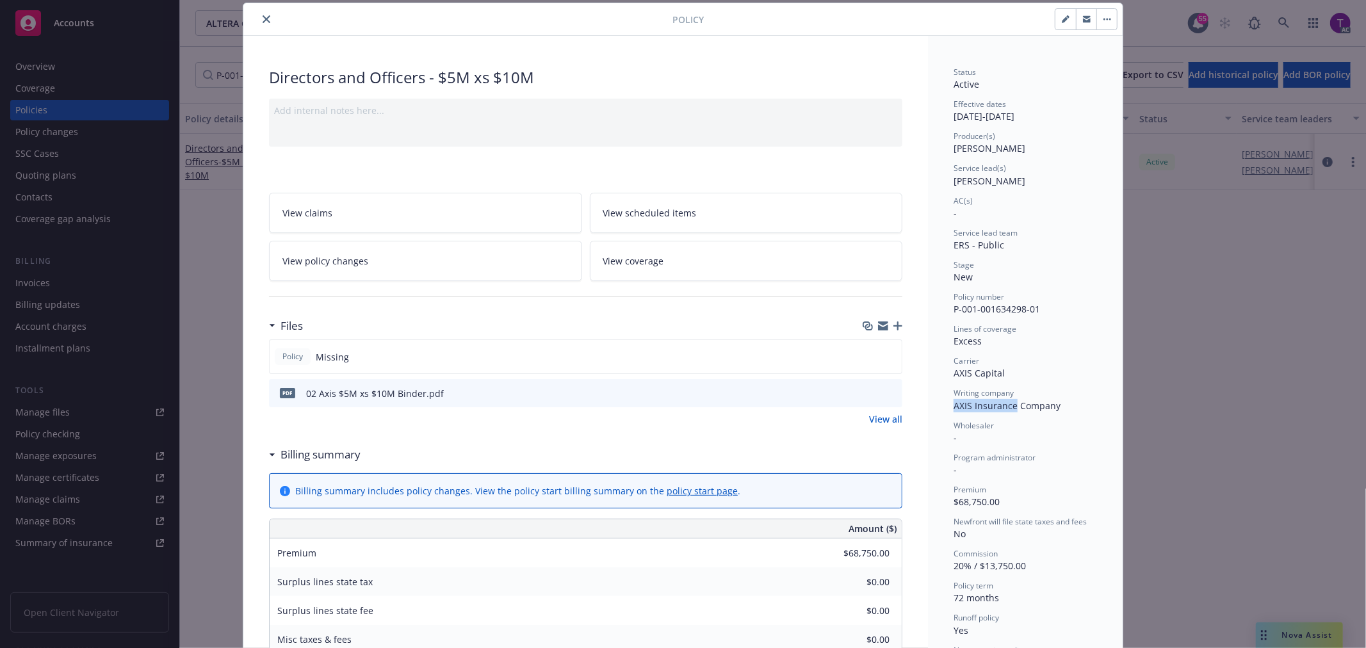
drag, startPoint x: 949, startPoint y: 402, endPoint x: 1011, endPoint y: 406, distance: 62.3
click at [1011, 406] on span "AXIS Insurance Company" at bounding box center [1007, 406] width 107 height 12
copy span "AXIS Insurance"
click at [259, 15] on button "close" at bounding box center [266, 19] width 15 height 15
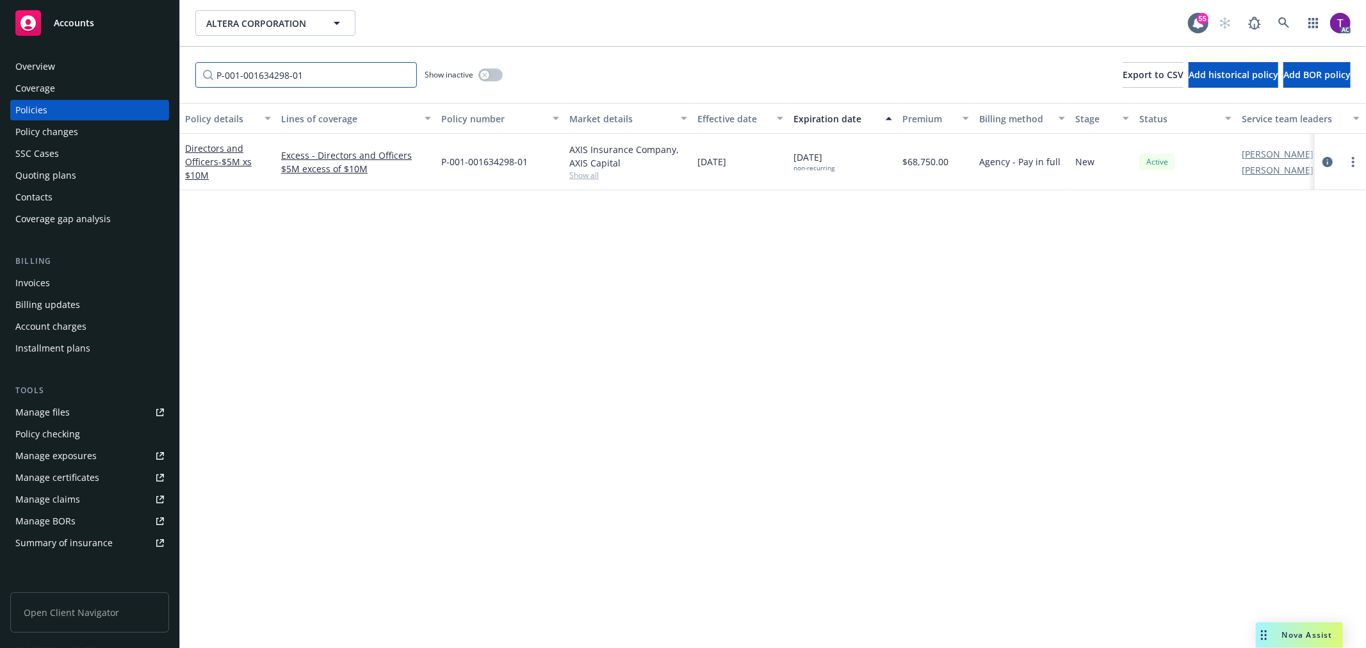
drag, startPoint x: 303, startPoint y: 69, endPoint x: 100, endPoint y: 67, distance: 203.1
click at [100, 67] on div "Accounts Overview Coverage Policies Policy changes SSC Cases Quoting plans Cont…" at bounding box center [683, 324] width 1366 height 648
paste input "C2EX00246-25"
click at [192, 169] on span "- $5M xs $15M" at bounding box center [218, 169] width 67 height 26
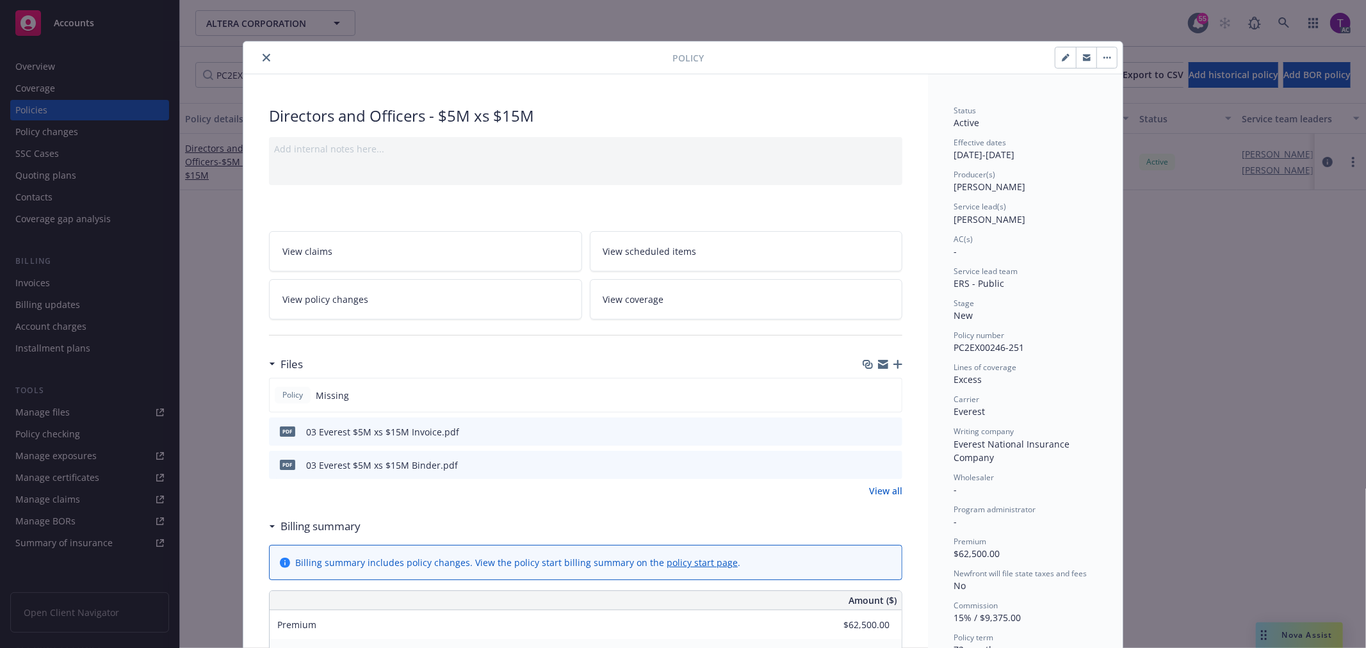
click at [888, 432] on icon "preview file" at bounding box center [891, 431] width 12 height 9
click at [263, 60] on icon "close" at bounding box center [267, 58] width 8 height 8
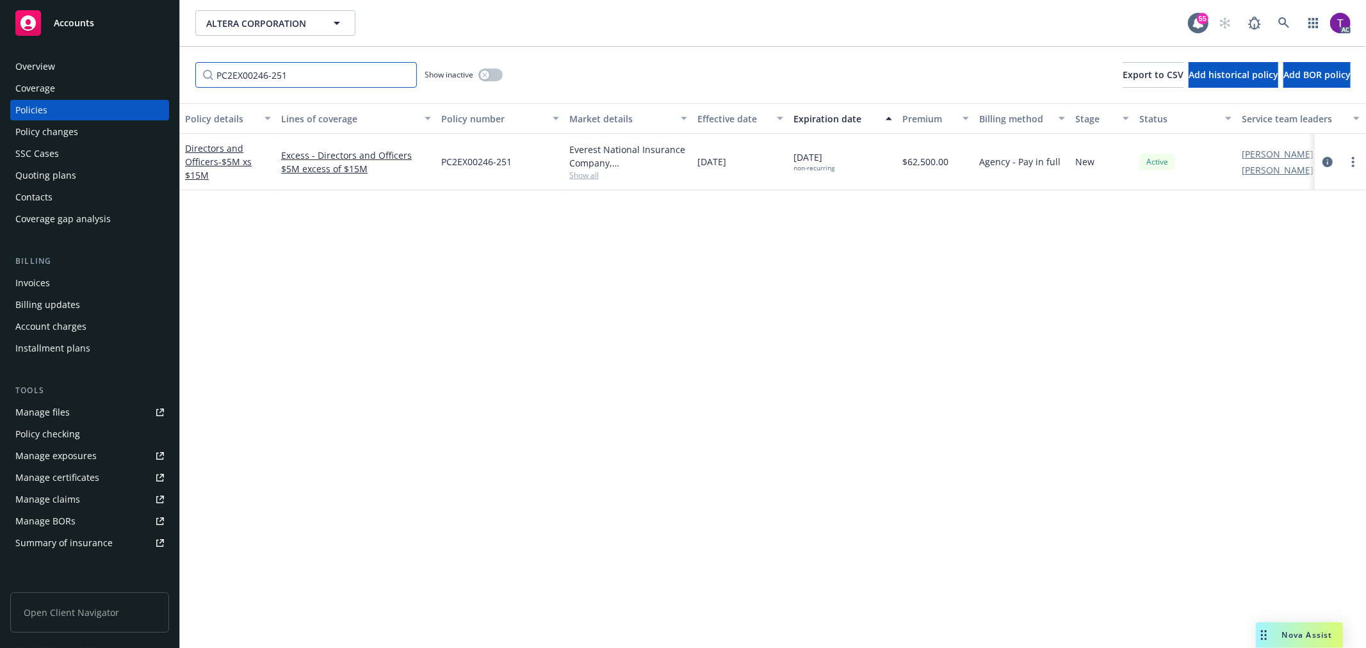
drag, startPoint x: 321, startPoint y: 75, endPoint x: 109, endPoint y: 82, distance: 212.2
click at [109, 82] on div "Accounts Overview Coverage Policies Policy changes SSC Cases Quoting plans Cont…" at bounding box center [683, 324] width 1366 height 648
paste input "MKLV3MXM000228"
drag, startPoint x: 190, startPoint y: 144, endPoint x: 187, endPoint y: 159, distance: 15.1
click at [187, 159] on link "Directors and Officers - $5M xs $20M" at bounding box center [218, 161] width 67 height 39
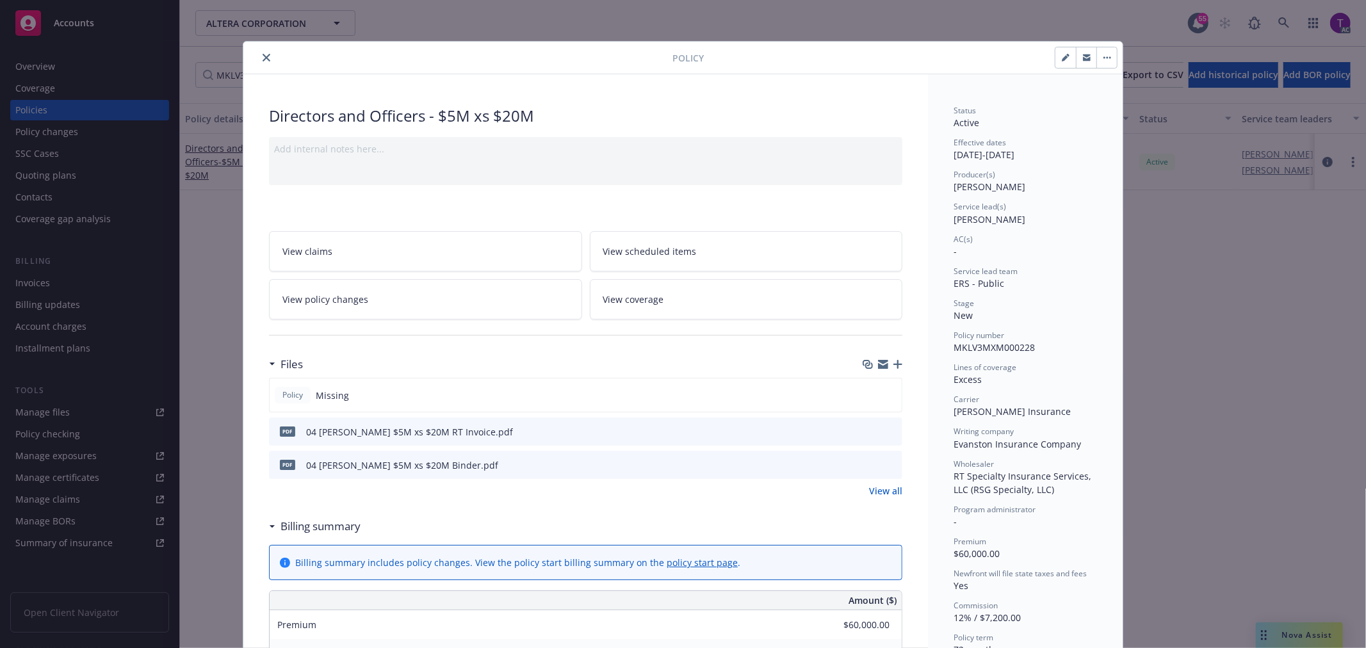
click at [888, 427] on icon "preview file" at bounding box center [891, 431] width 12 height 9
click at [263, 56] on icon "close" at bounding box center [267, 58] width 8 height 8
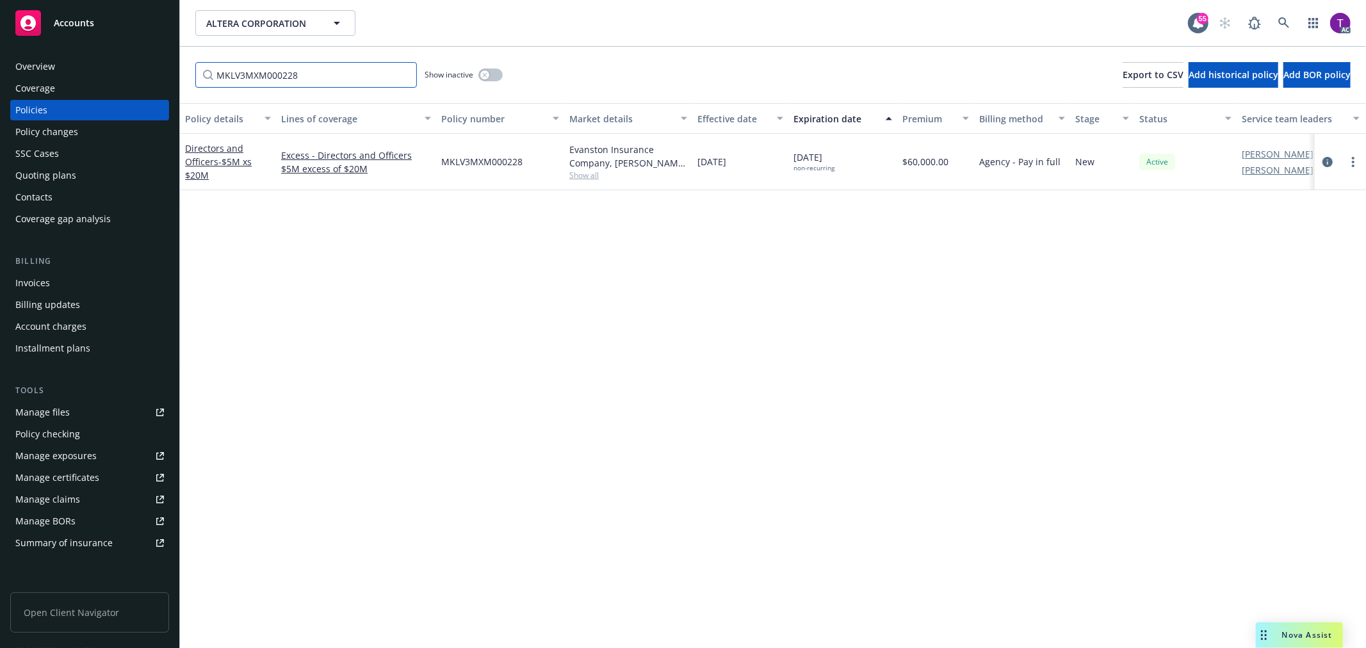
drag, startPoint x: 316, startPoint y: 76, endPoint x: 176, endPoint y: 72, distance: 140.3
click at [176, 72] on div "Accounts Overview Coverage Policies Policy changes SSC Cases Quoting plans Cont…" at bounding box center [683, 324] width 1366 height 648
paste input "EUW2053602 00"
click at [215, 158] on link "Directors and Officers - $5M xs $25M" at bounding box center [218, 161] width 67 height 39
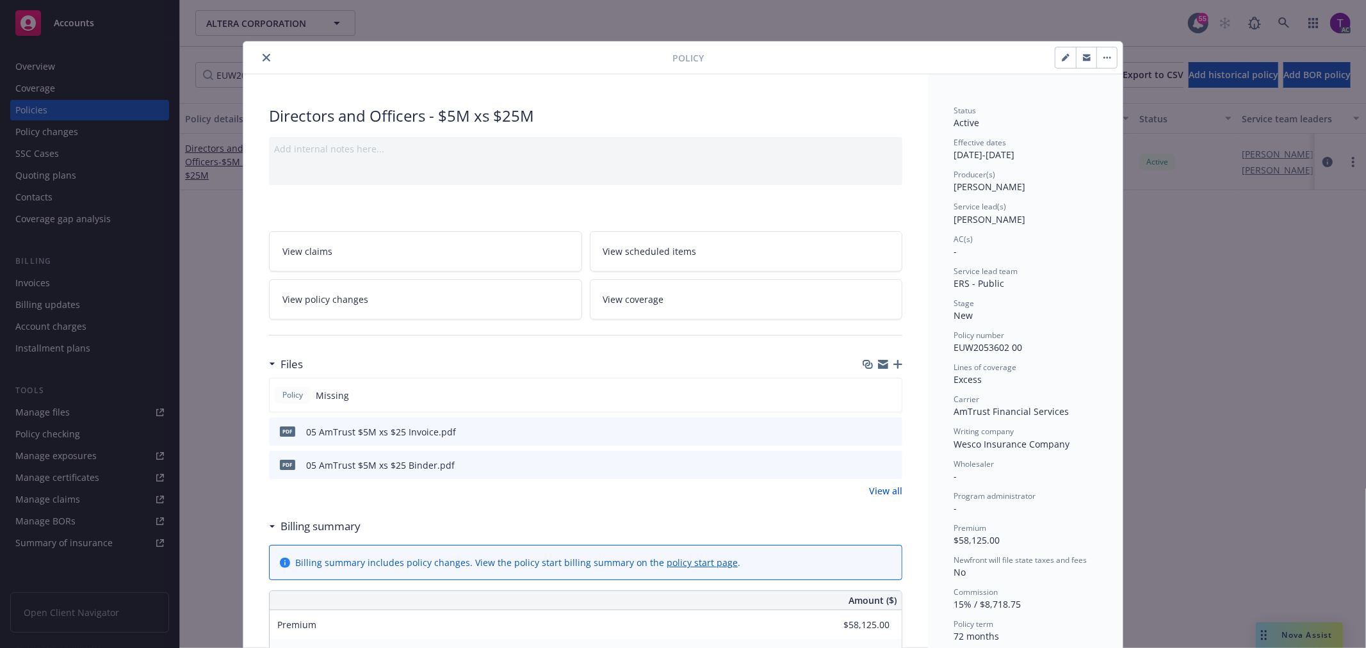
click at [887, 428] on icon "preview file" at bounding box center [891, 431] width 12 height 9
click at [263, 54] on icon "close" at bounding box center [267, 58] width 8 height 8
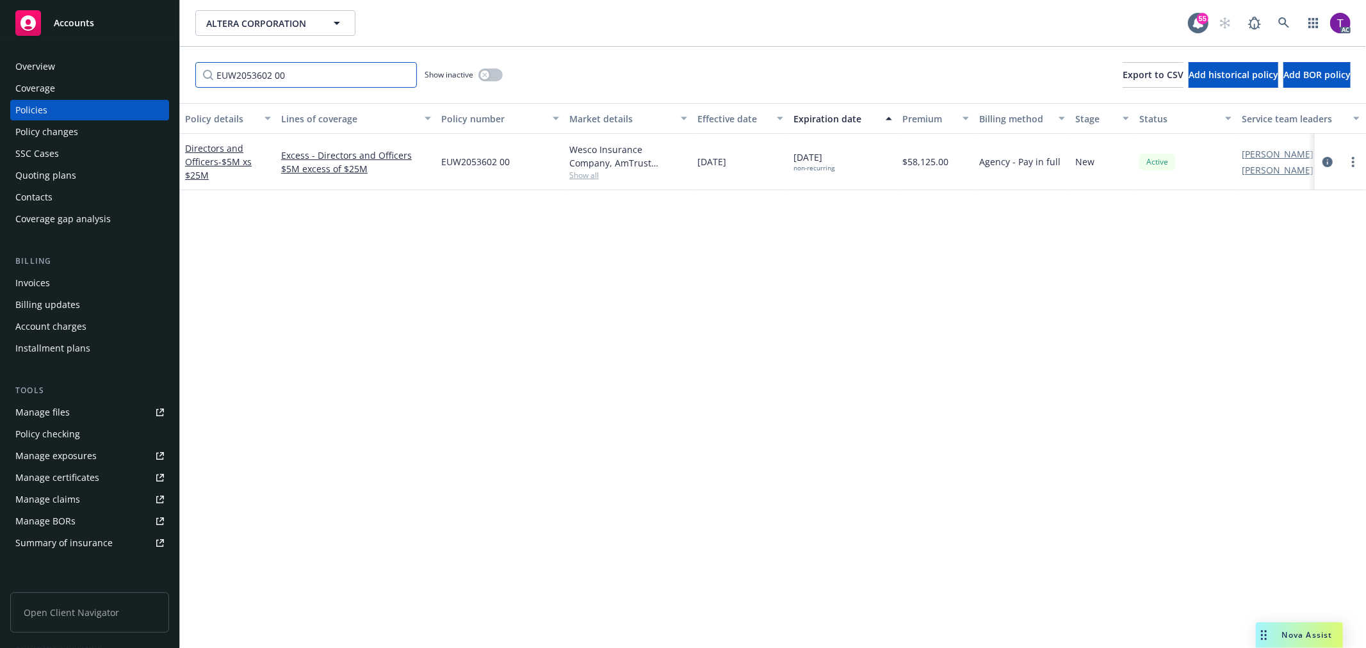
drag, startPoint x: 154, startPoint y: 67, endPoint x: 97, endPoint y: 63, distance: 57.1
click at [97, 63] on div "Accounts Overview Coverage Policies Policy changes SSC Cases Quoting plans Cont…" at bounding box center [683, 324] width 1366 height 648
paste input "833890635"
click at [200, 151] on link "Directors and Officers - $5M xs $30M" at bounding box center [218, 161] width 67 height 39
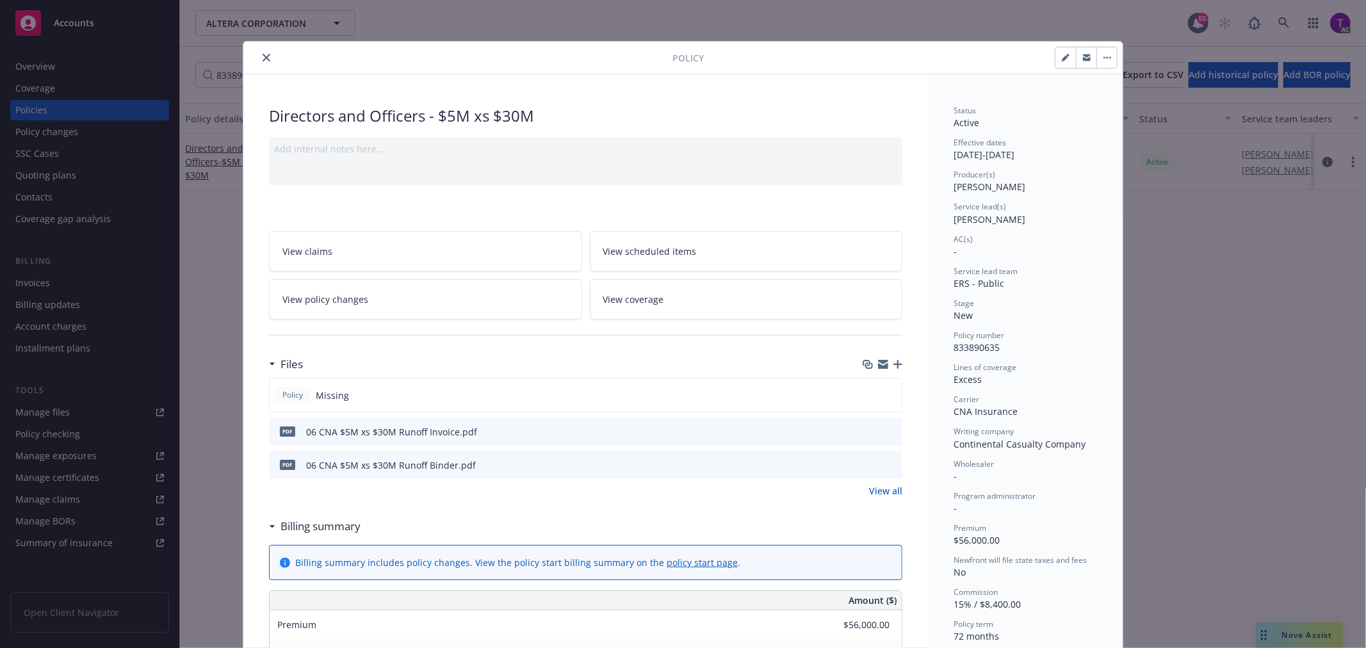
click at [885, 427] on icon "preview file" at bounding box center [891, 431] width 12 height 9
click at [263, 56] on icon "close" at bounding box center [267, 58] width 8 height 8
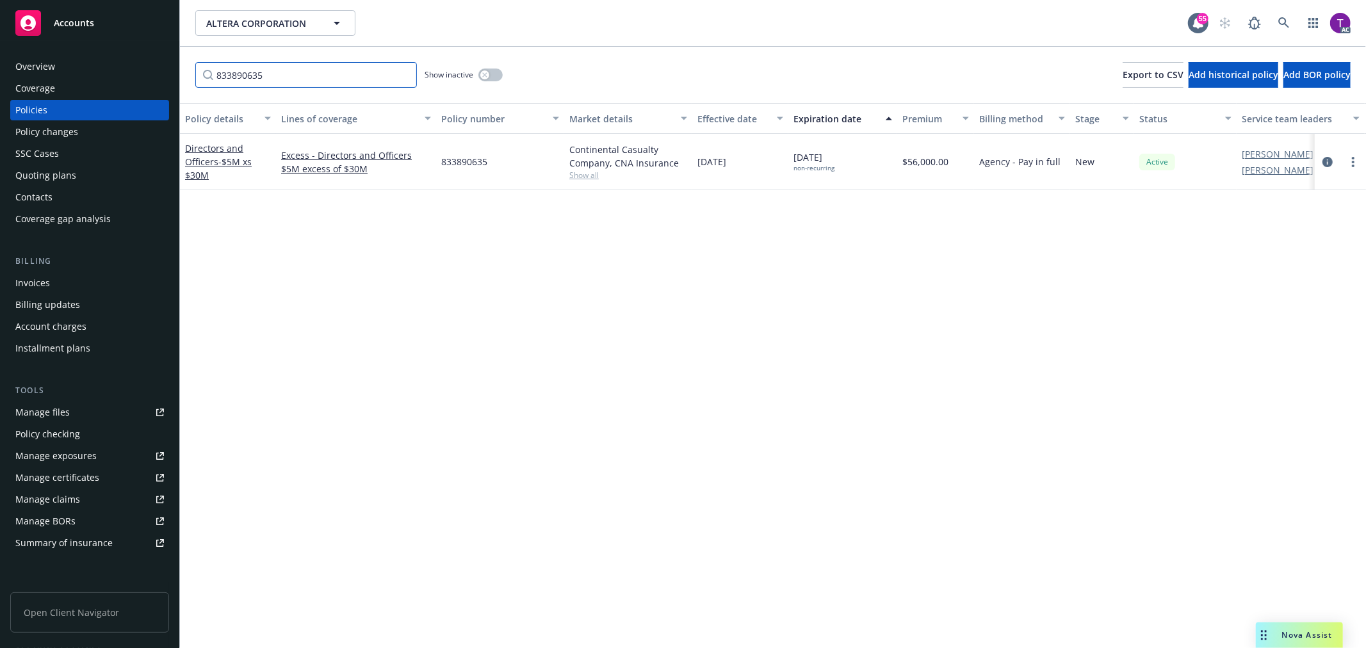
drag, startPoint x: 328, startPoint y: 80, endPoint x: 68, endPoint y: 63, distance: 260.7
click at [68, 63] on div "Accounts Overview Coverage Policies Policy changes SSC Cases Quoting plans Cont…" at bounding box center [683, 324] width 1366 height 648
paste input "PMX 1000365-00"
click at [209, 149] on link "Directors and Officers - $5M xs $35M" at bounding box center [218, 161] width 67 height 39
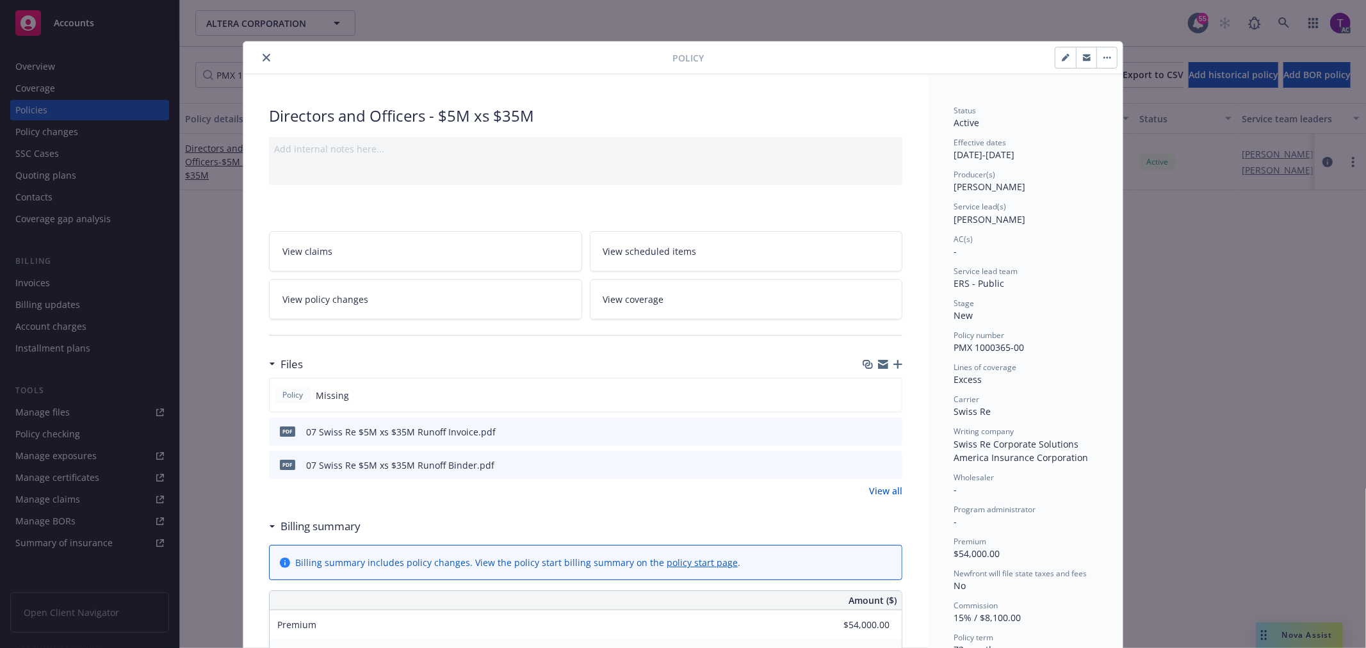
click at [885, 430] on icon "preview file" at bounding box center [891, 431] width 12 height 9
click at [259, 59] on button "close" at bounding box center [266, 57] width 15 height 15
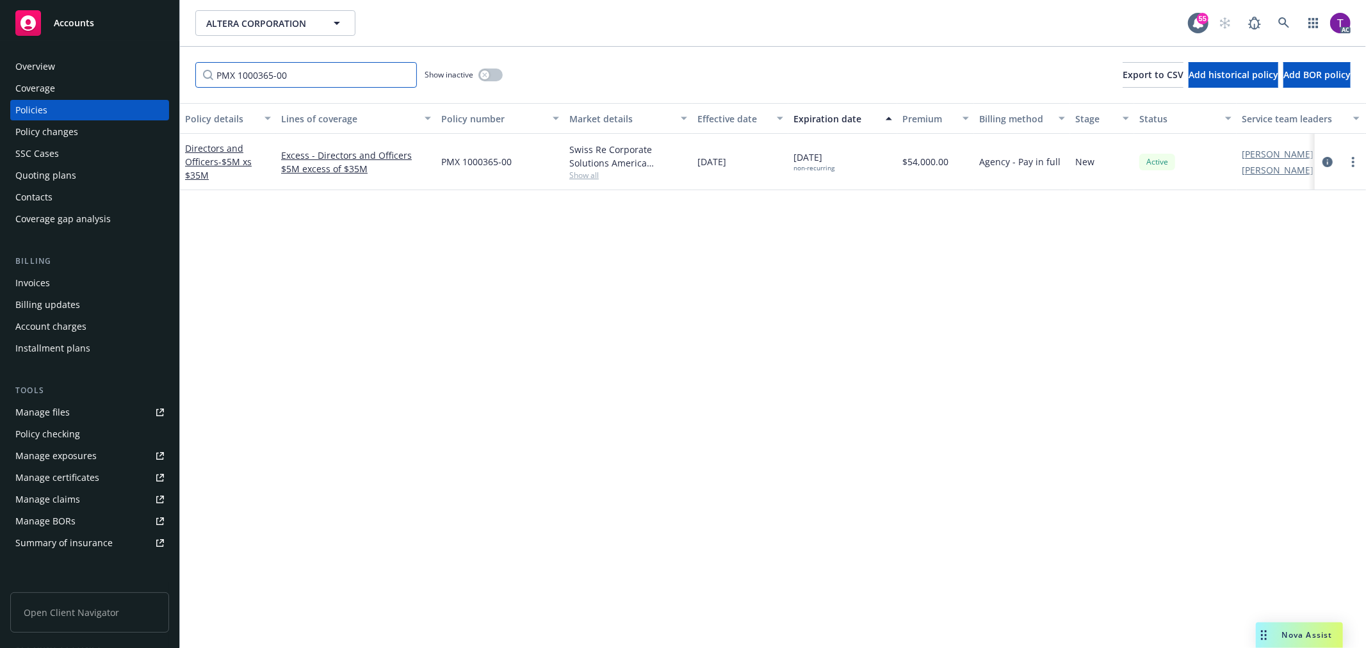
drag, startPoint x: 296, startPoint y: 74, endPoint x: 145, endPoint y: 92, distance: 152.3
click at [145, 92] on div "Accounts Overview Coverage Policies Policy changes SSC Cases Quoting plans Cont…" at bounding box center [683, 324] width 1366 height 648
paste input "NHS716231"
click at [214, 142] on link "Directors and Officers - $5M xs $40M" at bounding box center [218, 161] width 67 height 39
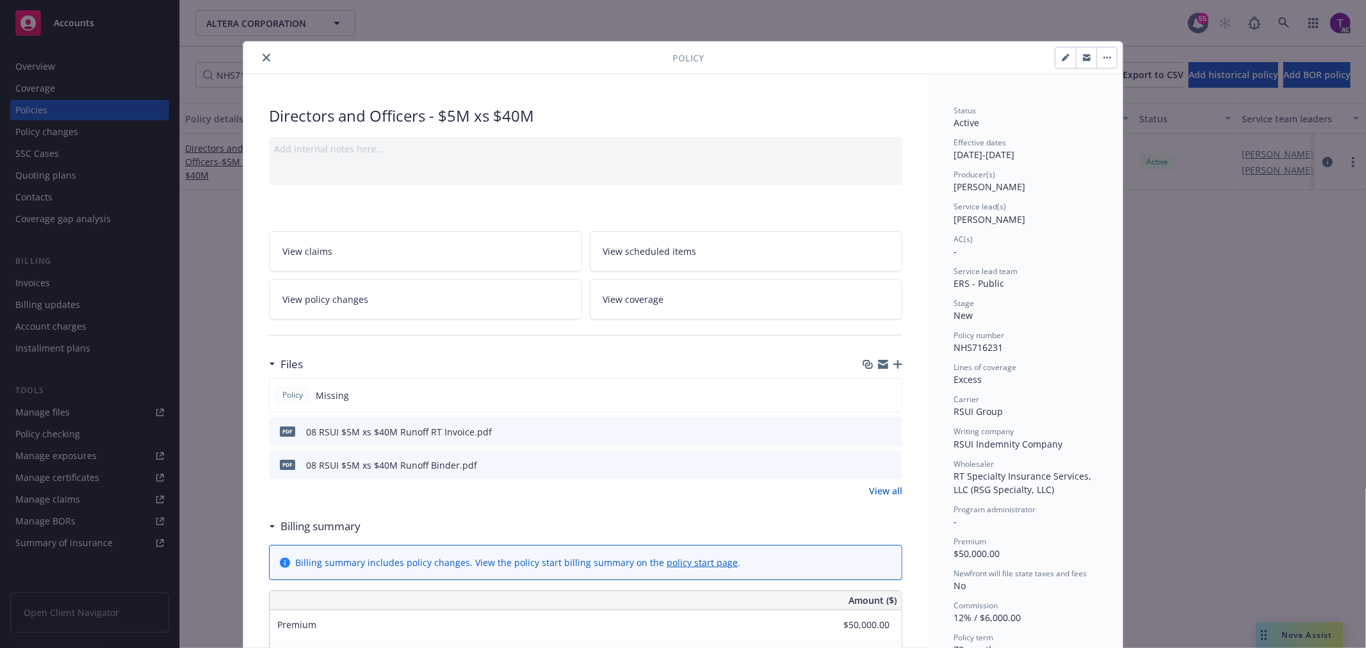
click at [885, 434] on icon "preview file" at bounding box center [891, 431] width 12 height 9
click at [261, 50] on button "close" at bounding box center [266, 57] width 15 height 15
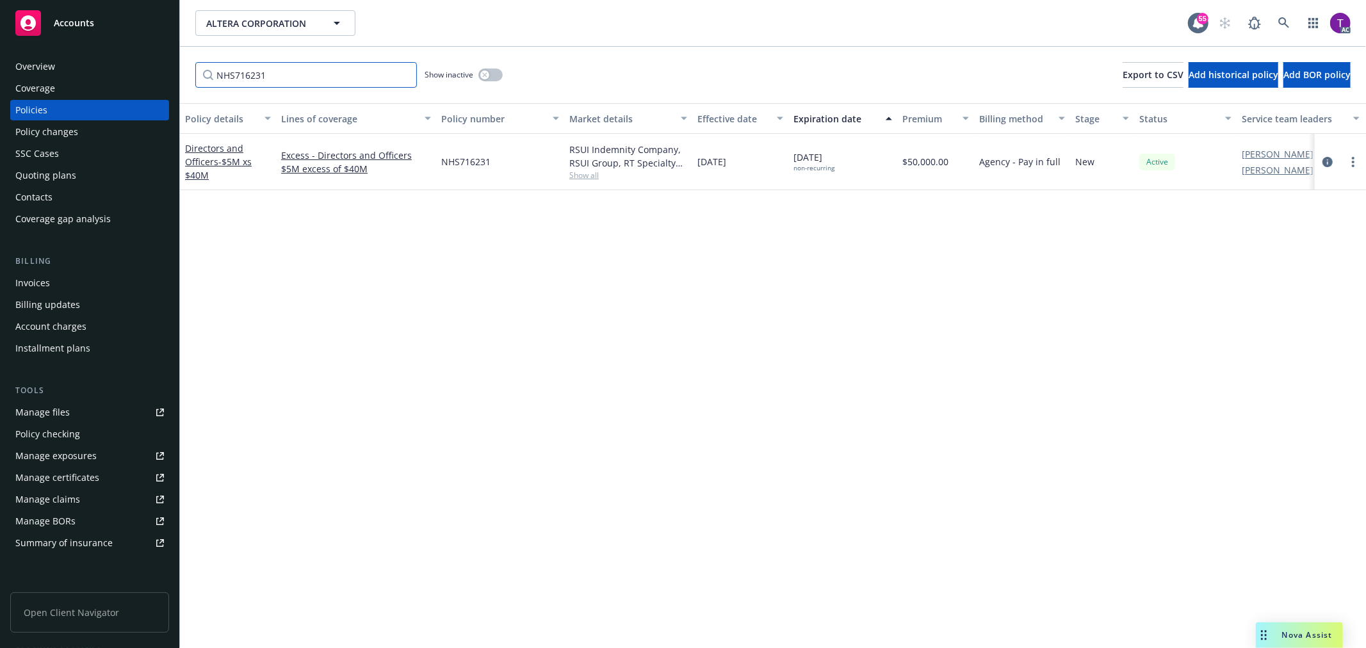
drag, startPoint x: 324, startPoint y: 78, endPoint x: 129, endPoint y: 60, distance: 195.5
click at [129, 60] on div "Accounts Overview Coverage Policies Policy changes SSC Cases Quoting plans Cont…" at bounding box center [683, 324] width 1366 height 648
paste input "MPL 4448585-00"
click at [209, 145] on link "Directors and Officers - $5M xs $45M" at bounding box center [218, 161] width 67 height 39
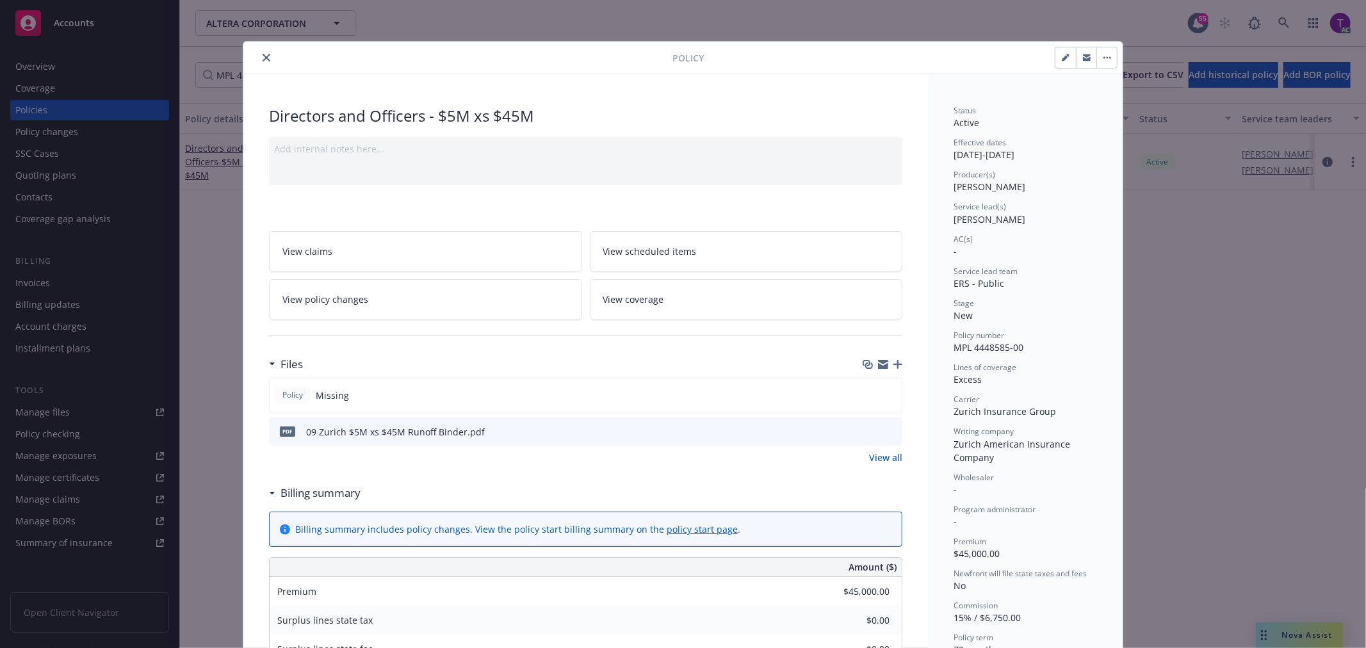
click at [263, 61] on icon "close" at bounding box center [267, 58] width 8 height 8
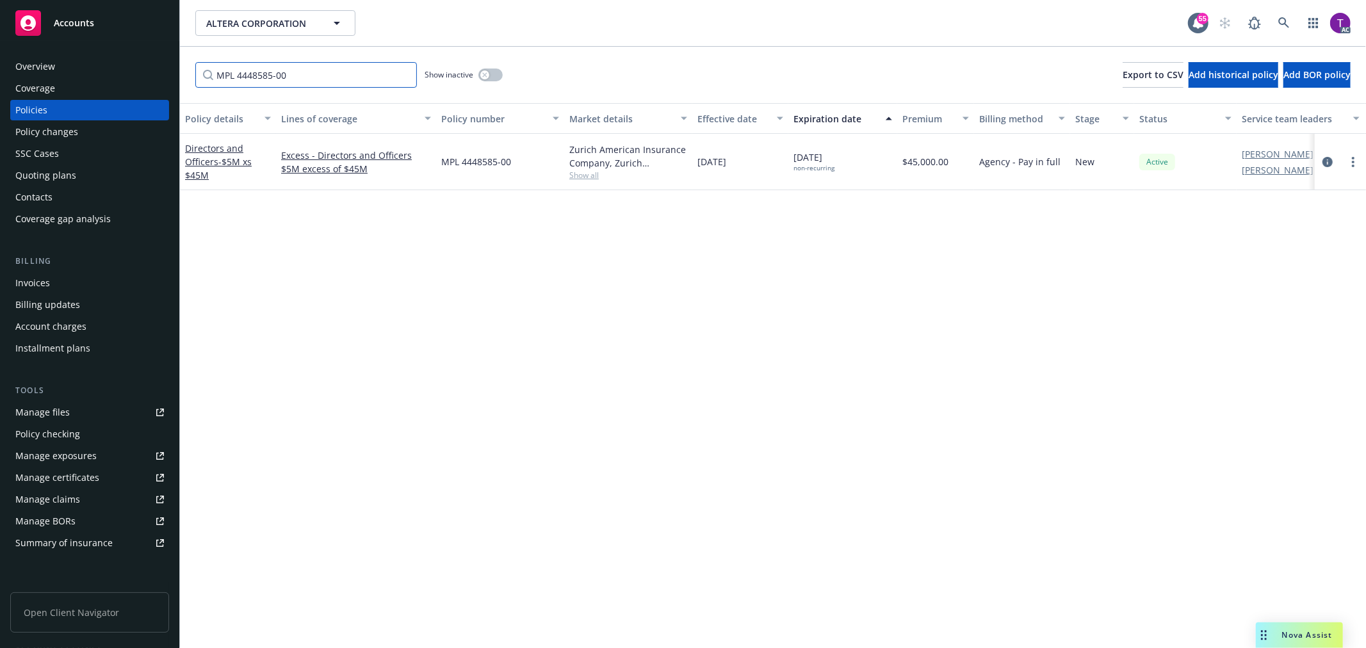
drag, startPoint x: 297, startPoint y: 68, endPoint x: 168, endPoint y: 65, distance: 128.8
click at [168, 65] on div "Accounts Overview Coverage Policies Policy changes SSC Cases Quoting plans Cont…" at bounding box center [683, 324] width 1366 height 648
paste input "1000625424251"
click at [254, 154] on div "Directors and Officers - $5M xs $50M" at bounding box center [228, 162] width 86 height 40
click at [221, 145] on link "Directors and Officers - $5M xs $50M" at bounding box center [218, 161] width 67 height 39
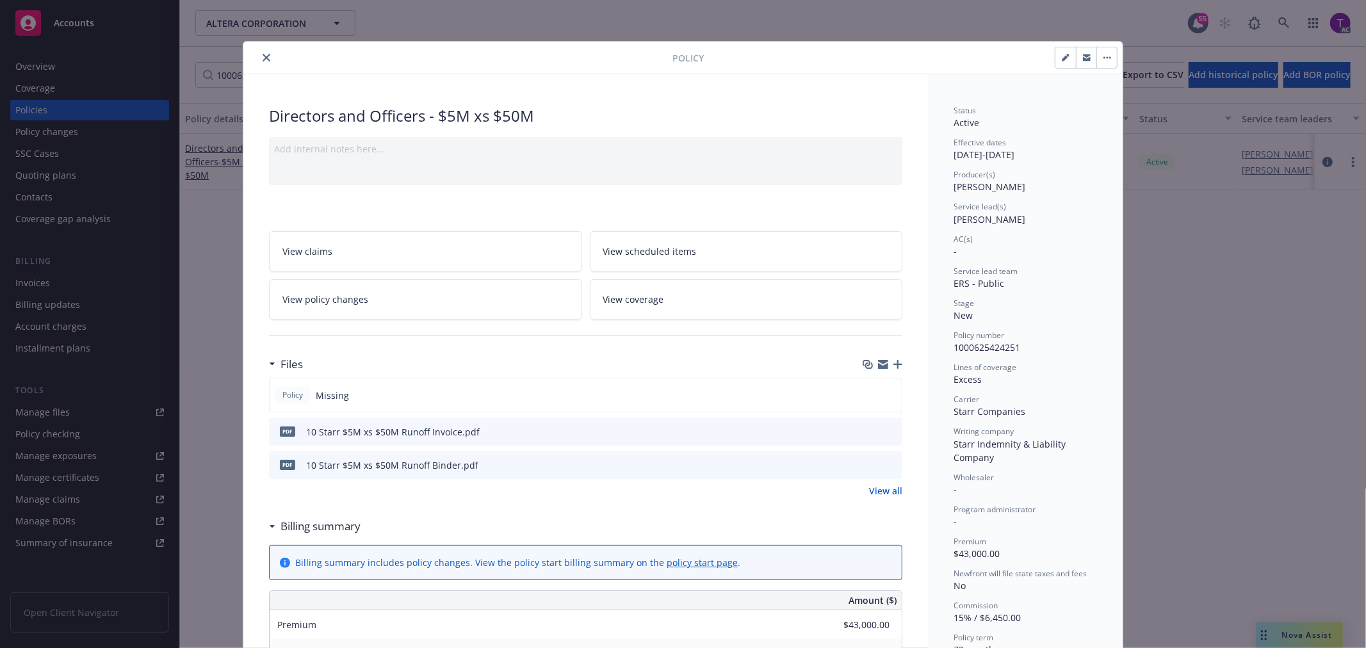
click at [887, 429] on icon "preview file" at bounding box center [891, 431] width 12 height 9
click at [263, 58] on icon "close" at bounding box center [267, 58] width 8 height 8
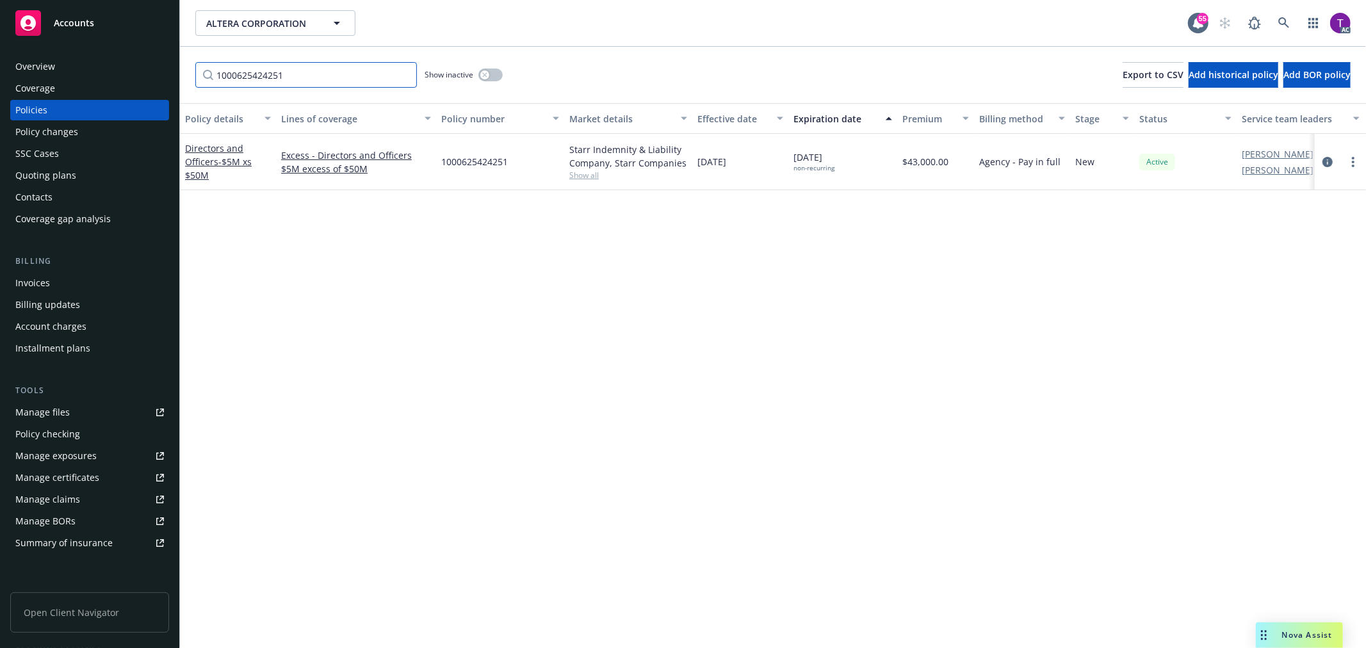
drag, startPoint x: 306, startPoint y: 78, endPoint x: 154, endPoint y: 56, distance: 152.7
click at [154, 56] on div "Accounts Overview Coverage Policies Policy changes SSC Cases Quoting plans Cont…" at bounding box center [683, 324] width 1366 height 648
paste input "MLXS2510002232-0"
click at [212, 157] on link "Directors and Officers - $5M xs $55M" at bounding box center [218, 161] width 67 height 39
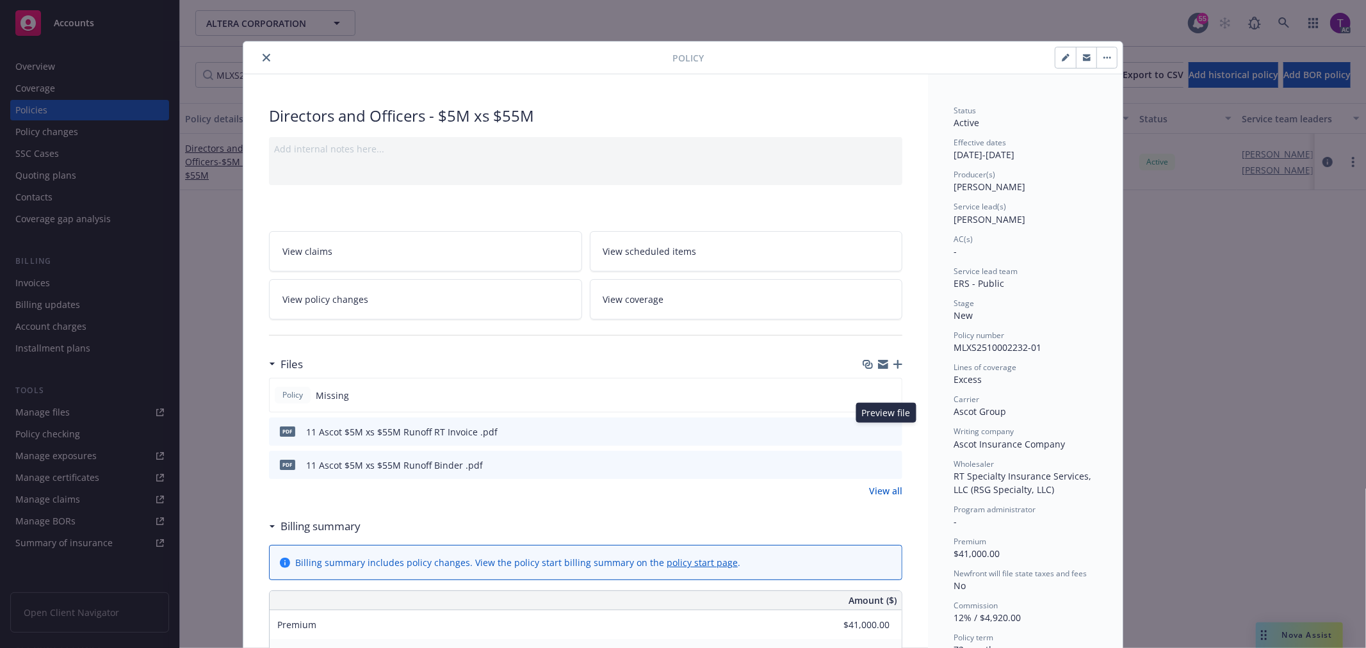
click at [887, 428] on icon "preview file" at bounding box center [891, 431] width 12 height 9
click at [263, 54] on icon "close" at bounding box center [267, 58] width 8 height 8
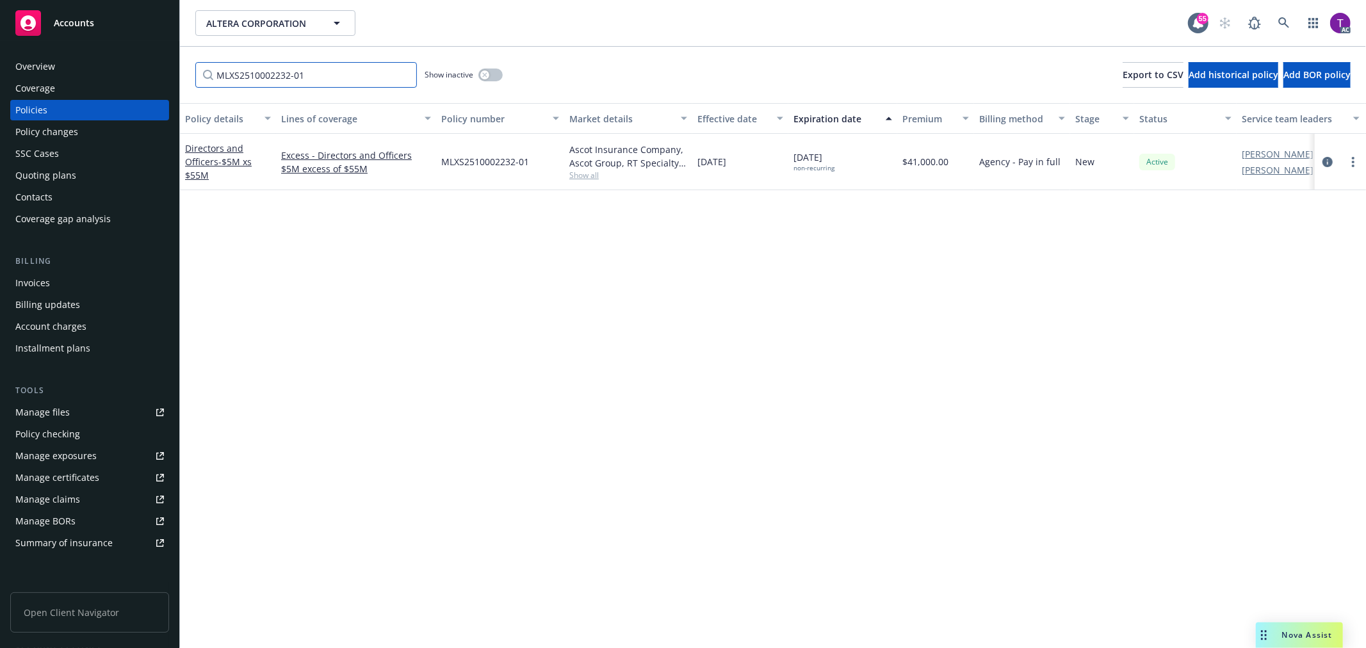
drag, startPoint x: 320, startPoint y: 79, endPoint x: 115, endPoint y: 63, distance: 205.6
click at [115, 63] on div "Accounts Overview Coverage Policies Policy changes SSC Cases Quoting plans Cont…" at bounding box center [683, 324] width 1366 height 648
paste input "1759341200713"
click at [208, 171] on span "- $5M xs $60M" at bounding box center [218, 169] width 67 height 26
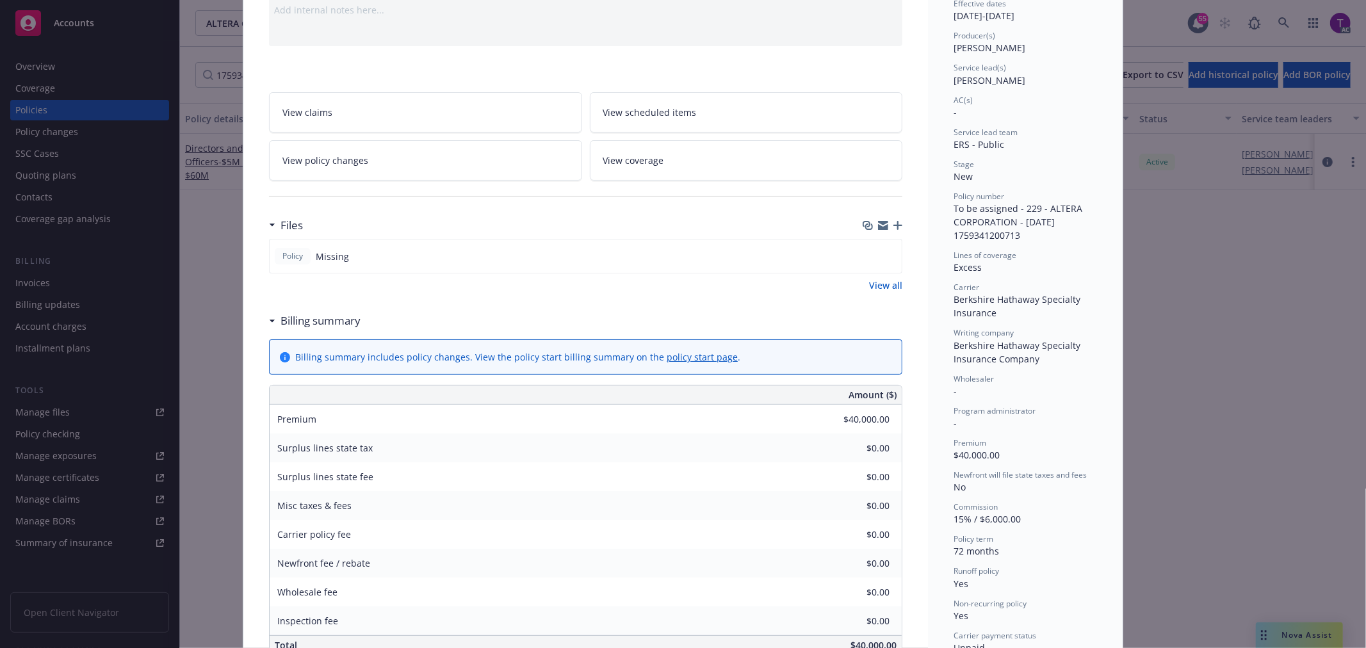
scroll to position [255, 0]
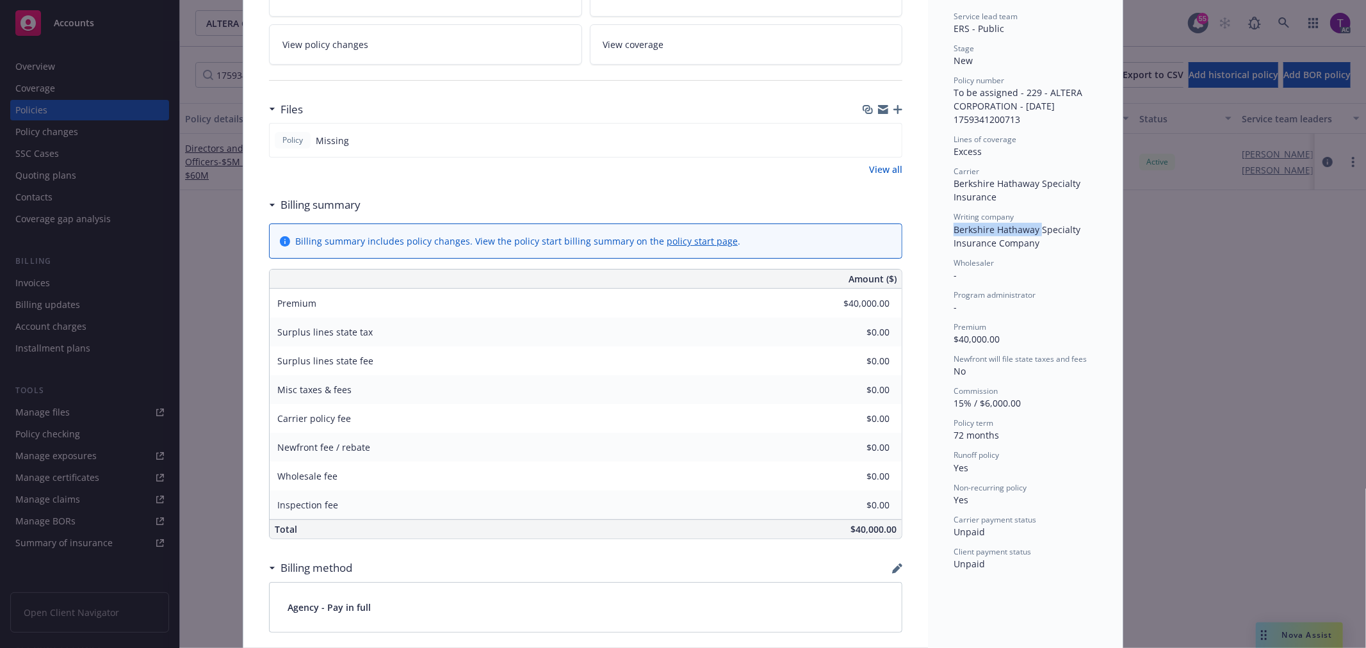
drag, startPoint x: 949, startPoint y: 223, endPoint x: 1034, endPoint y: 222, distance: 84.6
click at [1034, 224] on span "Berkshire Hathaway Specialty Insurance Company" at bounding box center [1018, 237] width 129 height 26
copy span "Berkshire Hathaway"
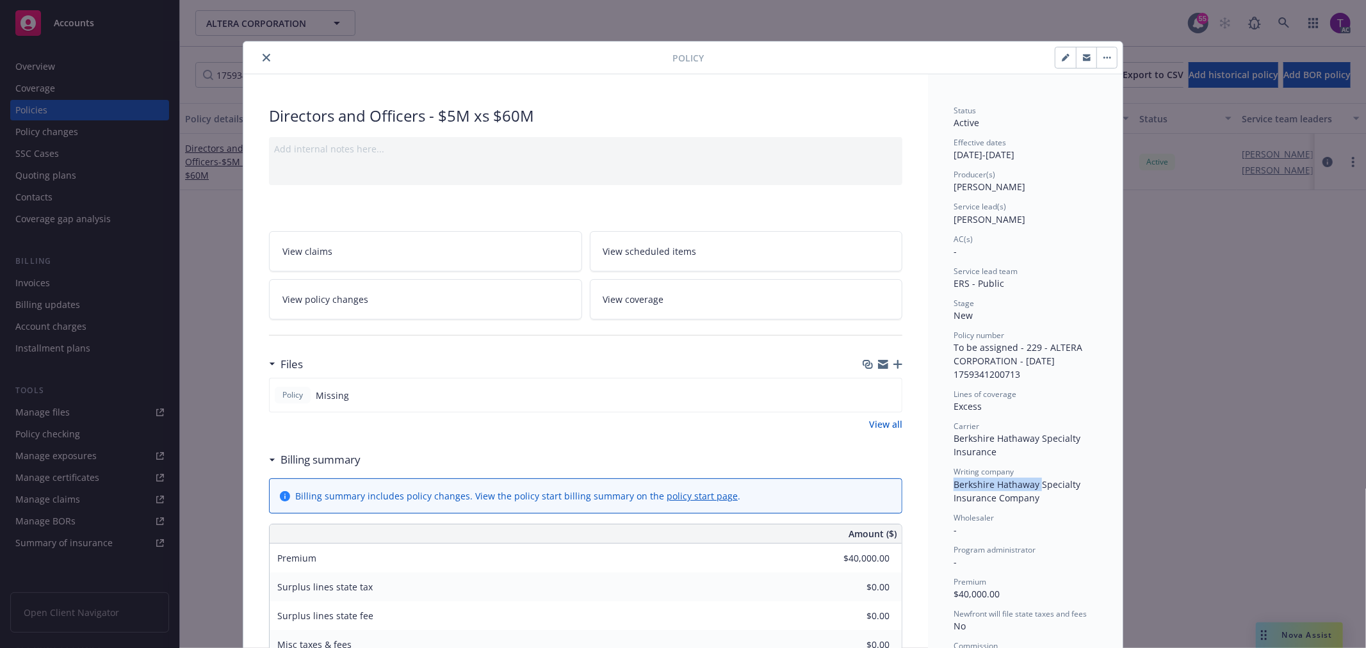
click at [265, 54] on icon "close" at bounding box center [267, 58] width 8 height 8
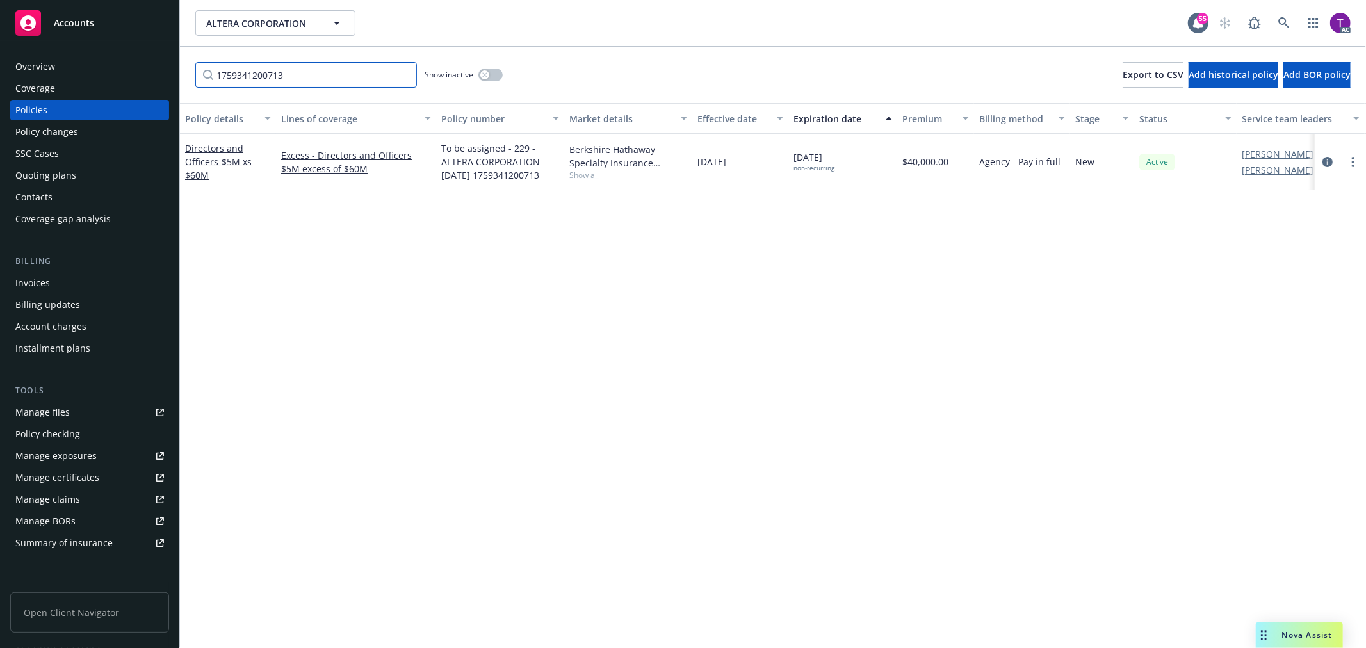
drag, startPoint x: 329, startPoint y: 77, endPoint x: 187, endPoint y: 82, distance: 141.7
click at [187, 82] on div "1759341200713 Show inactive Export to CSV Add historical policy Add BOR policy" at bounding box center [773, 75] width 1186 height 56
paste input "G75368926 001"
click at [220, 147] on link "Directors and Officers - $5M xs $65M" at bounding box center [218, 161] width 67 height 39
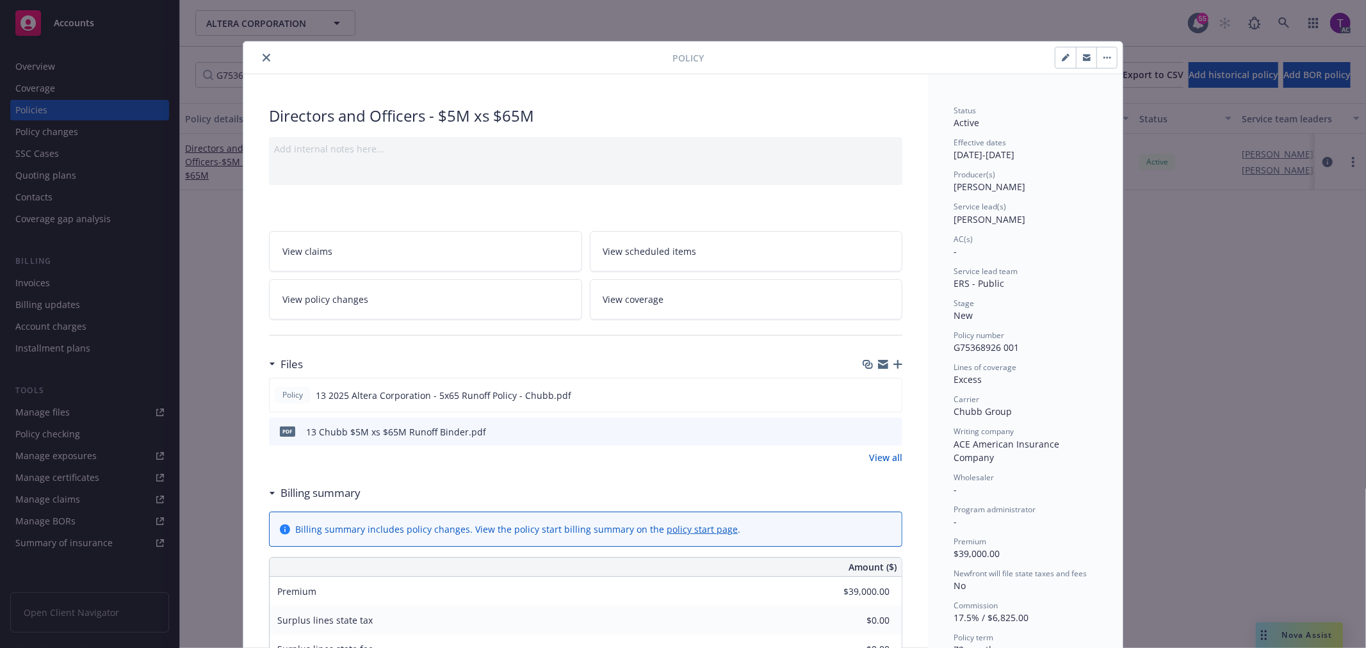
click at [263, 58] on icon "close" at bounding box center [267, 58] width 8 height 8
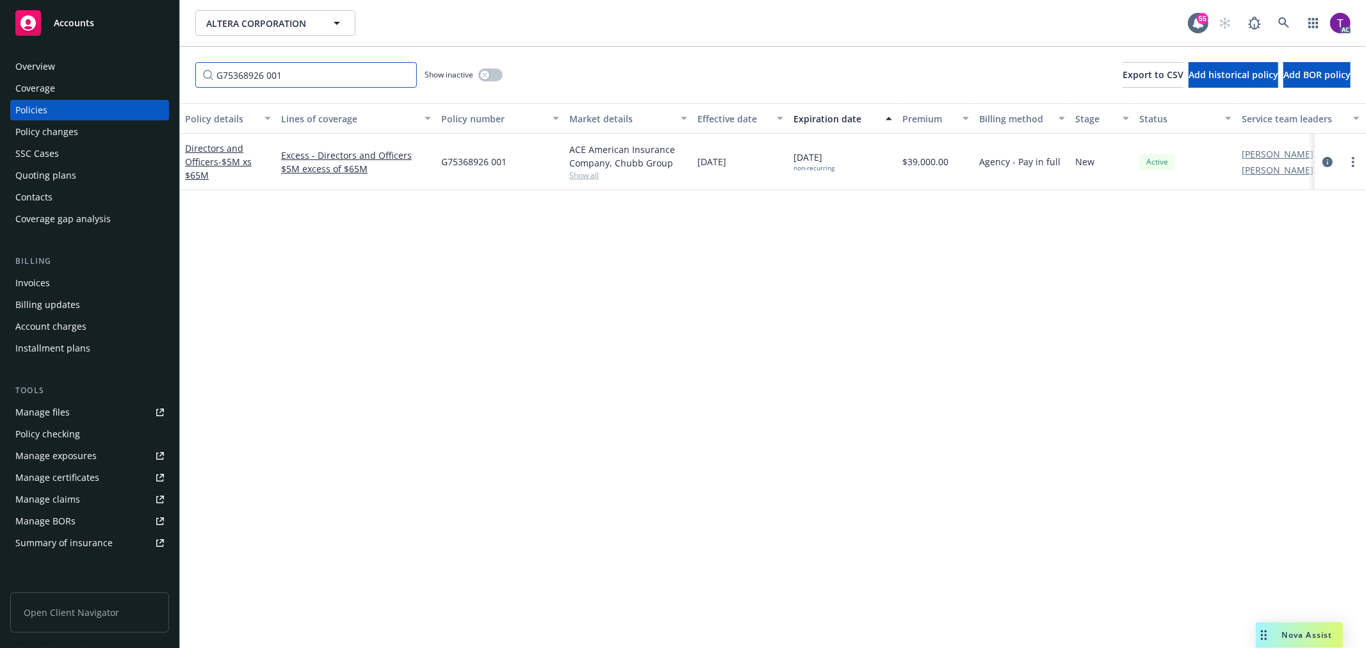
drag, startPoint x: 287, startPoint y: 69, endPoint x: 133, endPoint y: 45, distance: 156.1
click at [133, 45] on div "Accounts Overview Coverage Policies Policy changes SSC Cases Quoting plans Cont…" at bounding box center [683, 324] width 1366 height 648
paste input "DOX3025046"
click at [202, 145] on link "Directors and Officers - $5M xs $70M" at bounding box center [218, 161] width 67 height 39
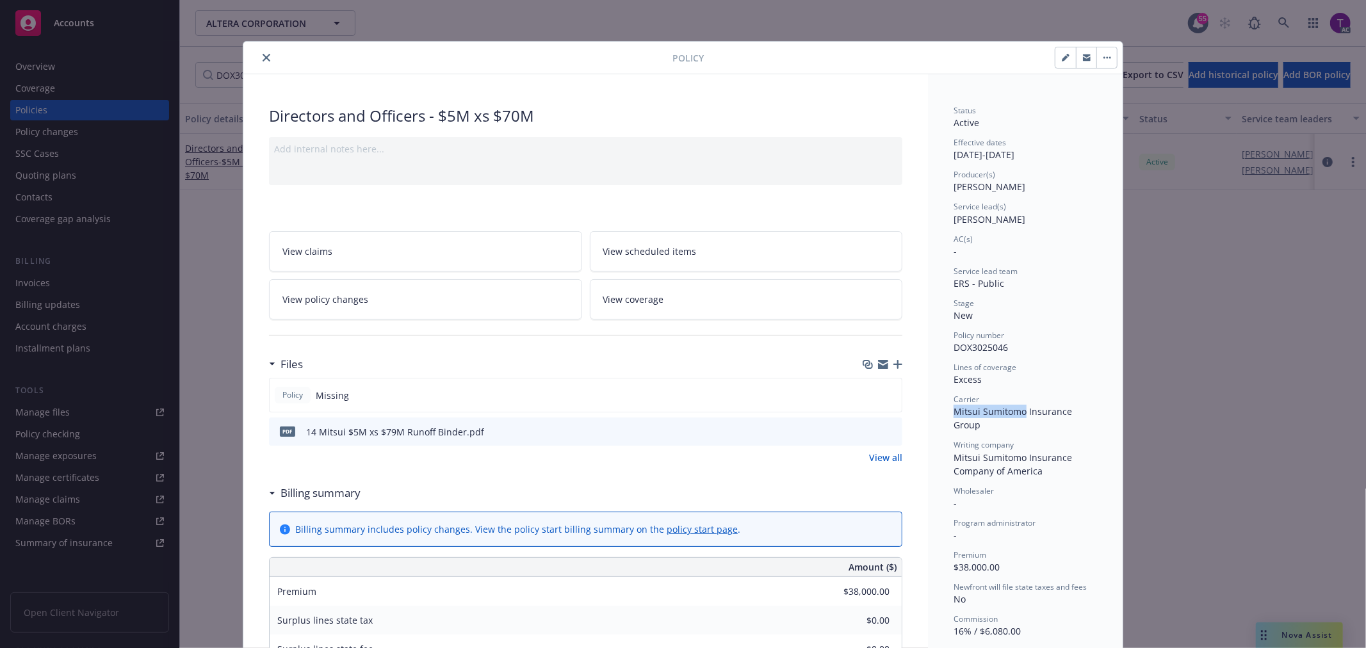
drag, startPoint x: 946, startPoint y: 411, endPoint x: 1017, endPoint y: 409, distance: 71.8
copy span "Mitsui Sumitomo"
click at [263, 56] on icon "close" at bounding box center [267, 58] width 8 height 8
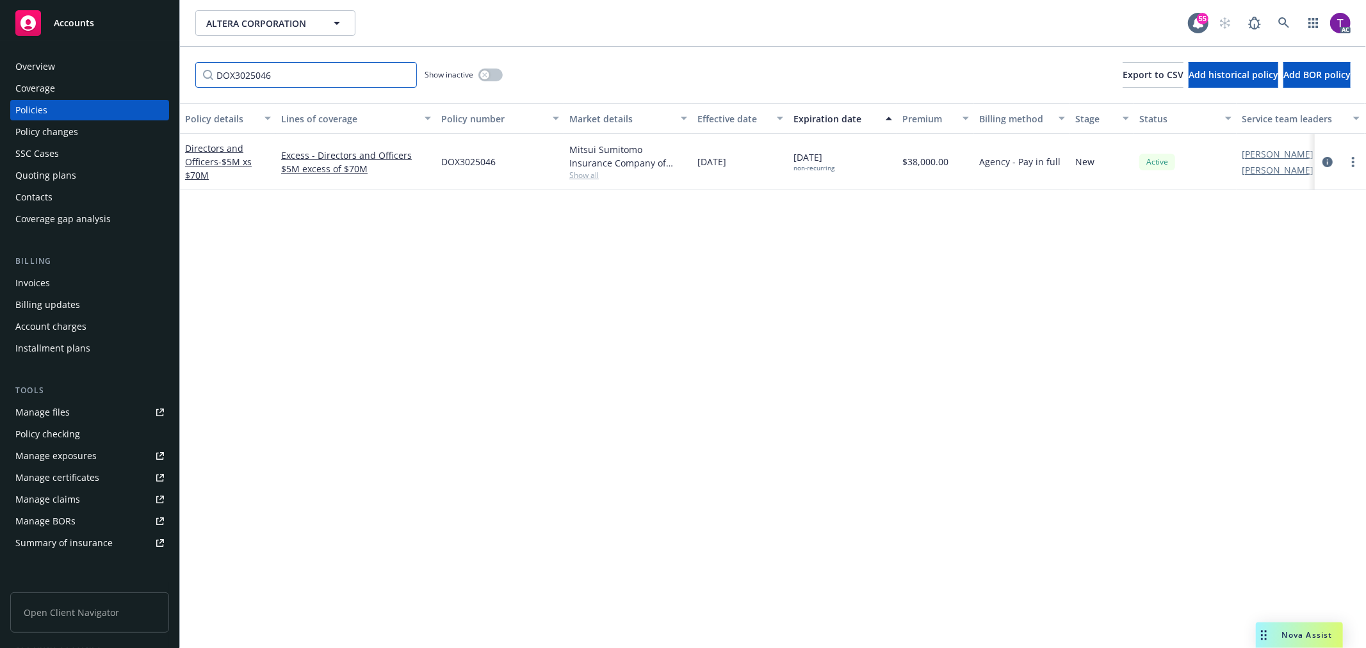
drag, startPoint x: 299, startPoint y: 79, endPoint x: 192, endPoint y: 61, distance: 107.9
click at [192, 61] on div "DOX3025046 Show inactive Export to CSV Add historical policy Add BOR policy" at bounding box center [773, 75] width 1186 height 56
paste input "01-602-50-28"
click at [208, 159] on link "Directors and Officers - $5M xs $75M" at bounding box center [218, 161] width 67 height 39
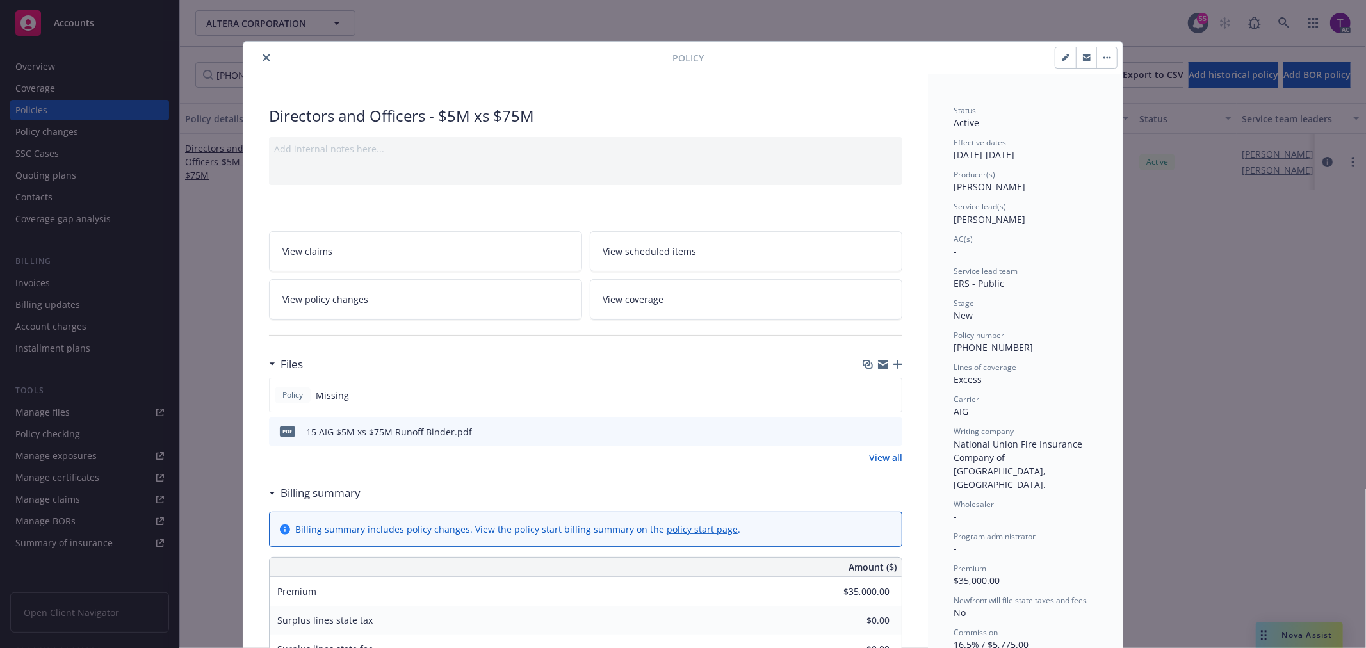
click at [265, 56] on button "close" at bounding box center [266, 57] width 15 height 15
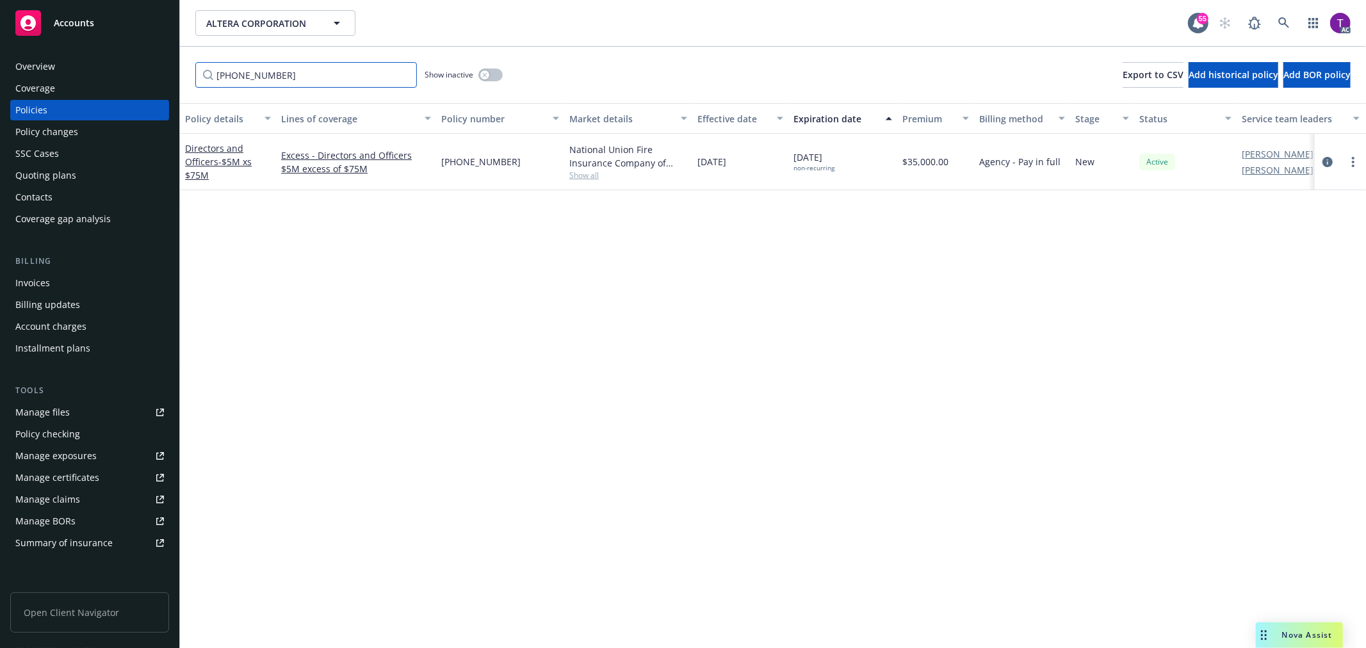
drag, startPoint x: 305, startPoint y: 71, endPoint x: 158, endPoint y: 64, distance: 146.9
click at [158, 64] on div "Accounts Overview Coverage Policies Policy changes SSC Cases Quoting plans Cont…" at bounding box center [683, 324] width 1366 height 648
paste input "BPRO8128791"
click at [190, 158] on link "Directors and Officers - Side A DIC - $5M xs $80M Lead" at bounding box center [222, 168] width 74 height 53
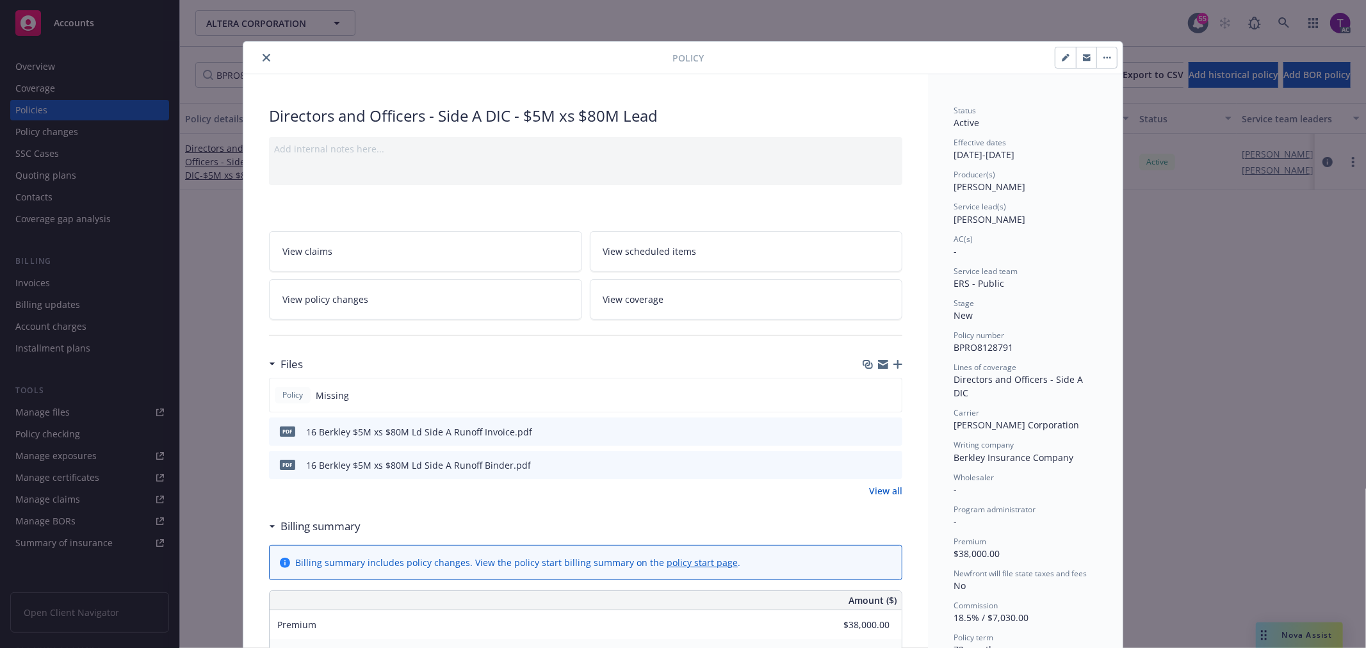
click at [885, 431] on icon "preview file" at bounding box center [891, 431] width 12 height 9
click at [263, 56] on icon "close" at bounding box center [267, 58] width 8 height 8
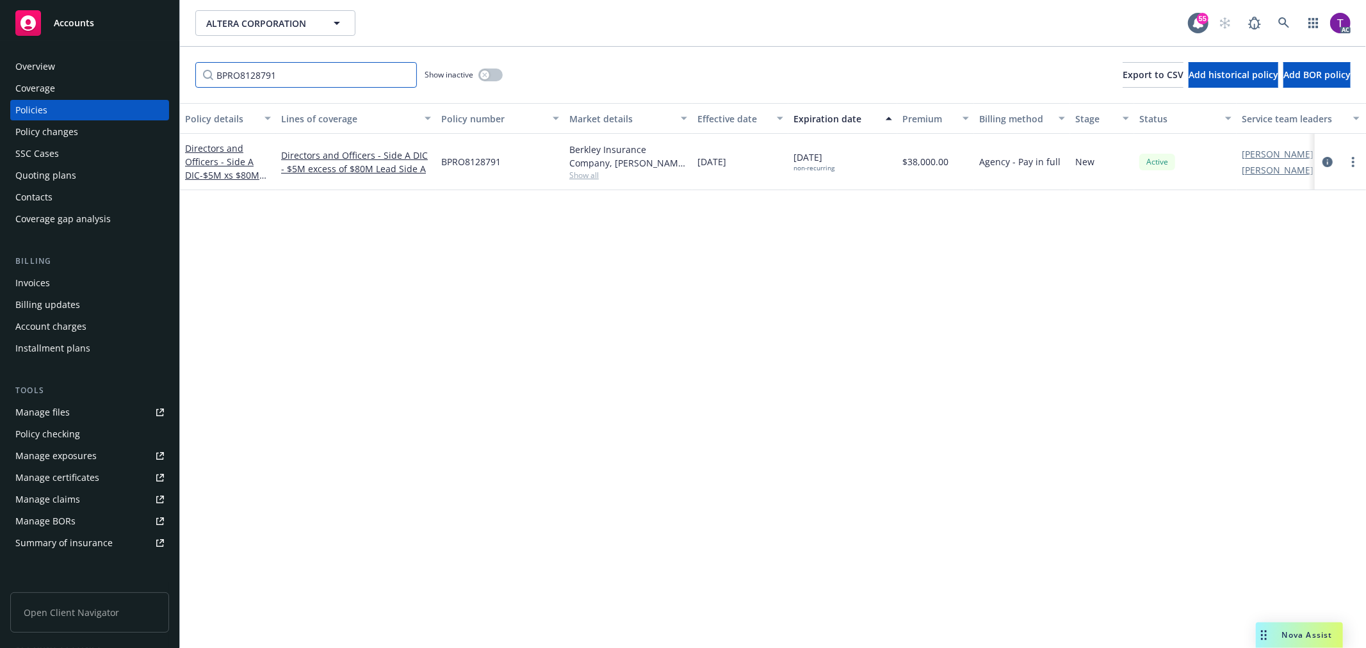
drag, startPoint x: 316, startPoint y: 73, endPoint x: 137, endPoint y: 60, distance: 179.9
click at [137, 60] on div "Accounts Overview Coverage Policies Policy changes SSC Cases Quoting plans Cont…" at bounding box center [683, 324] width 1366 height 648
paste input "V3AAE225010"
type input "V3AAE2250101"
click at [204, 155] on link "Directors and Officers - Side A DIC - $5M xs $85M Excess" at bounding box center [222, 168] width 74 height 53
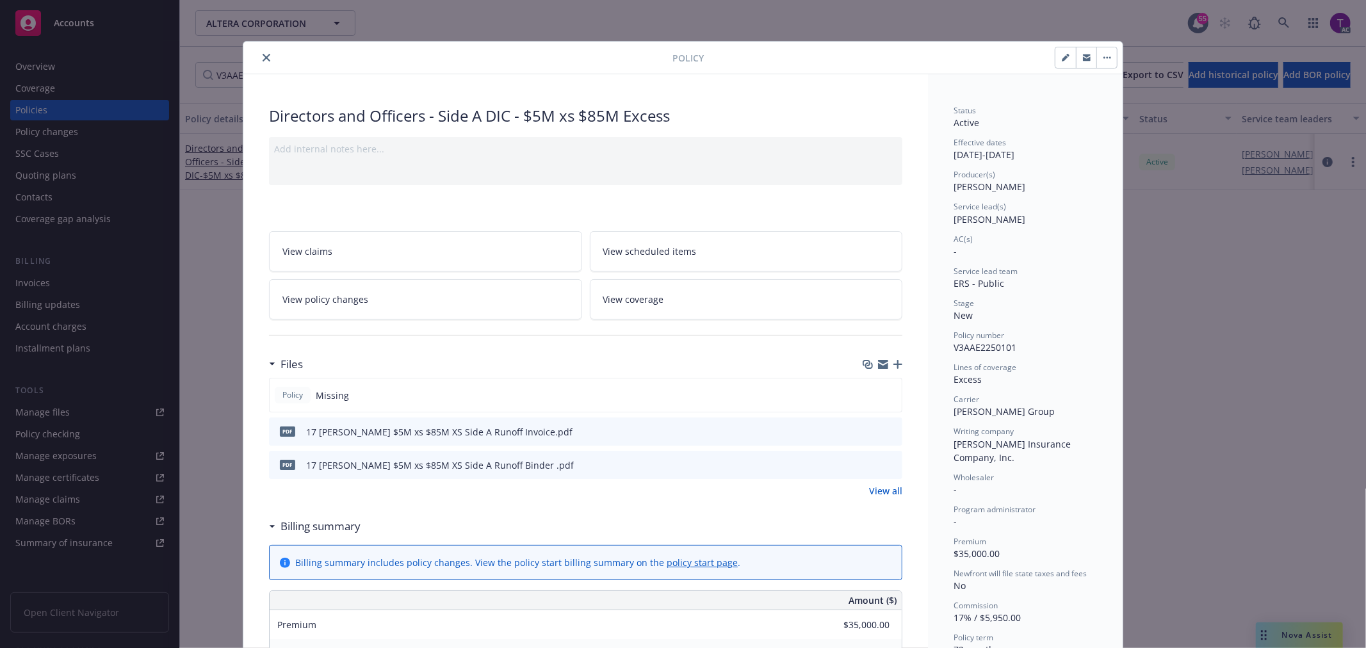
click at [885, 430] on icon "preview file" at bounding box center [891, 431] width 12 height 9
click at [79, 291] on div "Policy Directors and Officers - Side A DIC - $5M xs $85M Excess Add internal no…" at bounding box center [683, 324] width 1366 height 648
click at [265, 58] on icon "close" at bounding box center [267, 58] width 8 height 8
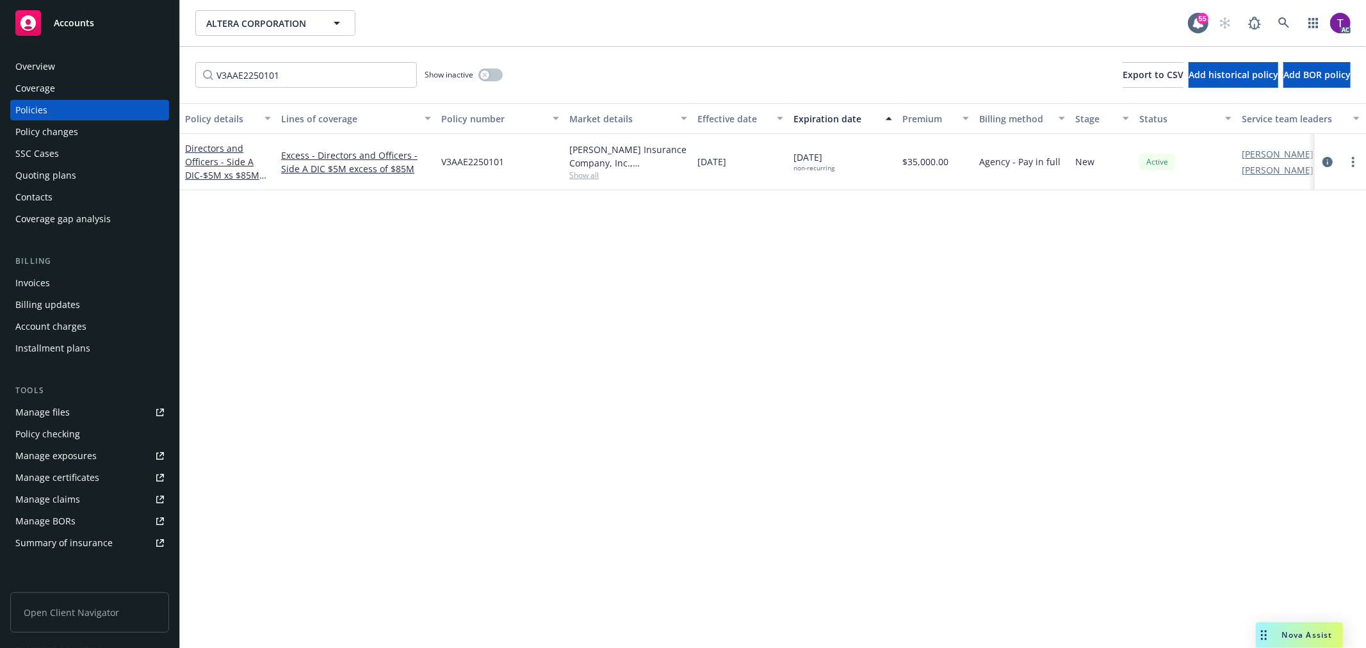
click at [58, 284] on div "Invoices" at bounding box center [89, 283] width 149 height 20
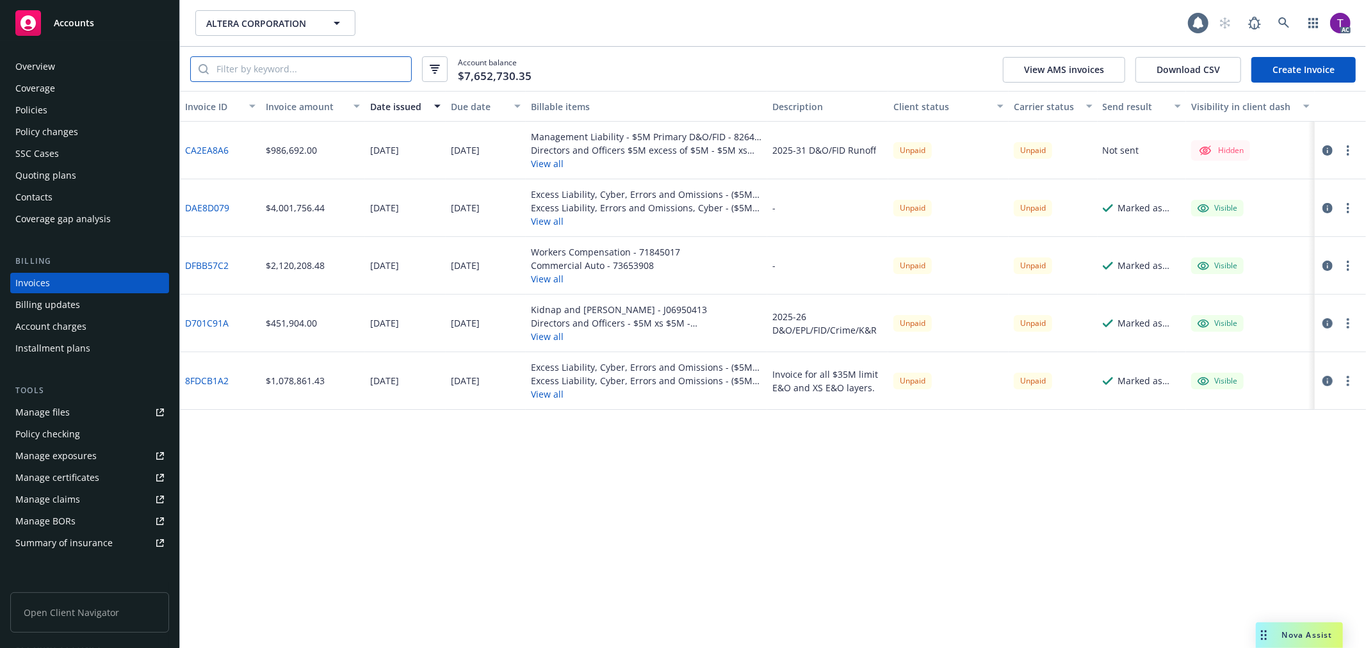
click at [301, 72] on input "search" at bounding box center [310, 69] width 202 height 24
